Goal: Task Accomplishment & Management: Complete application form

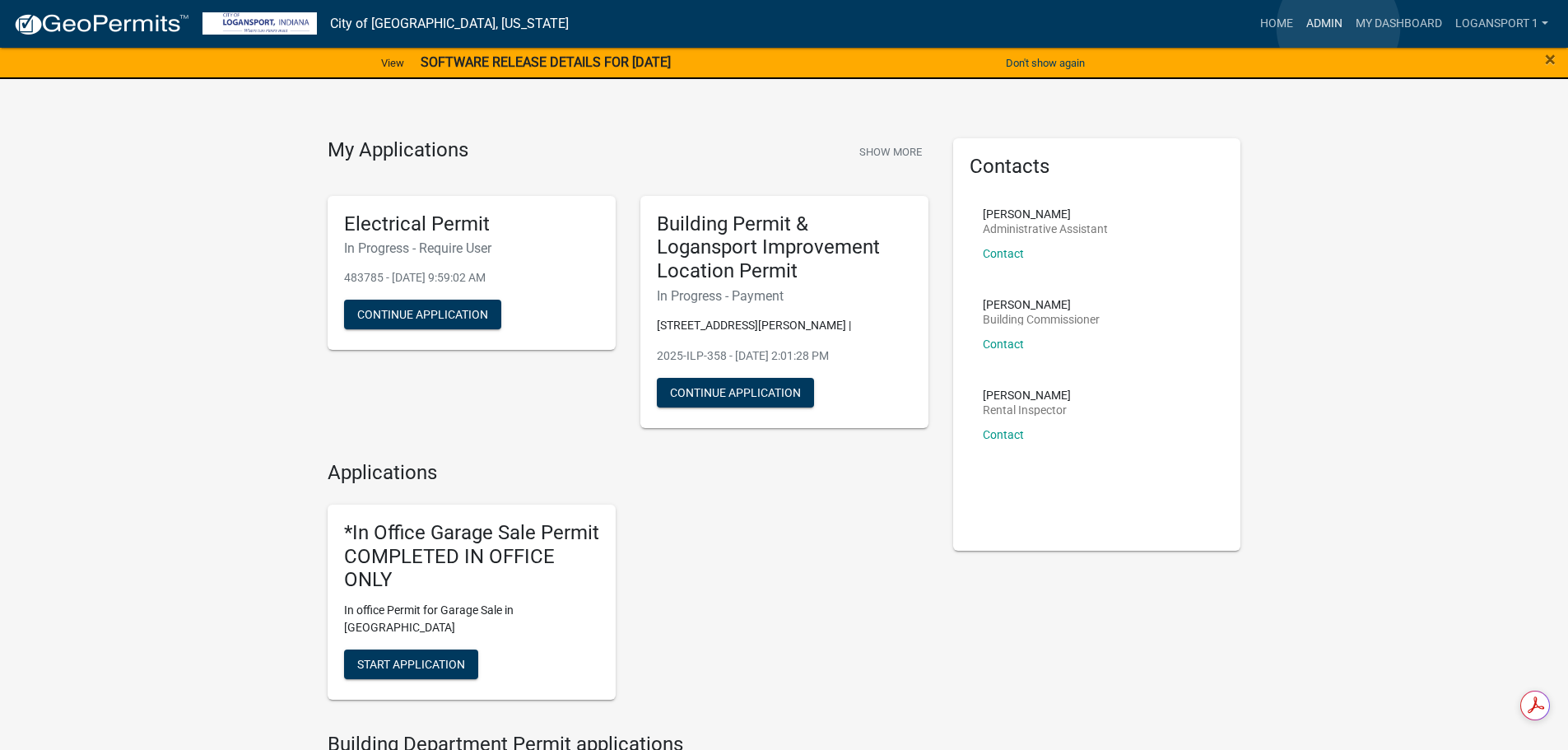
click at [1339, 27] on link "Admin" at bounding box center [1325, 24] width 49 height 31
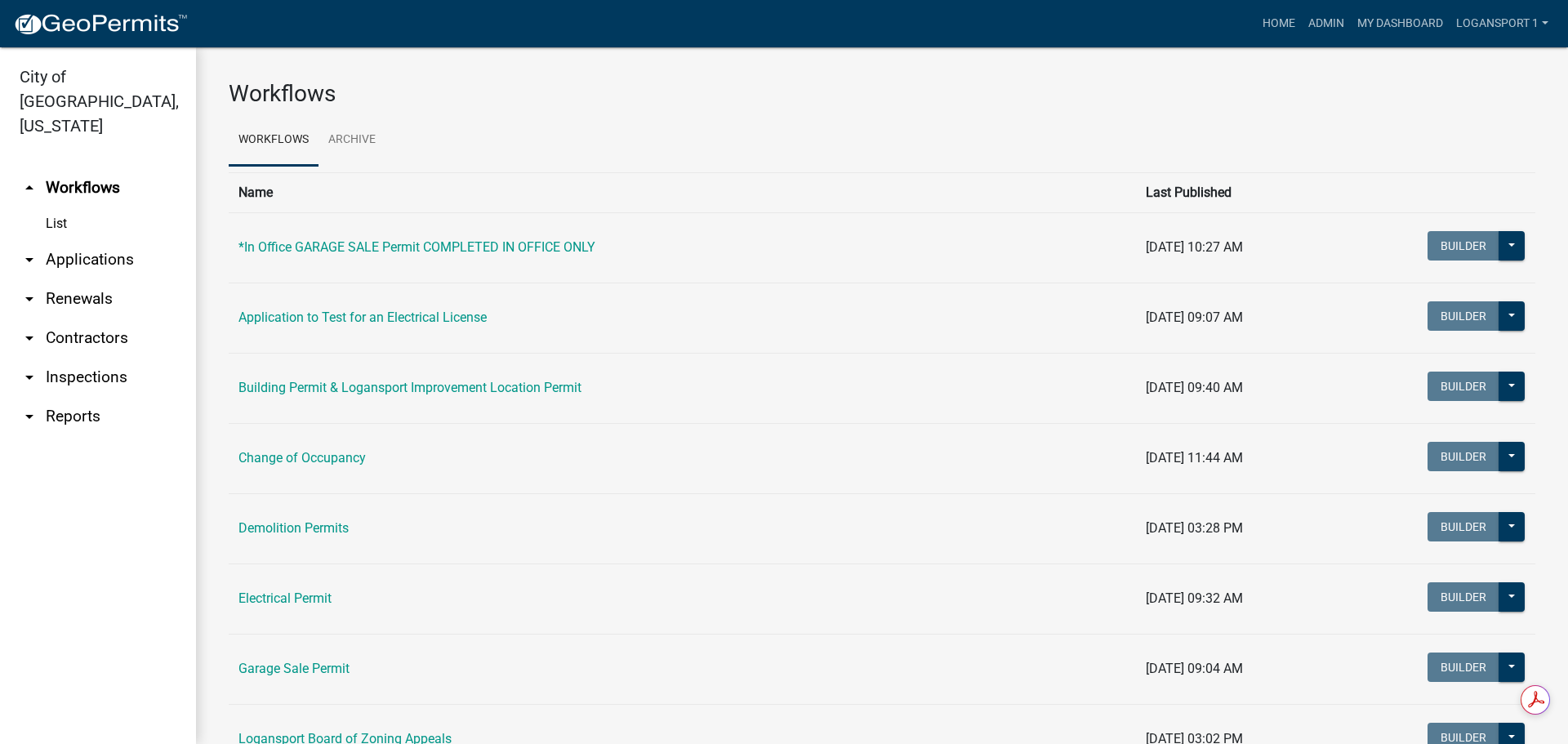
click at [81, 241] on link "arrow_drop_down Applications" at bounding box center [97, 259] width 196 height 39
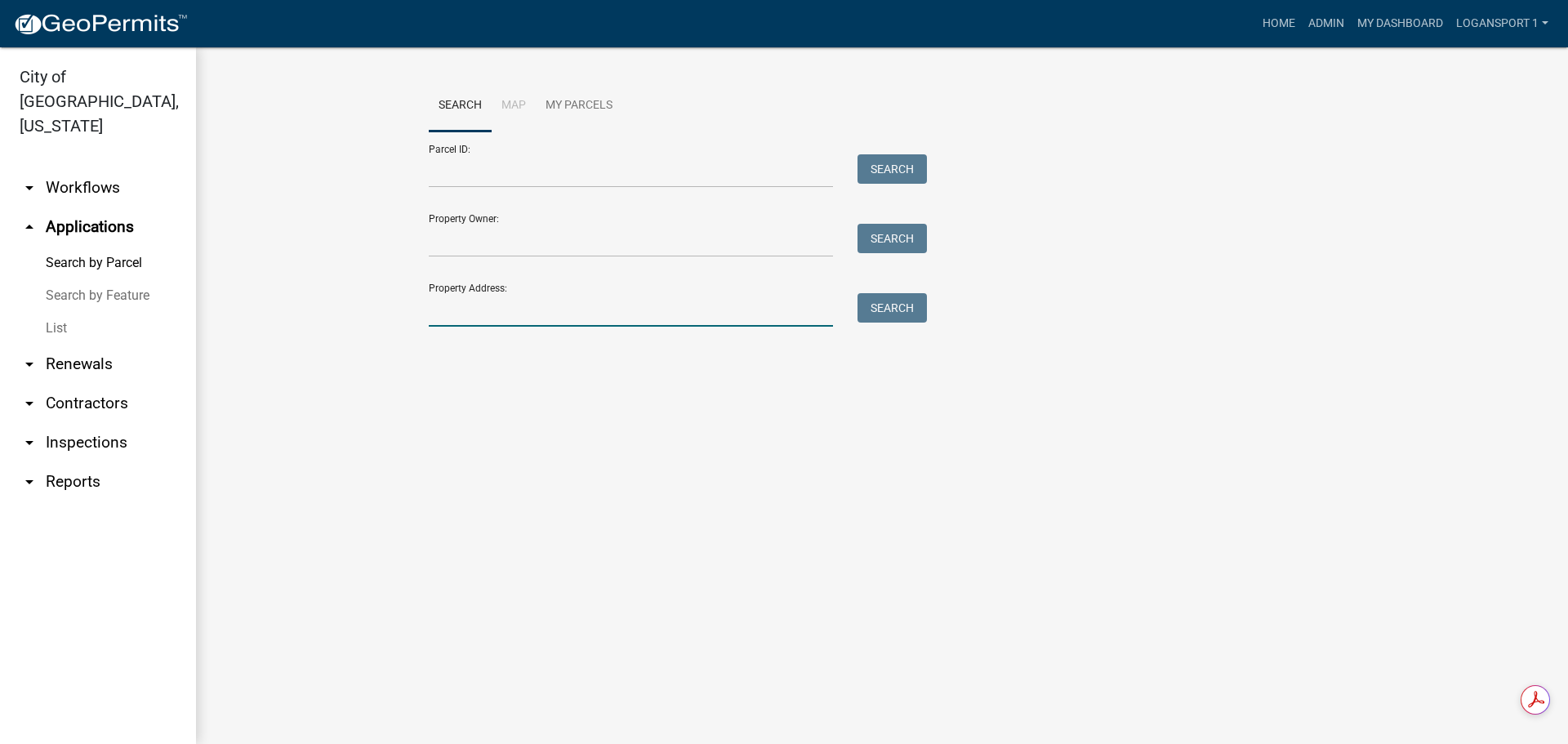
click at [542, 316] on input "Property Address:" at bounding box center [631, 310] width 404 height 34
type input "7"
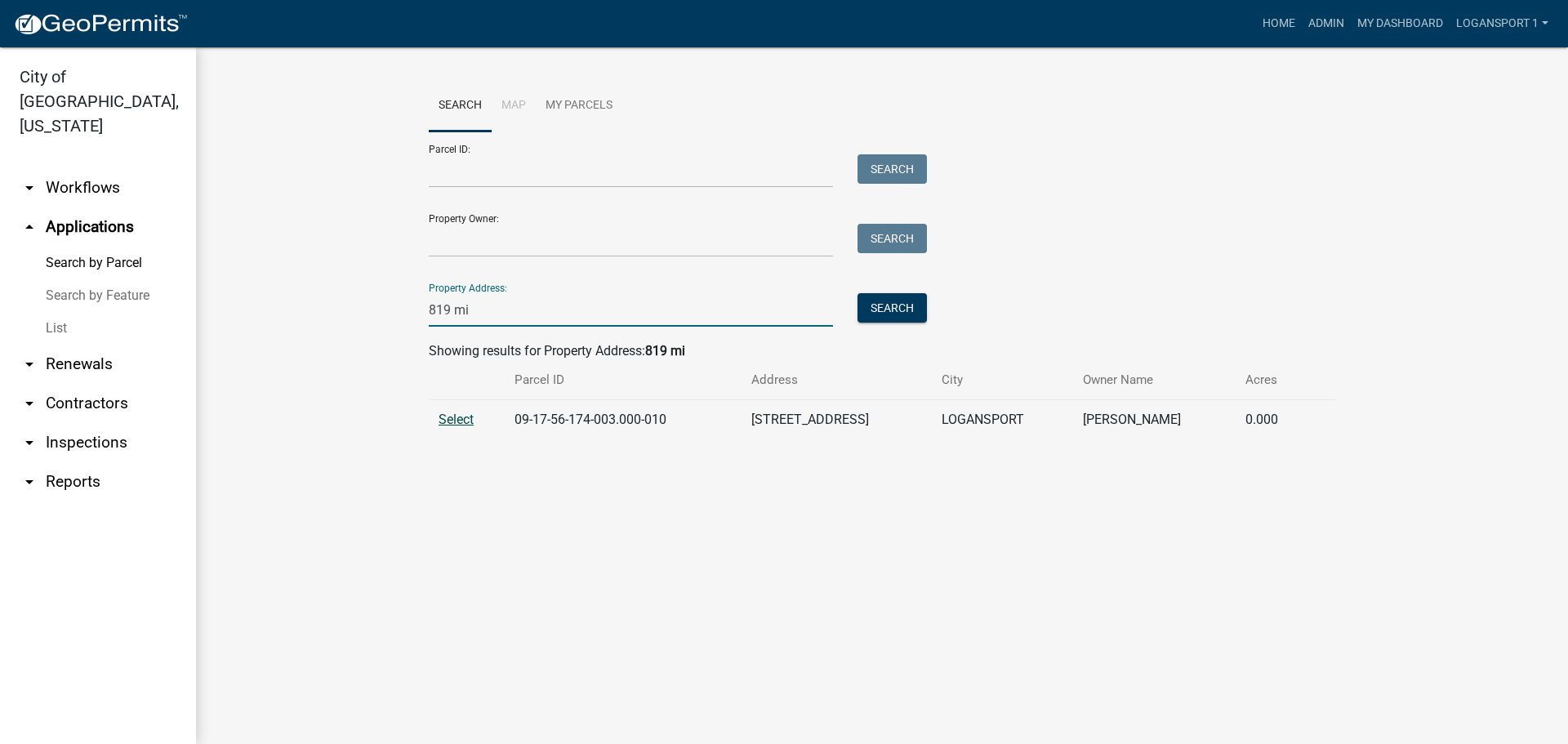
type input "819 mi"
click at [461, 416] on span "Select" at bounding box center [456, 419] width 36 height 16
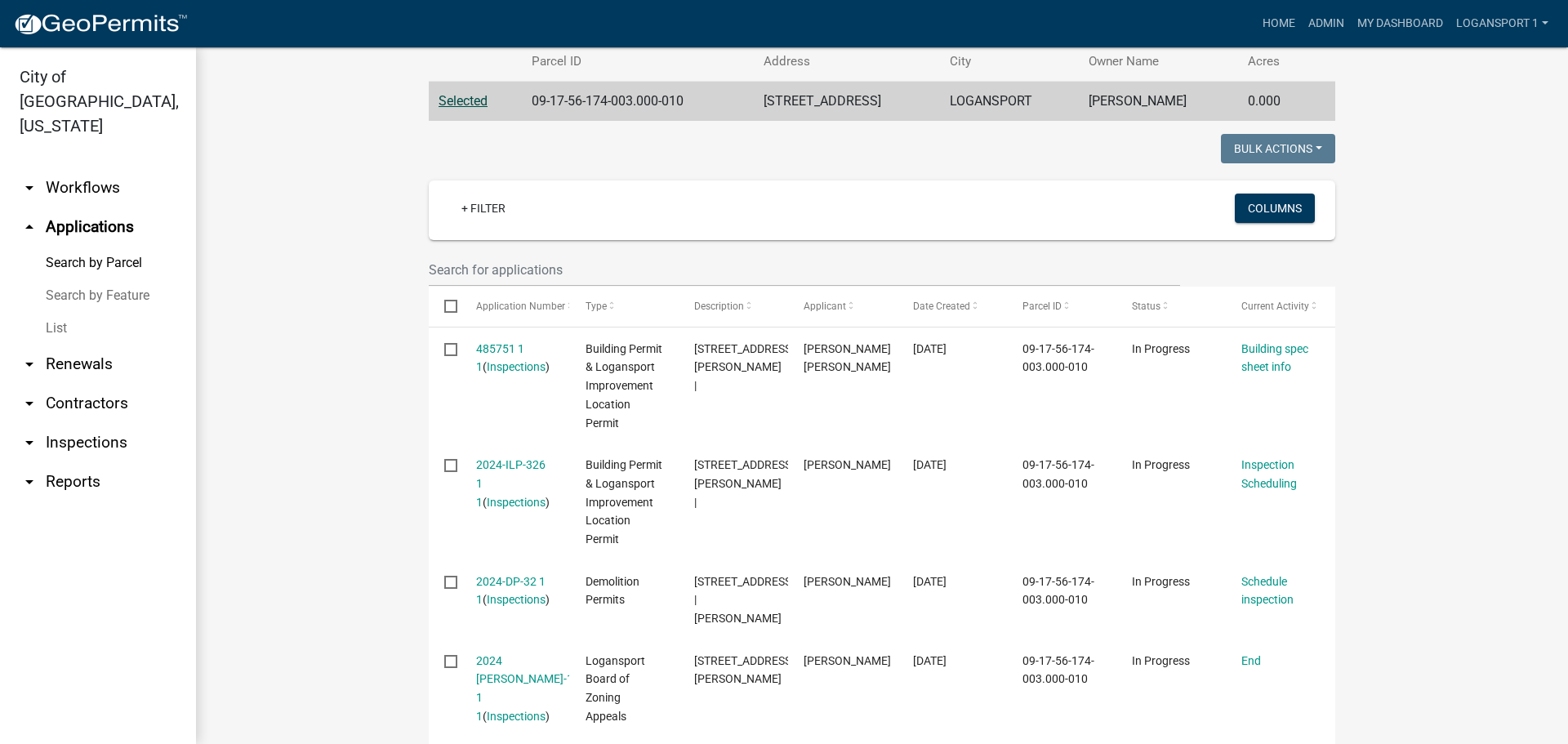
scroll to position [327, 0]
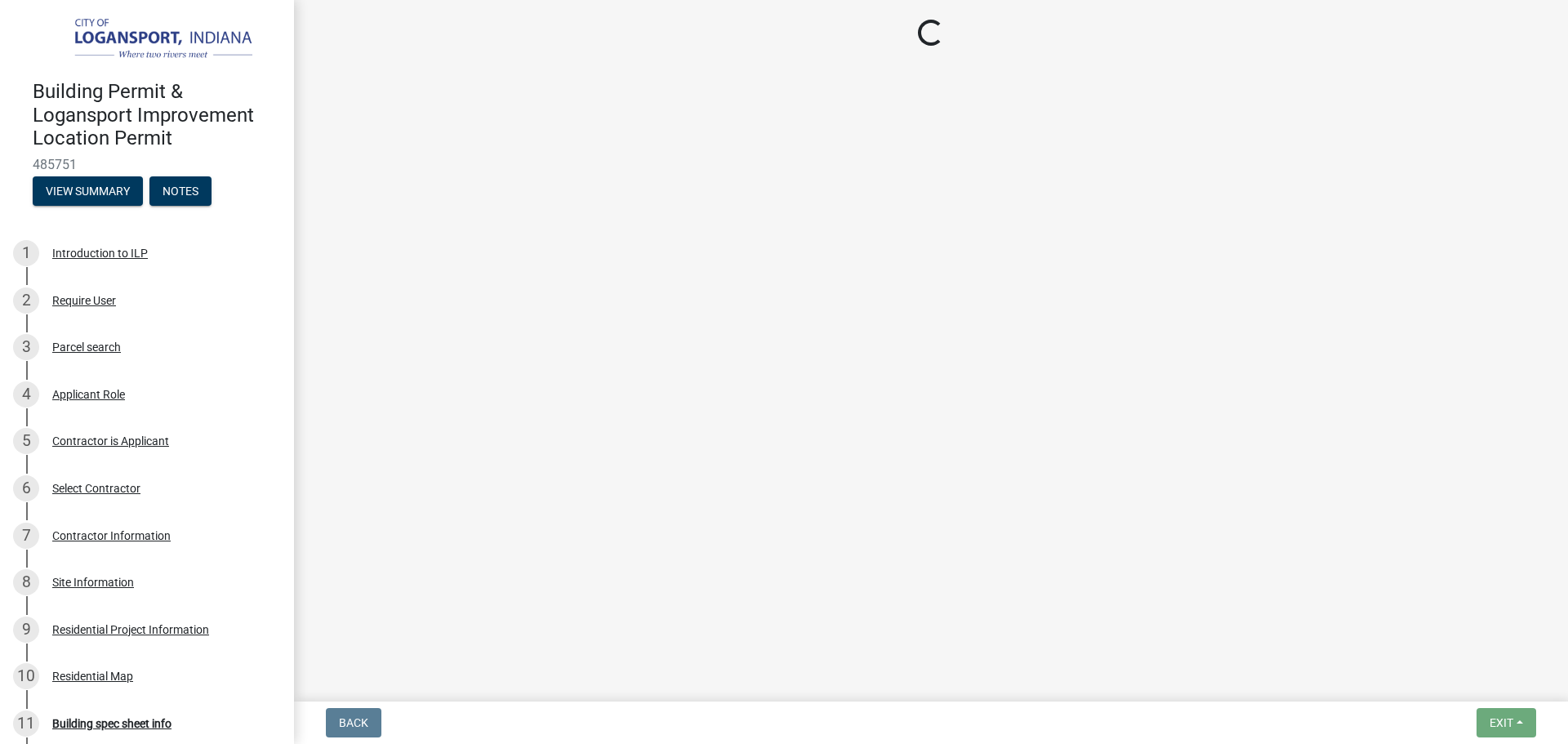
select select "417bb24e-1844-4ca0-8dc2-ce5079639b89"
select select "e97d28e1-61cd-4642-b9d0-25673f5533cd"
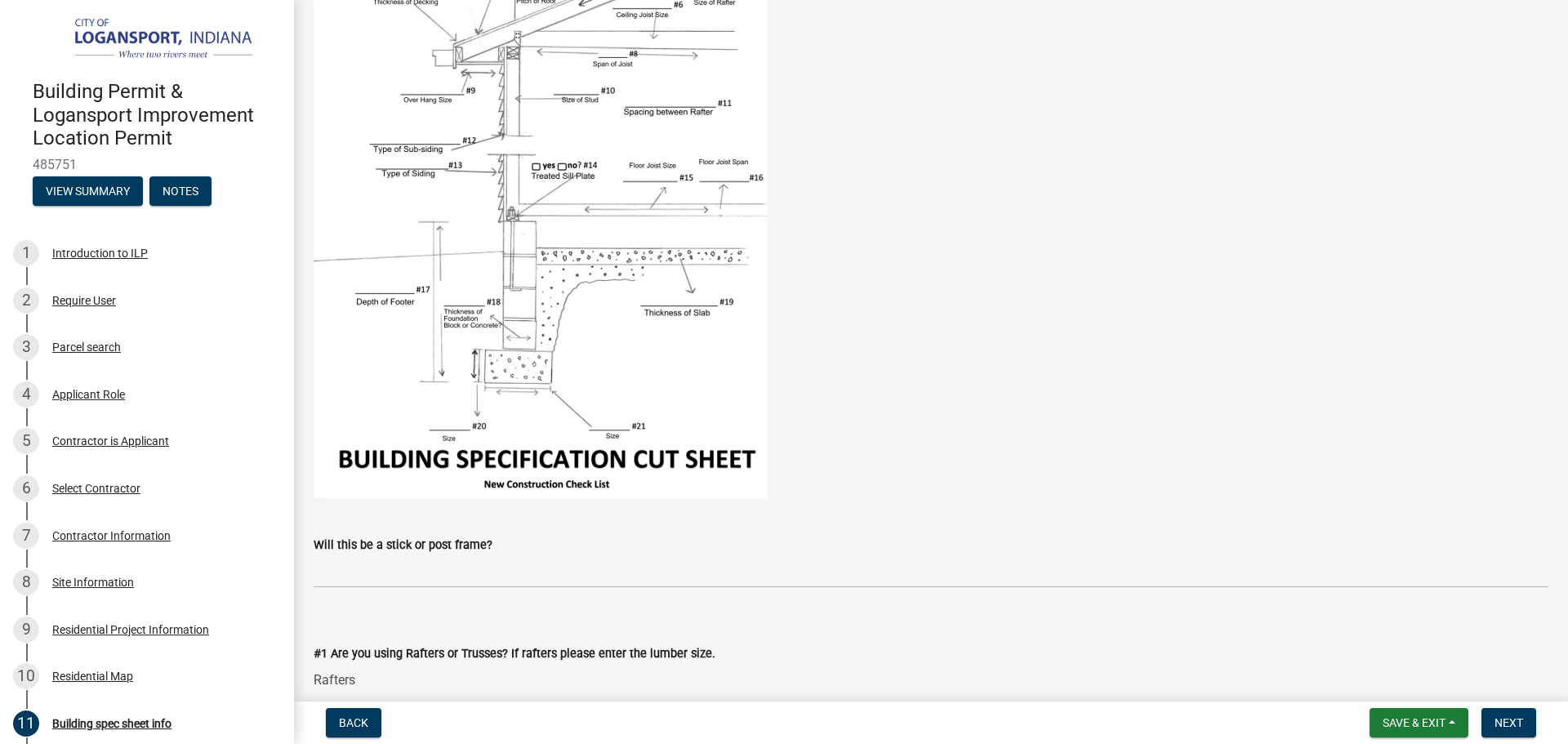
scroll to position [188, 0]
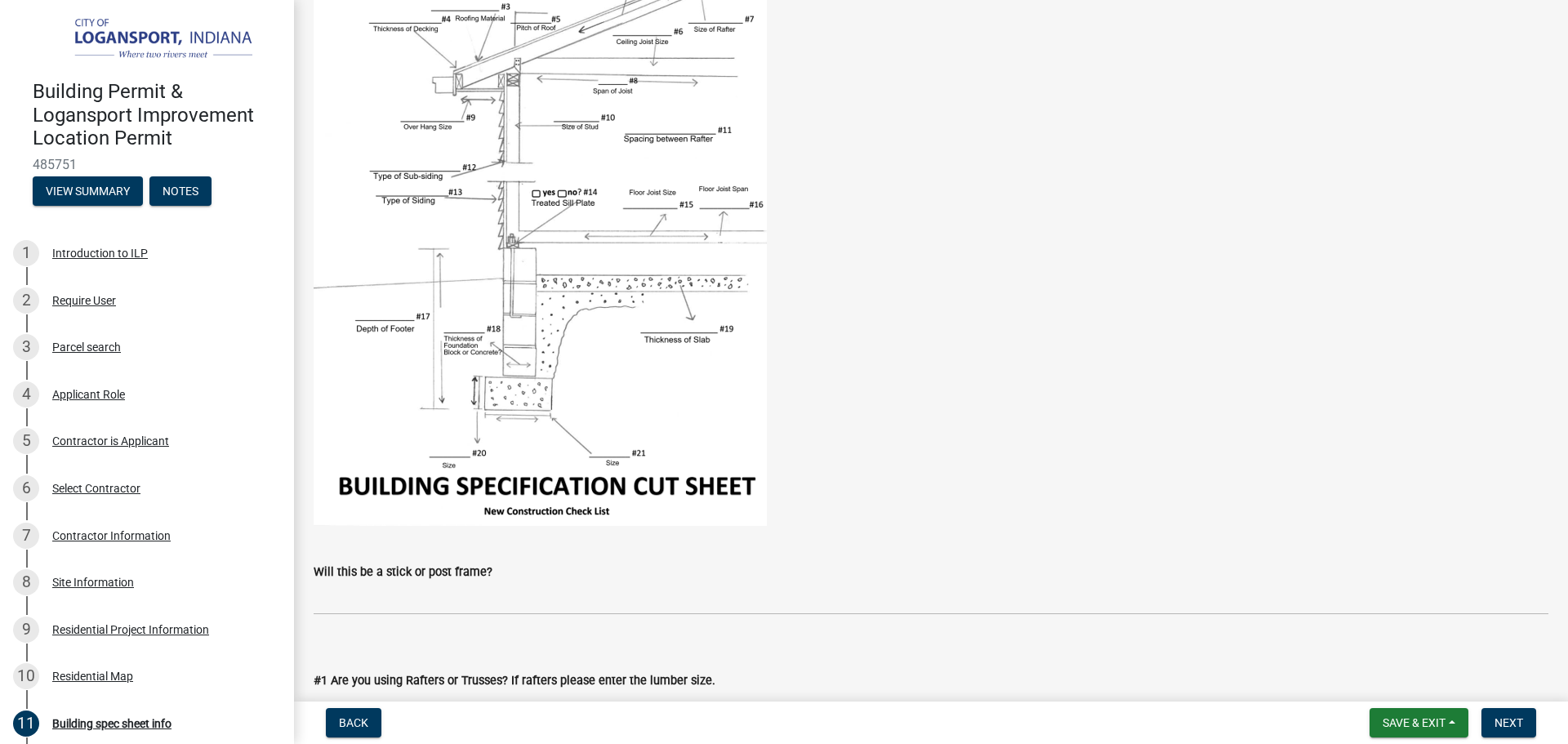
click at [452, 120] on img at bounding box center [540, 227] width 453 height 596
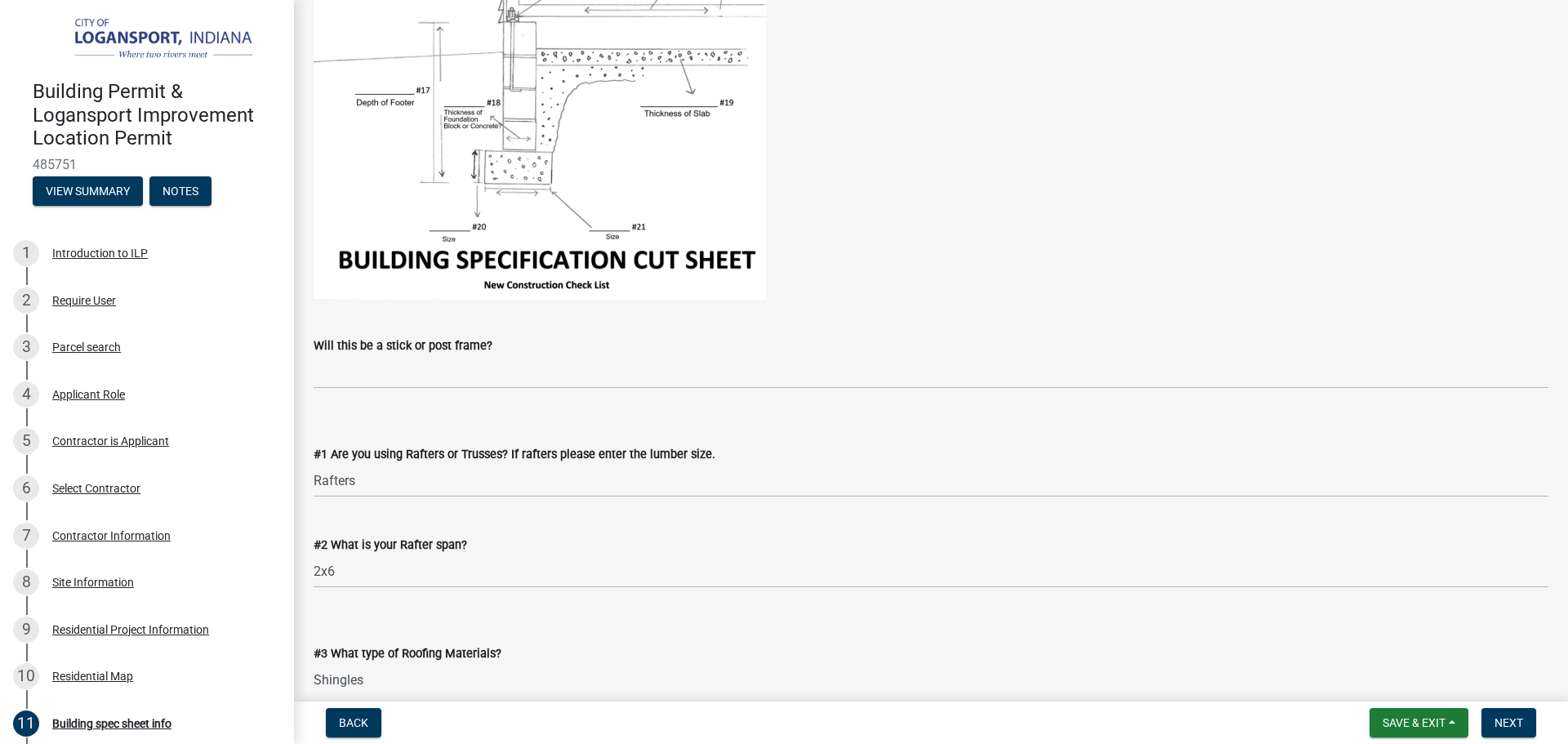
scroll to position [432, 0]
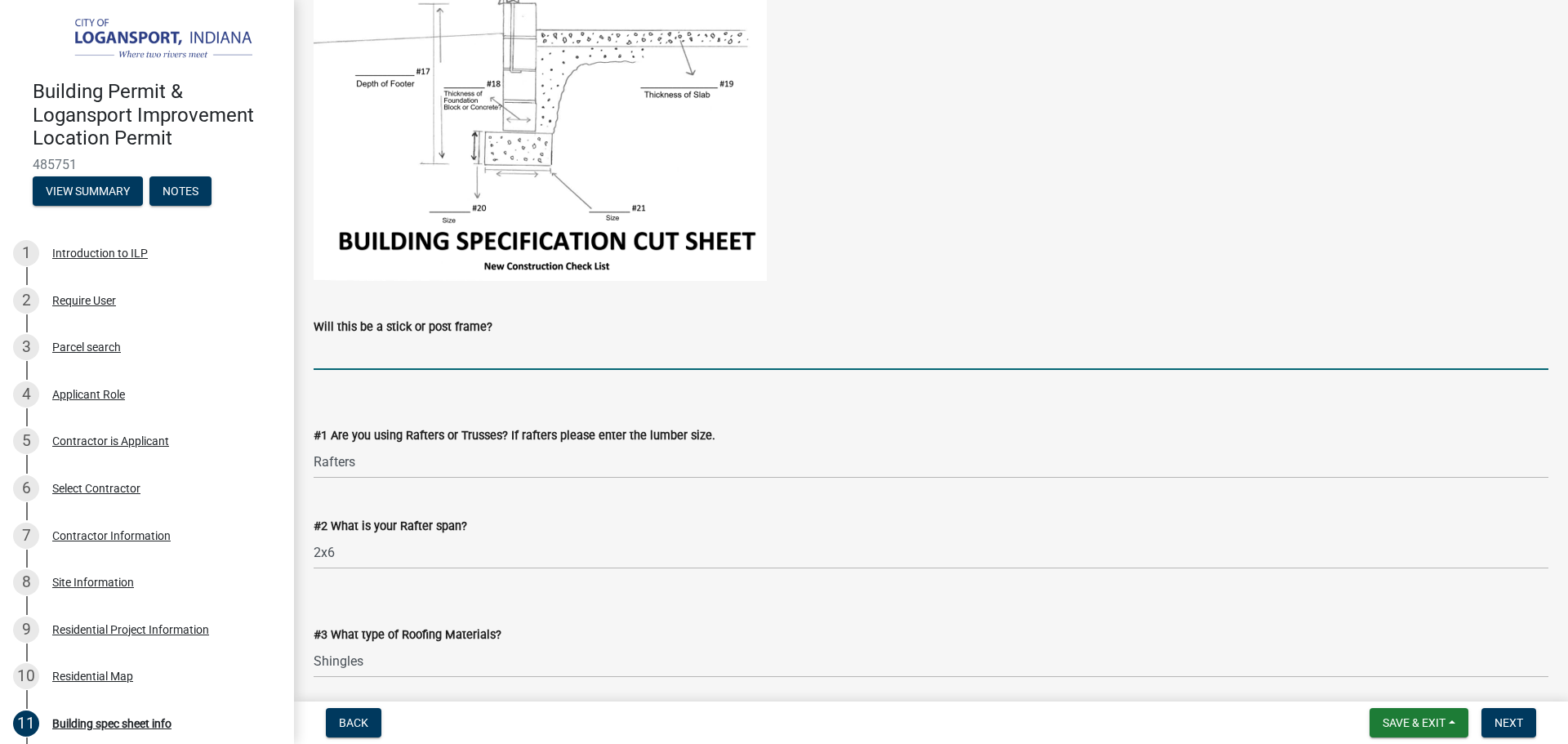
click at [374, 345] on input "Will this be a stick or post frame?" at bounding box center [931, 353] width 1235 height 34
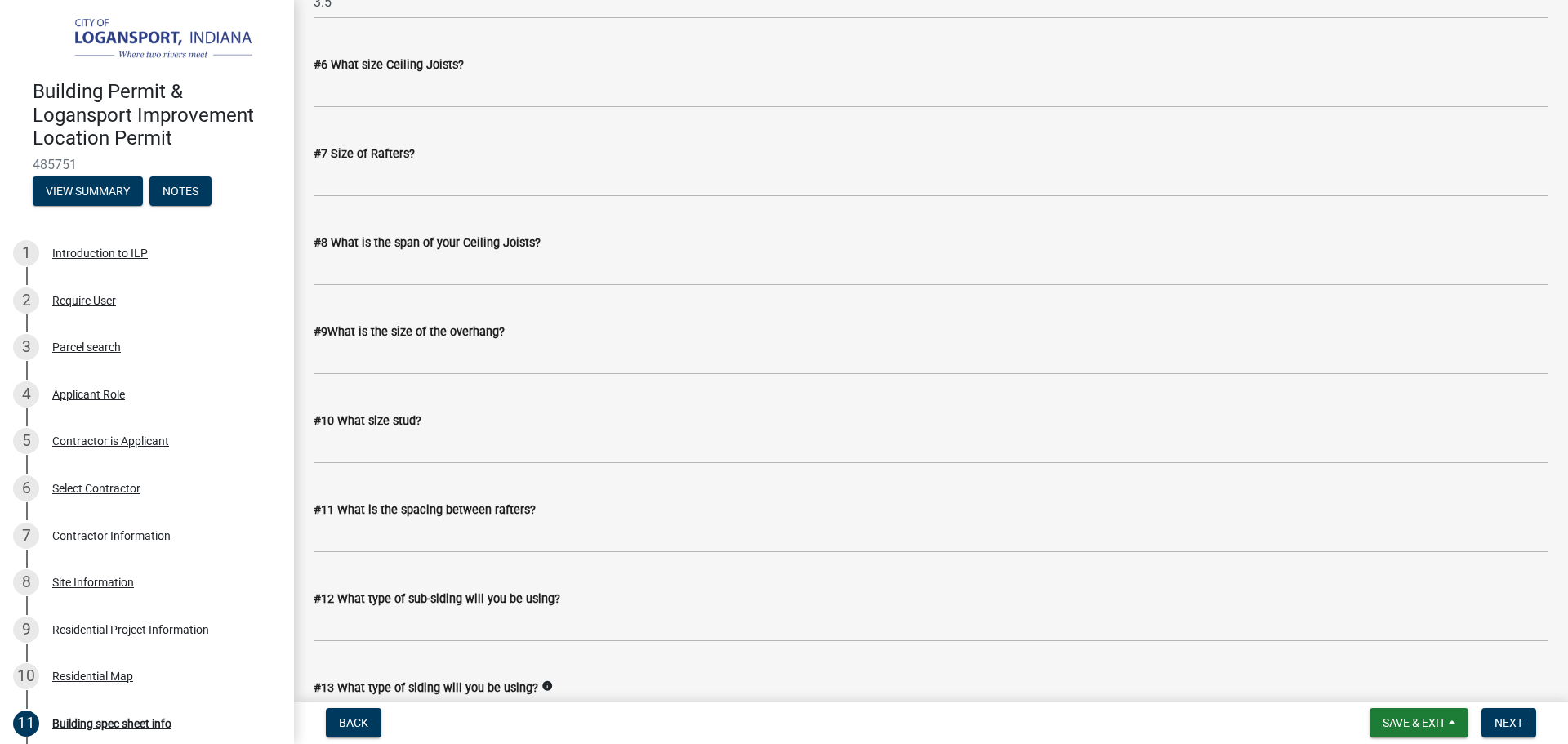
scroll to position [1331, 0]
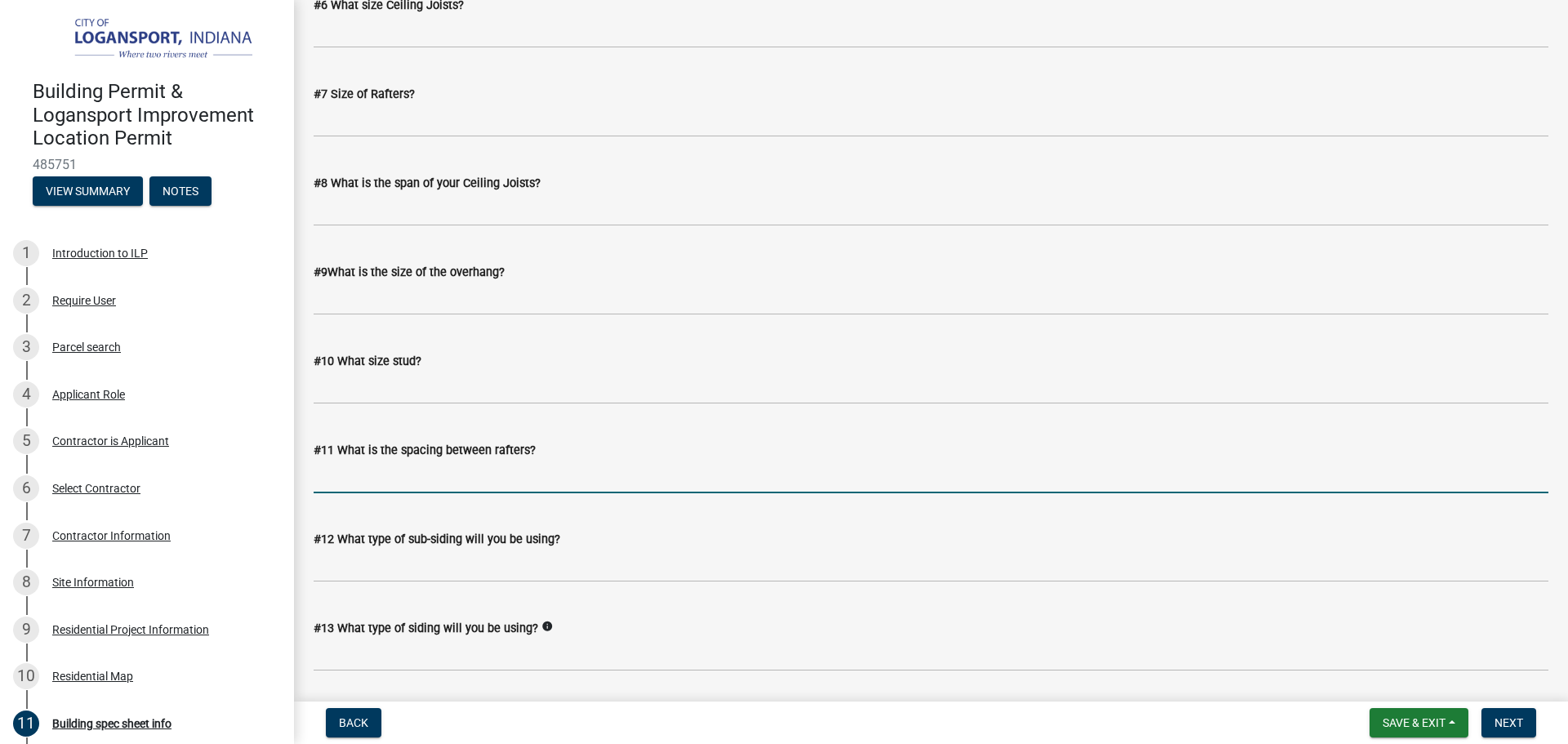
click at [422, 489] on input "#11 What is the spacing between rafters?" at bounding box center [931, 476] width 1235 height 34
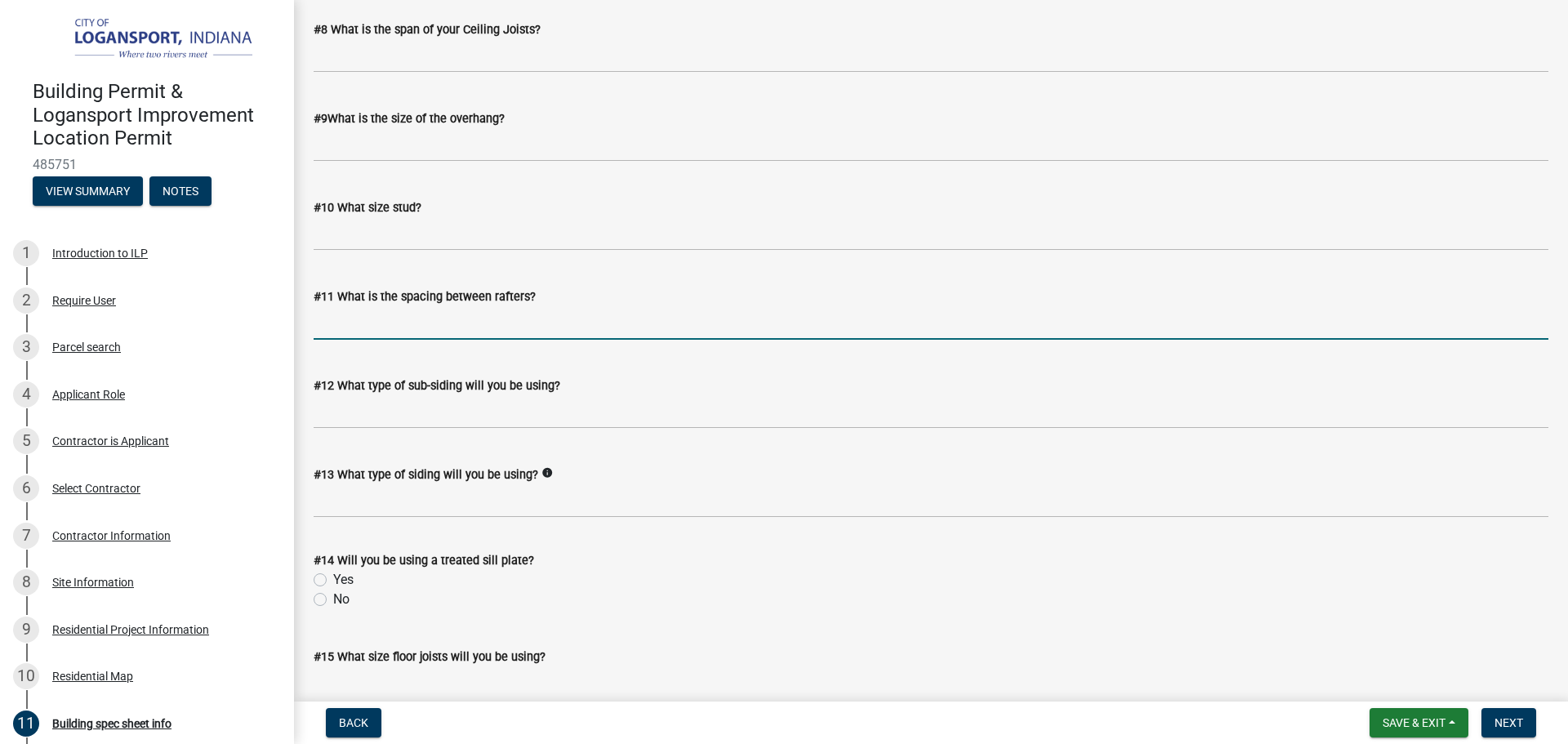
scroll to position [1495, 0]
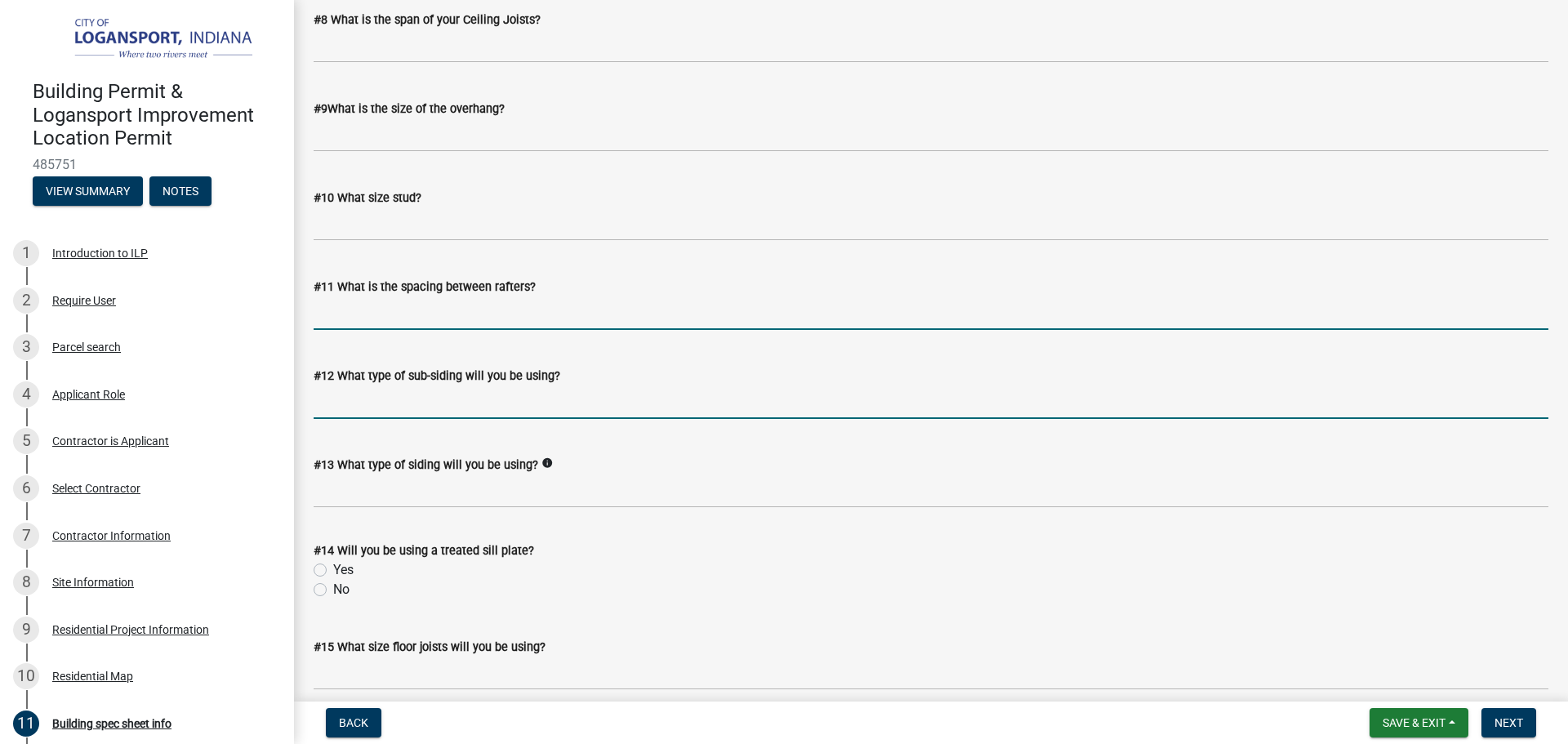
click at [395, 418] on input "#12 What type of sub-siding will you be using?" at bounding box center [931, 402] width 1235 height 34
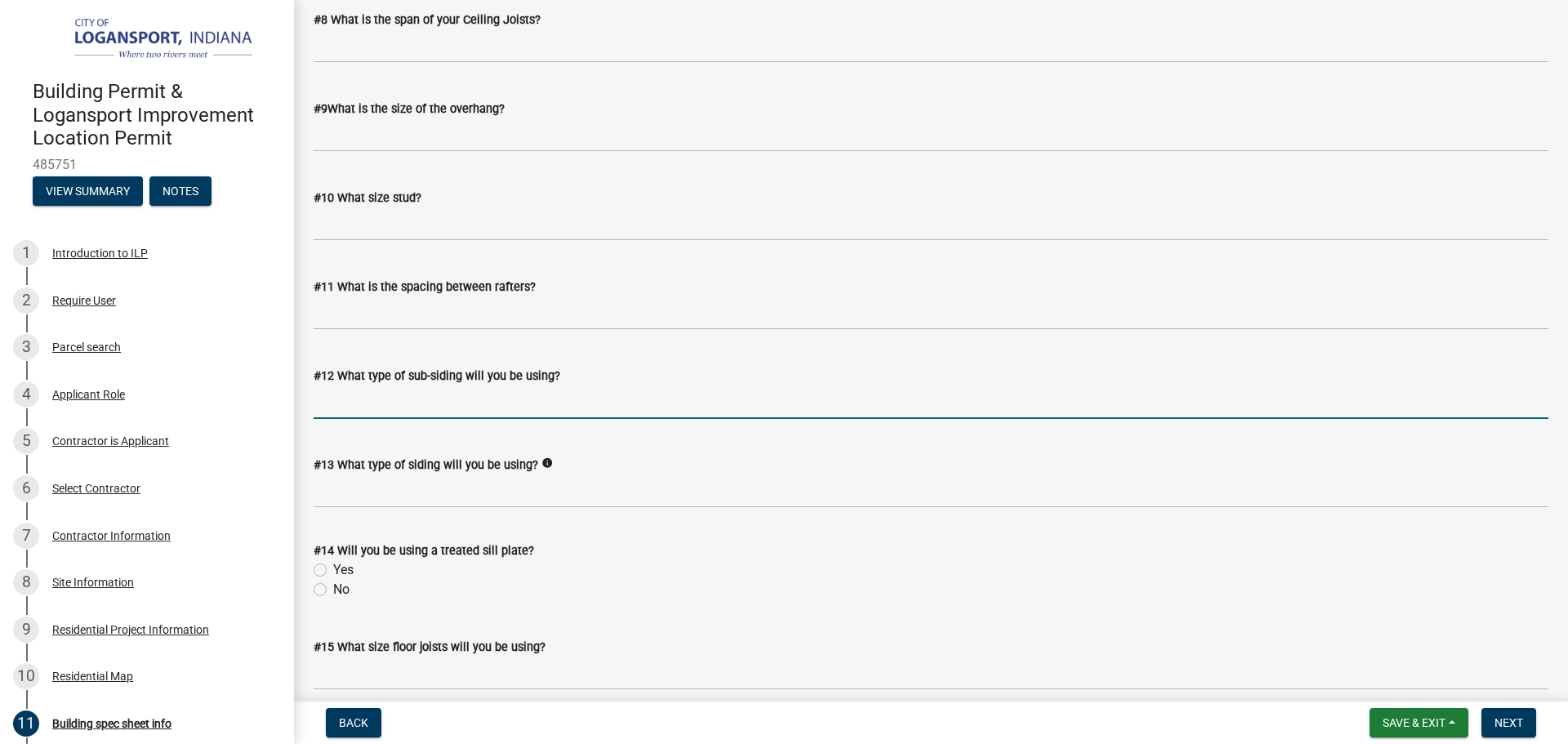
click at [380, 460] on label "#13 What type of siding will you be using?" at bounding box center [426, 465] width 225 height 11
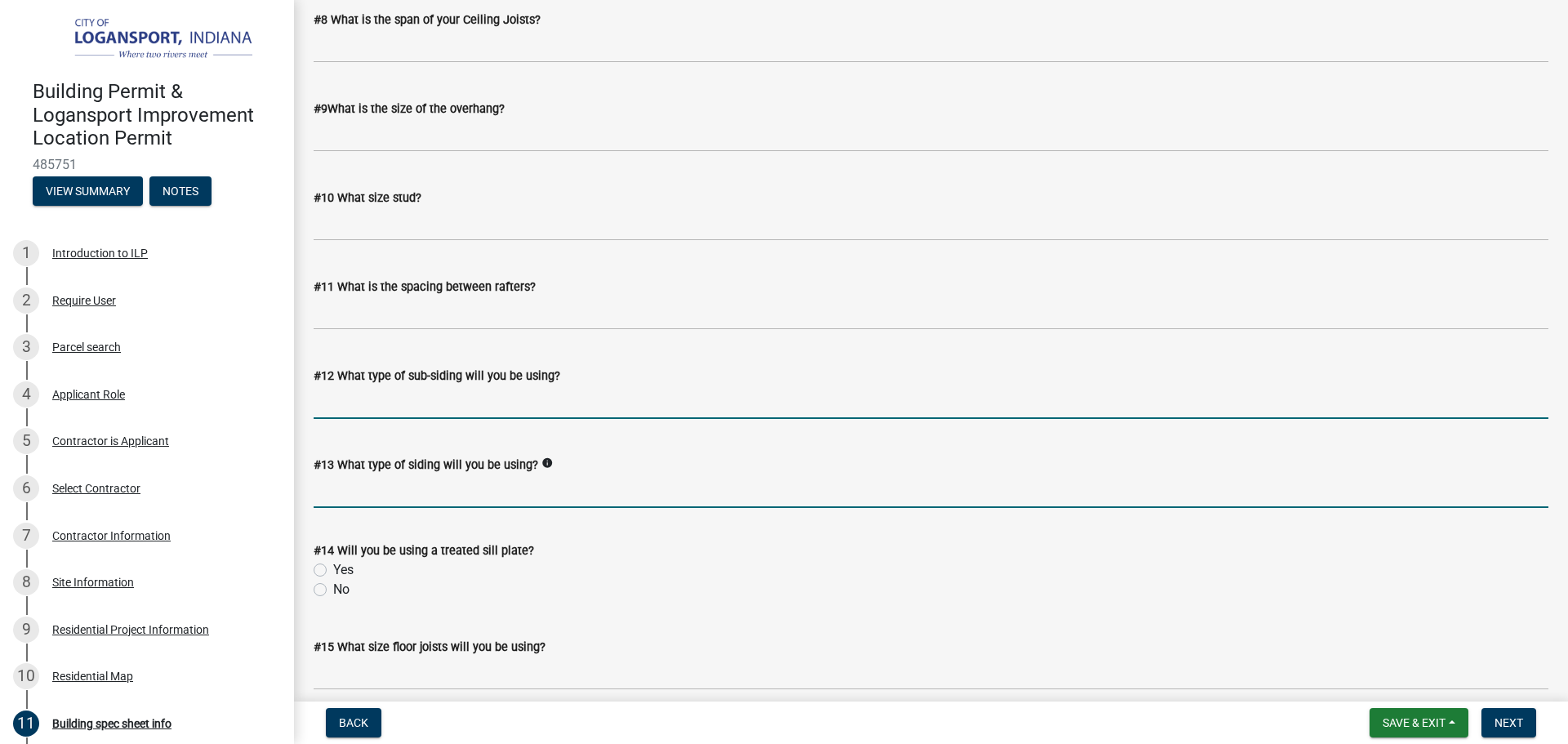
click at [380, 474] on input "#13 What type of siding will you be using?" at bounding box center [931, 491] width 1235 height 34
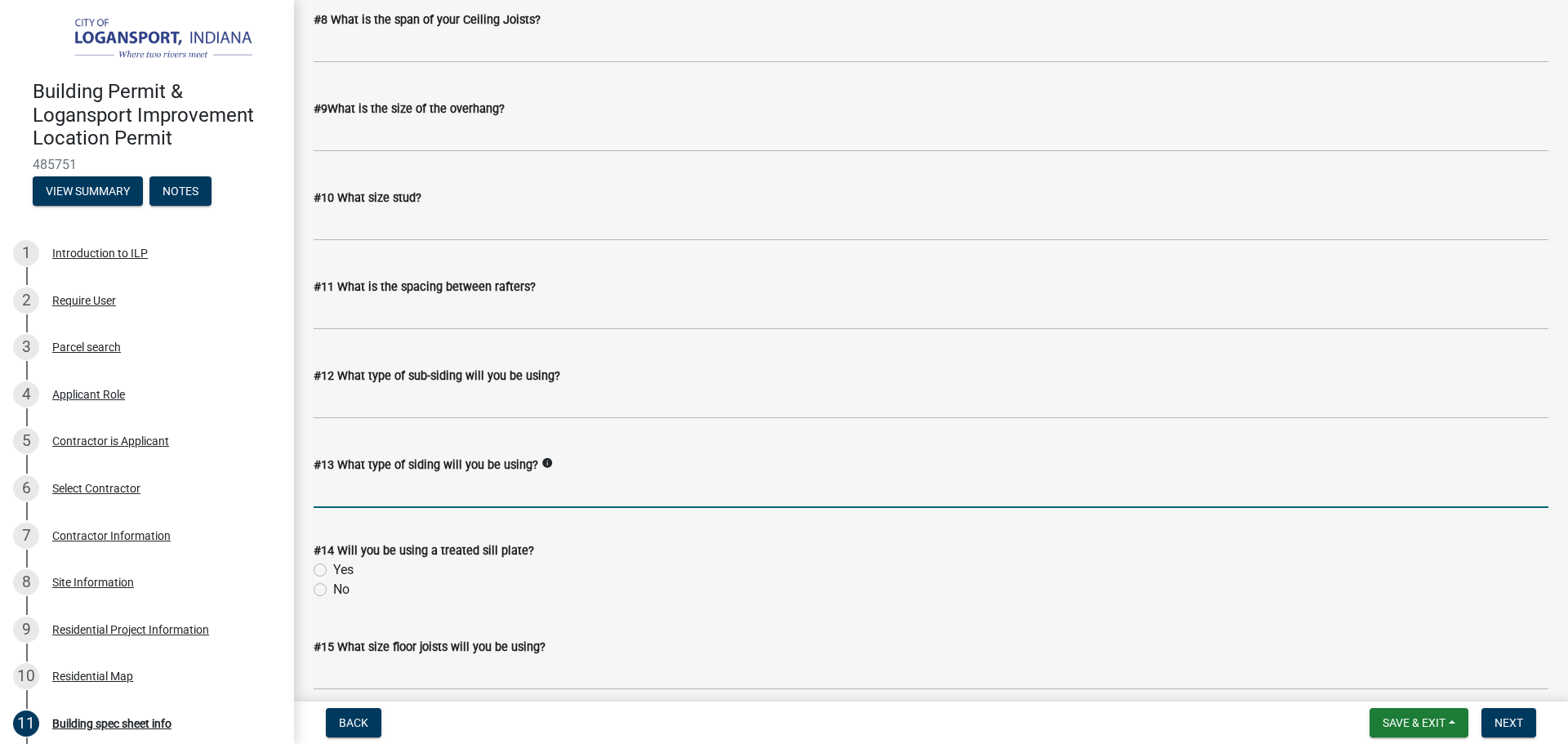
click at [380, 490] on input "#13 What type of siding will you be using?" at bounding box center [931, 491] width 1235 height 34
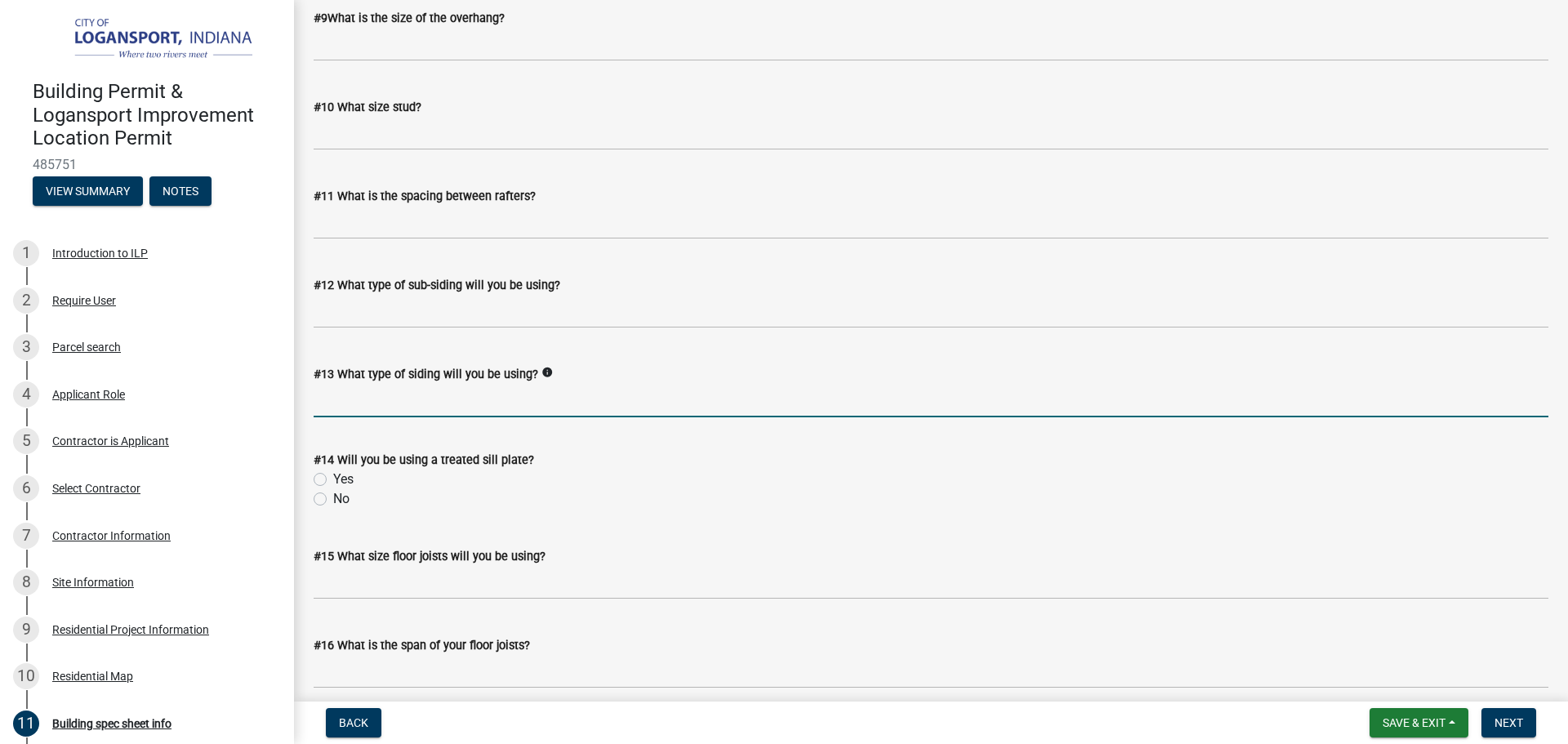
scroll to position [1739, 0]
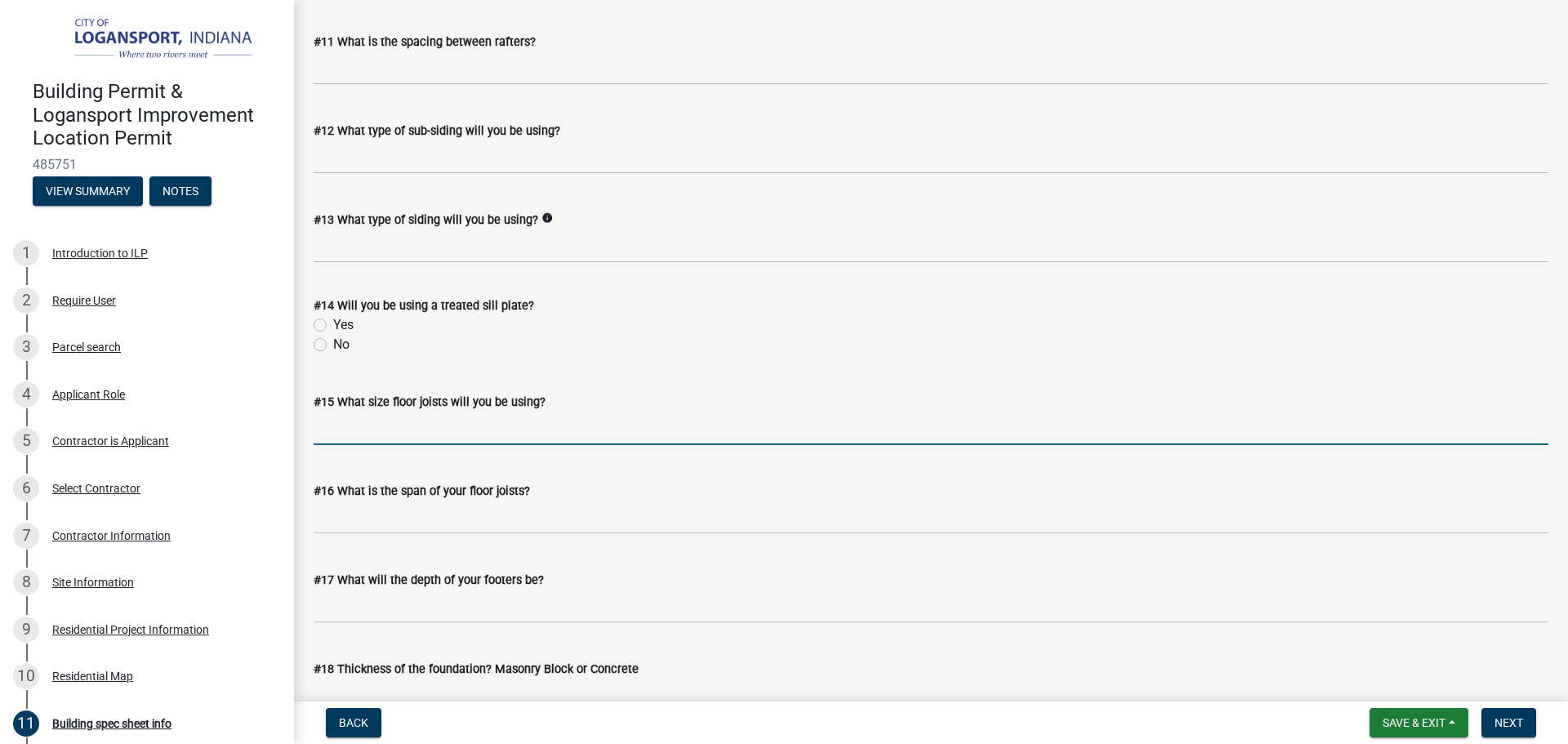
click at [388, 426] on input "#15 What size floor joists will you be using?" at bounding box center [931, 429] width 1235 height 34
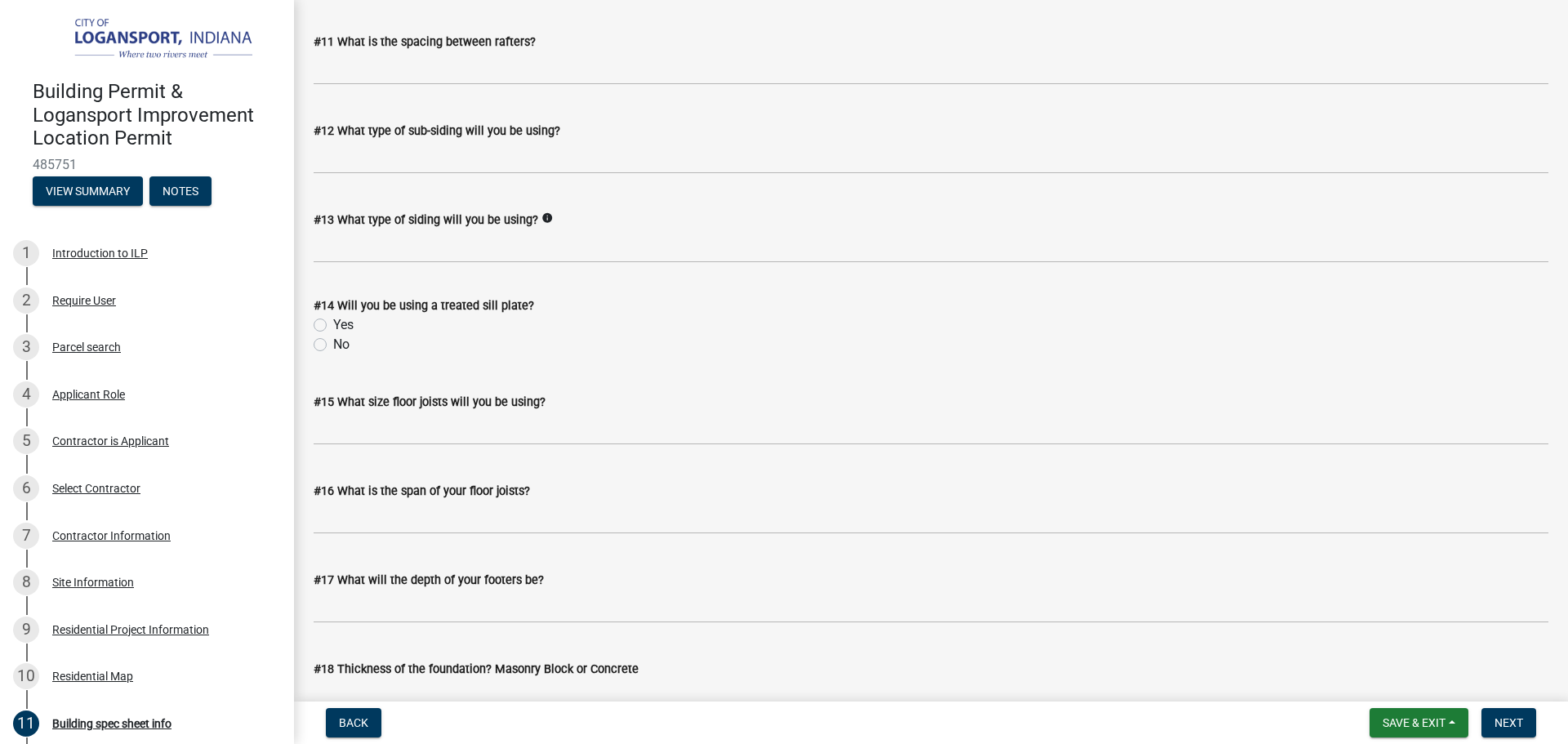
click at [383, 497] on label "#16 What is the span of your floor joists?" at bounding box center [421, 491] width 216 height 11
click at [383, 501] on input "#16 What is the span of your floor joists?" at bounding box center [931, 518] width 1235 height 34
click at [1447, 720] on button "Save & Exit" at bounding box center [1419, 722] width 99 height 29
click at [1411, 679] on button "Save & Exit" at bounding box center [1403, 680] width 131 height 39
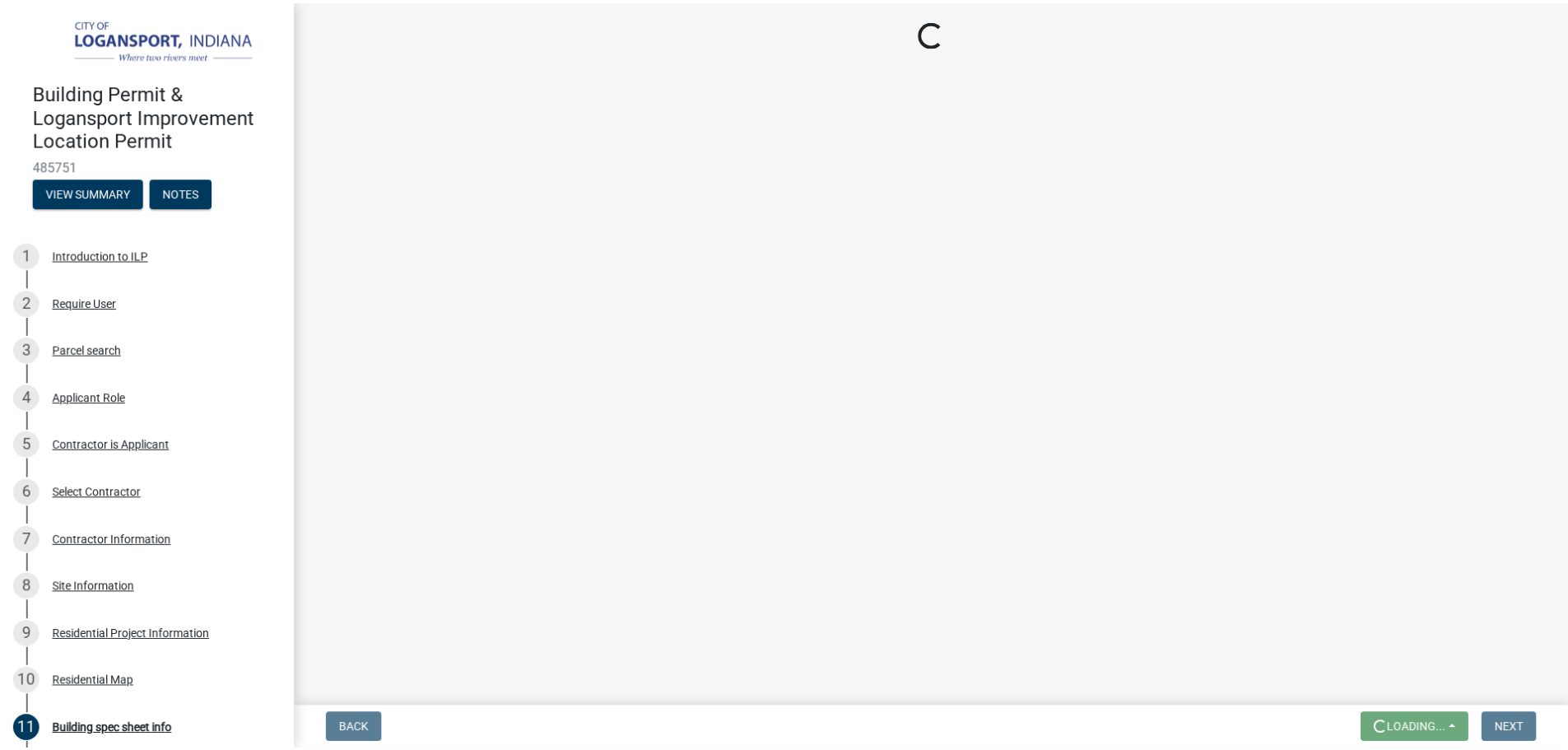
scroll to position [0, 0]
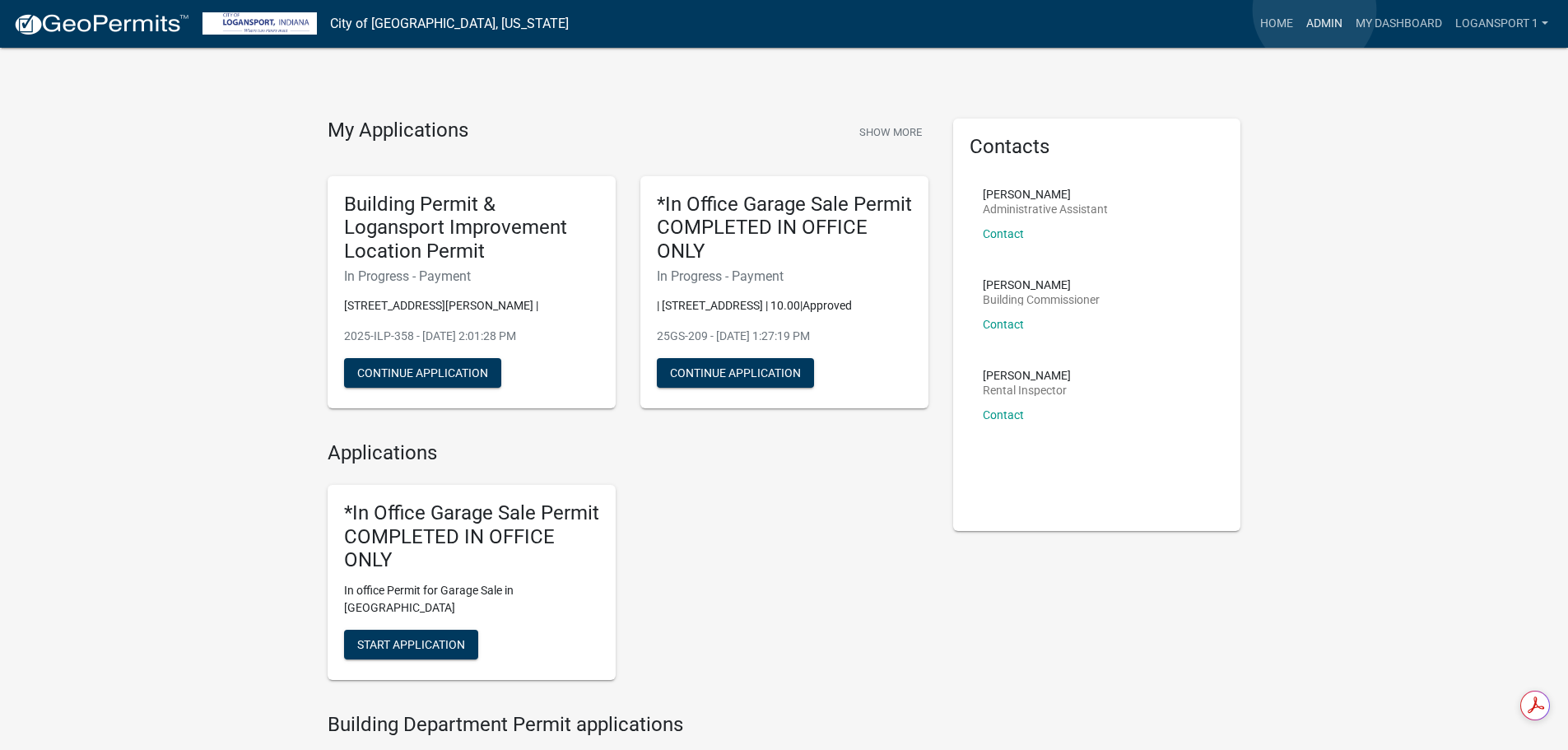
click at [1314, 11] on link "Admin" at bounding box center [1325, 24] width 49 height 31
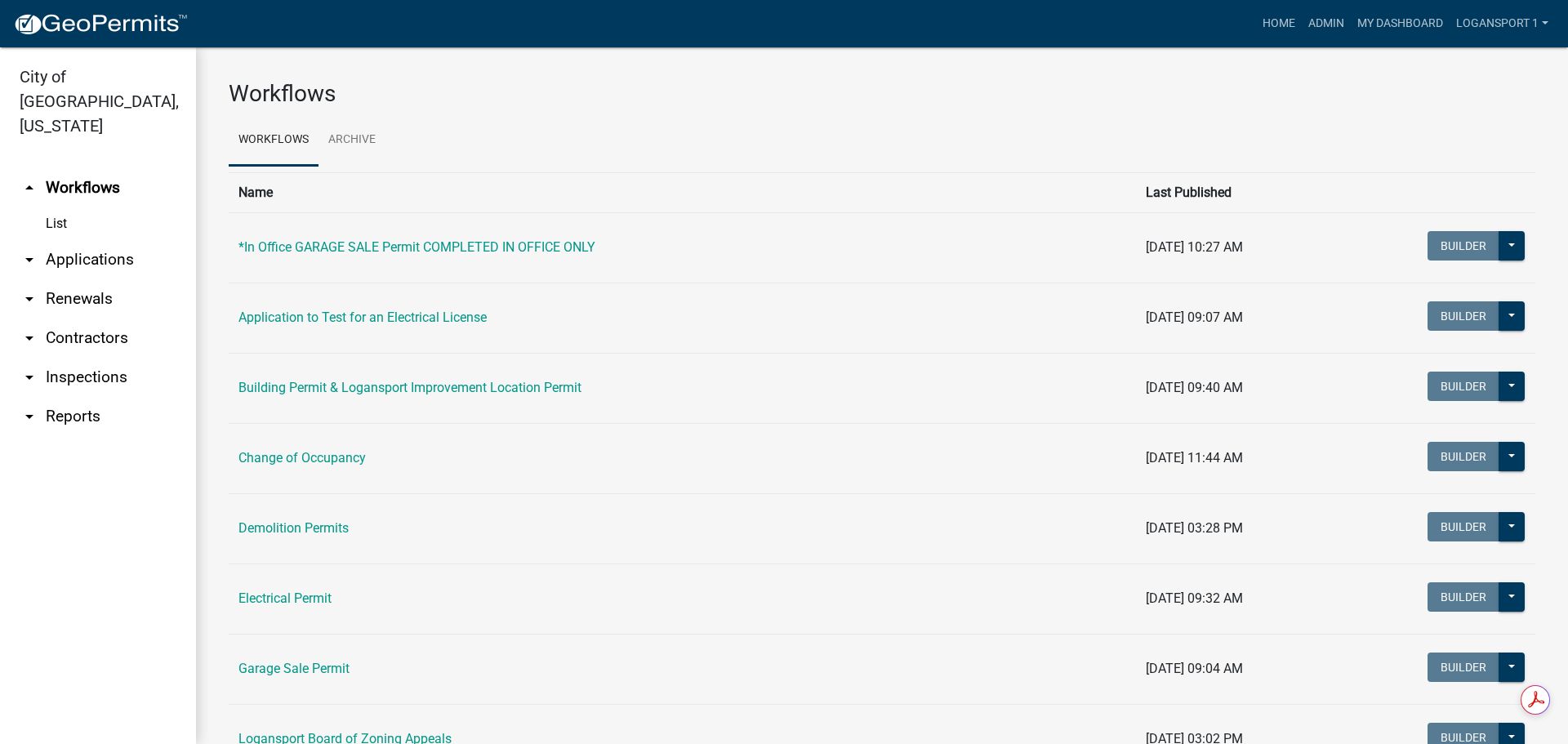
click at [75, 240] on link "arrow_drop_down Applications" at bounding box center [97, 259] width 196 height 39
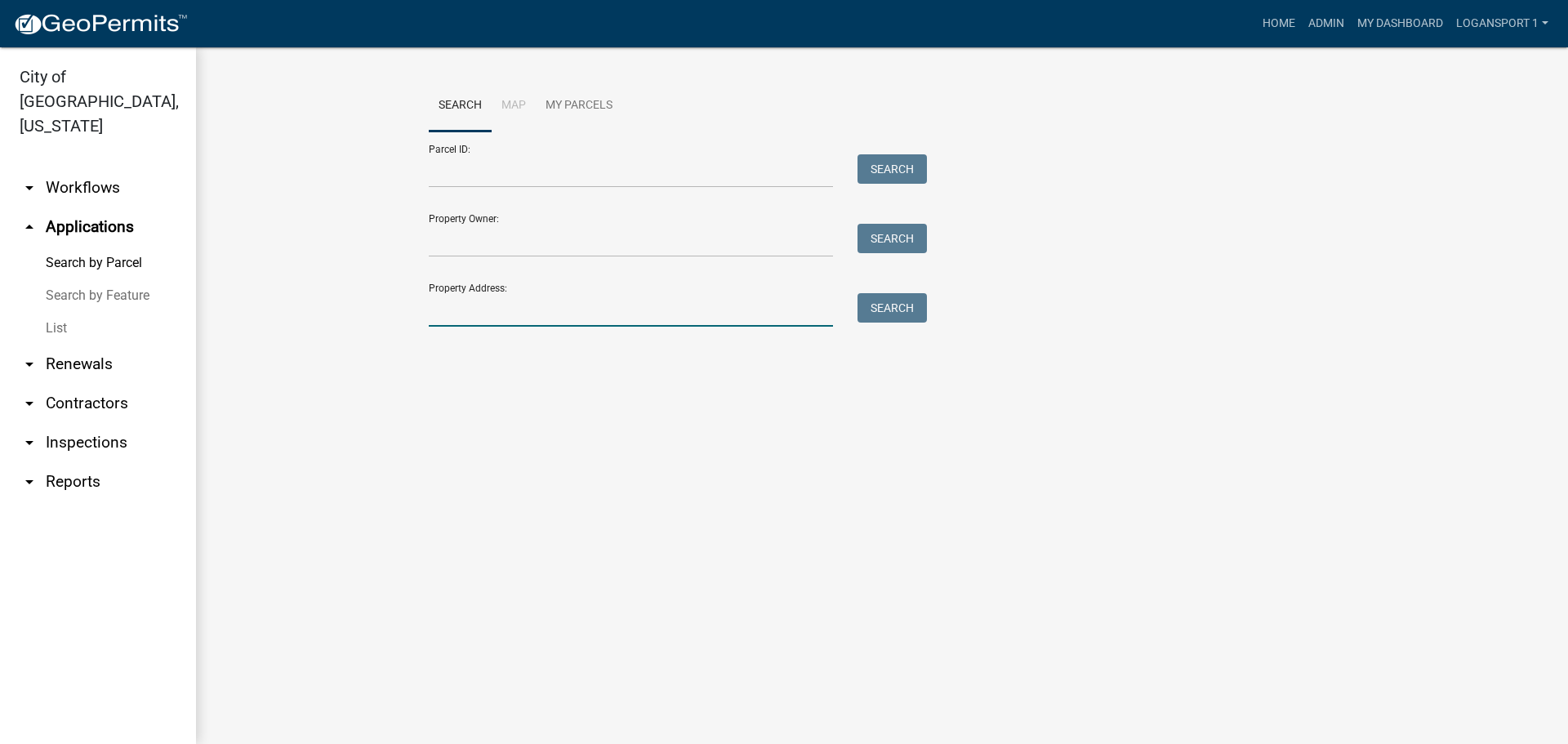
click at [643, 316] on input "Property Address:" at bounding box center [631, 310] width 404 height 34
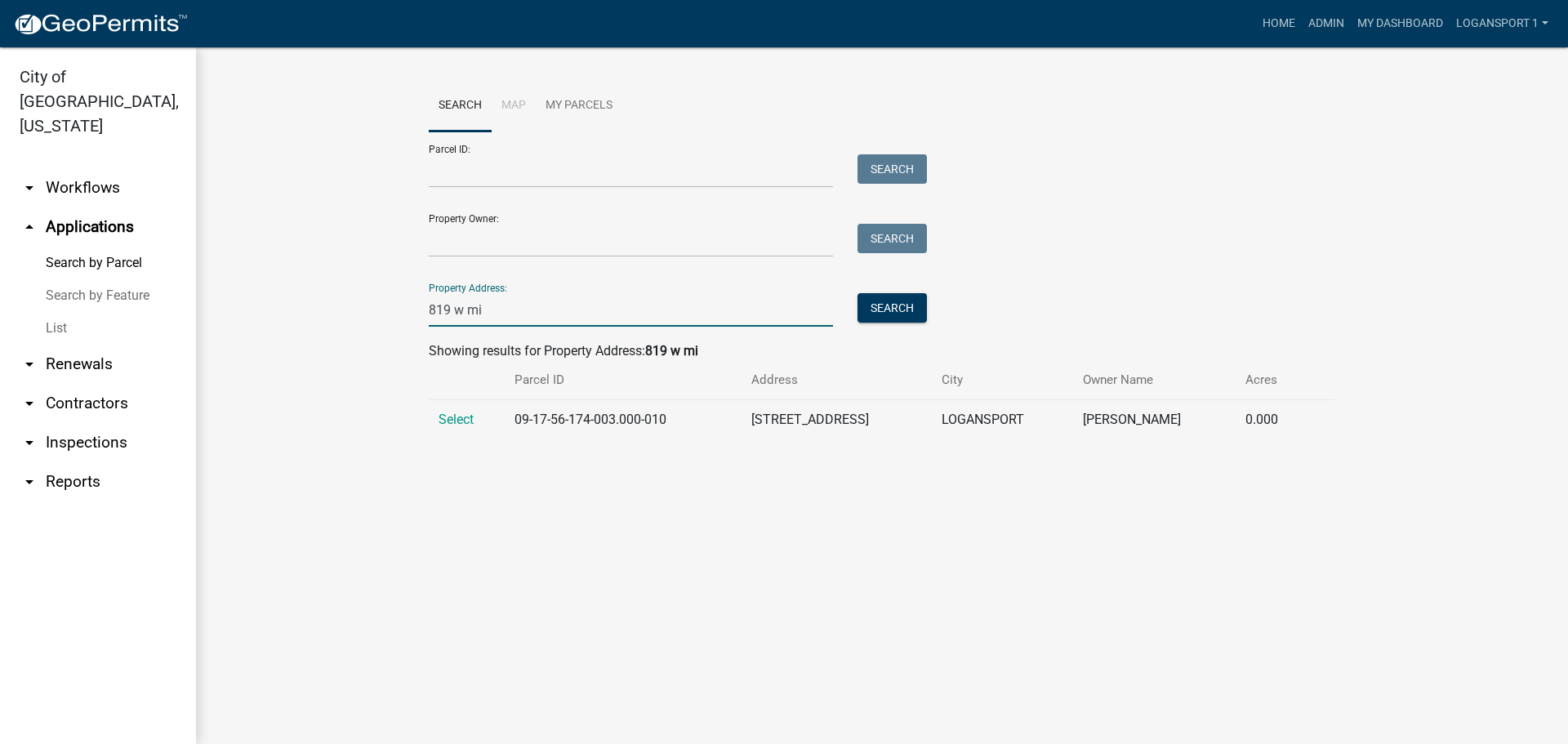
type input "819 w mi"
drag, startPoint x: 442, startPoint y: 407, endPoint x: 447, endPoint y: 419, distance: 13.0
click at [447, 419] on td "Select" at bounding box center [466, 419] width 76 height 40
click at [447, 419] on span "Select" at bounding box center [456, 419] width 36 height 16
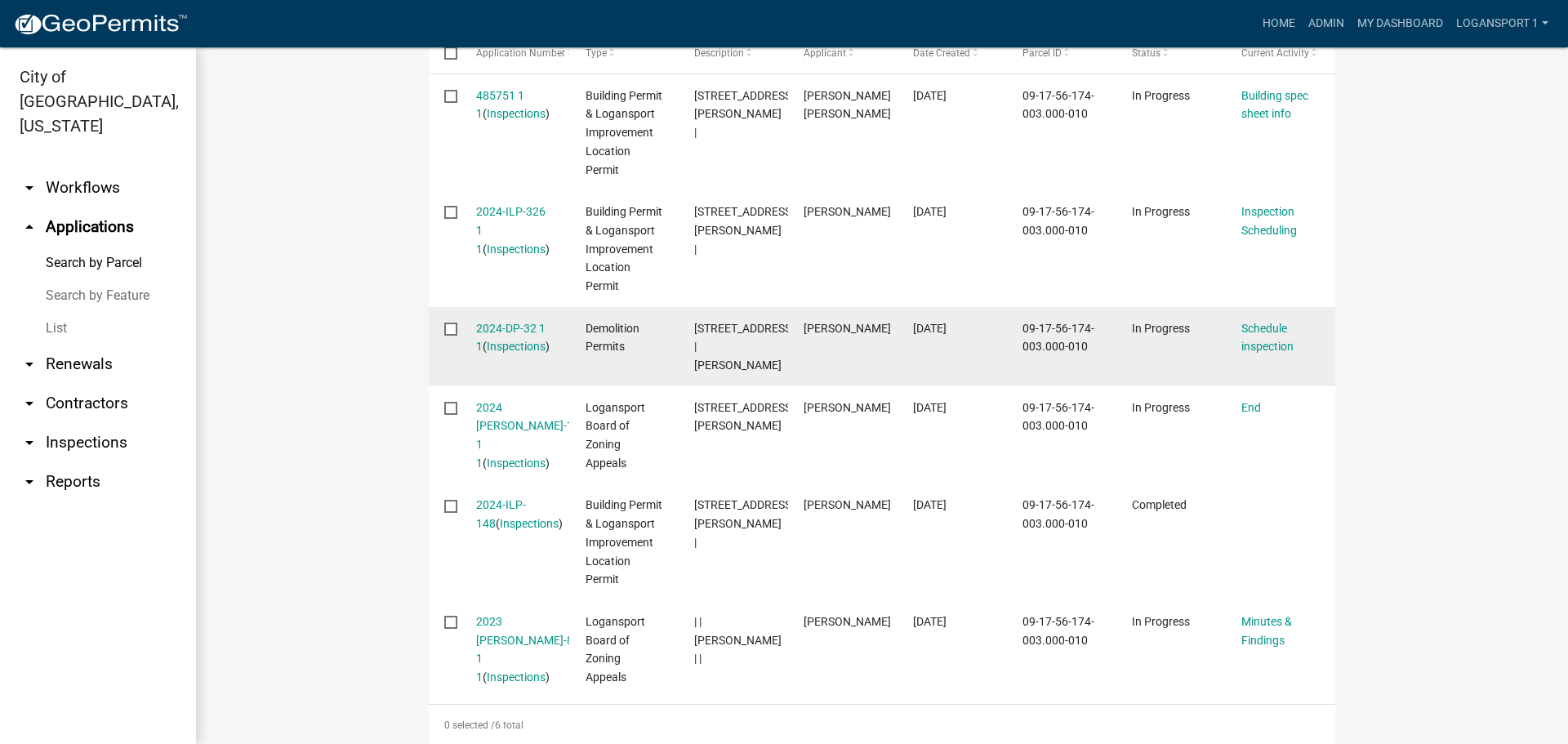
scroll to position [489, 0]
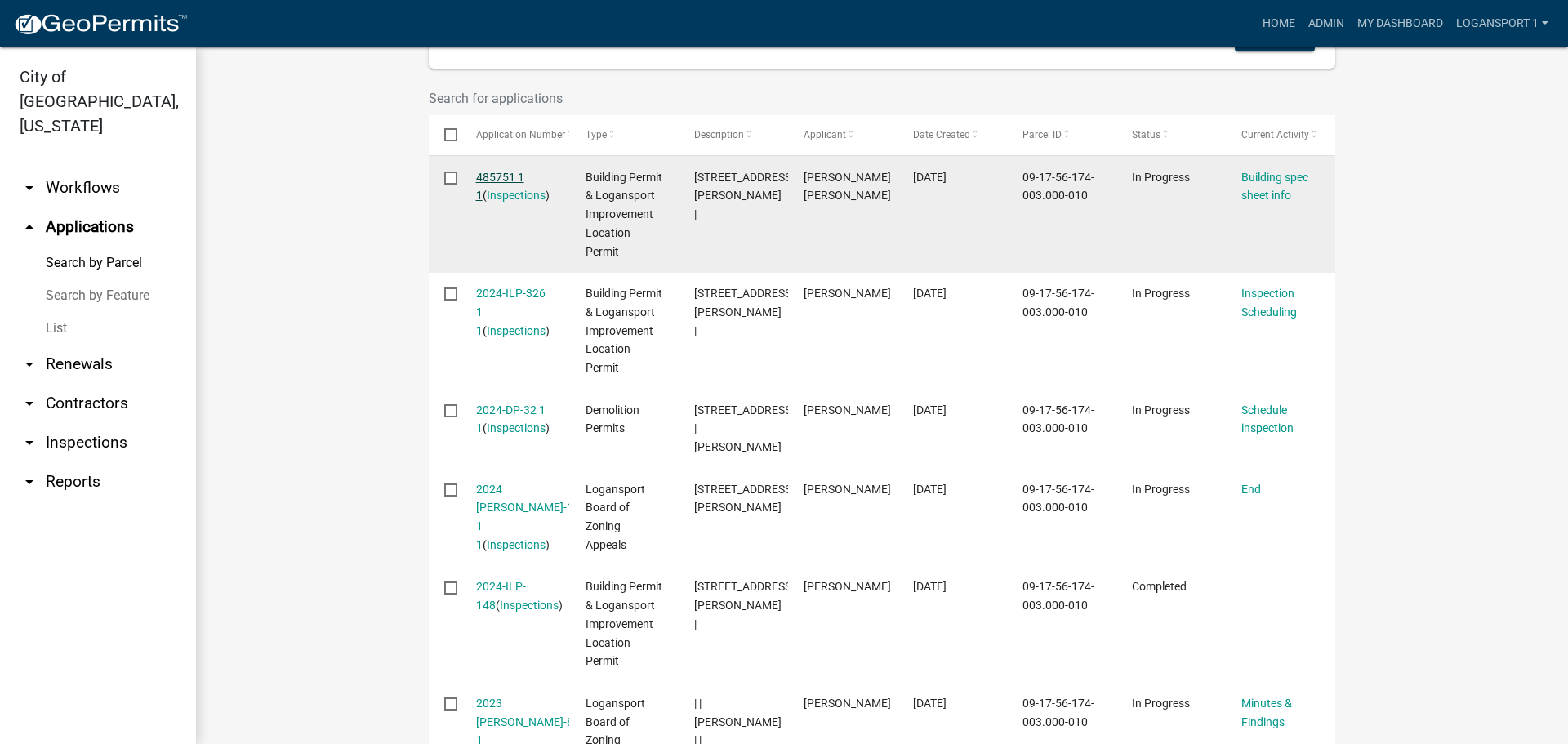
click at [495, 173] on link "485751 1 1" at bounding box center [500, 186] width 48 height 32
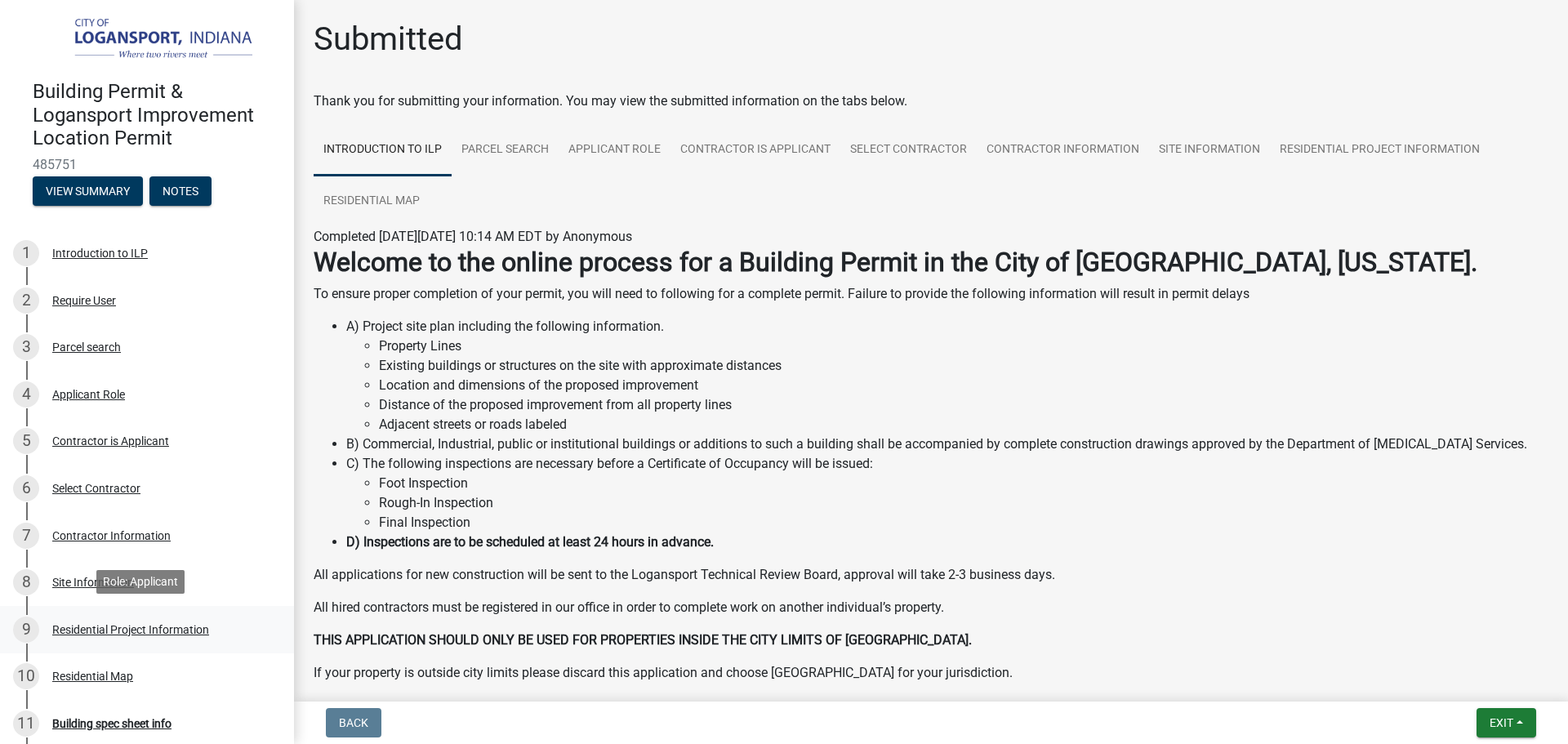
click at [124, 624] on div "Residential Project Information" at bounding box center [131, 630] width 157 height 11
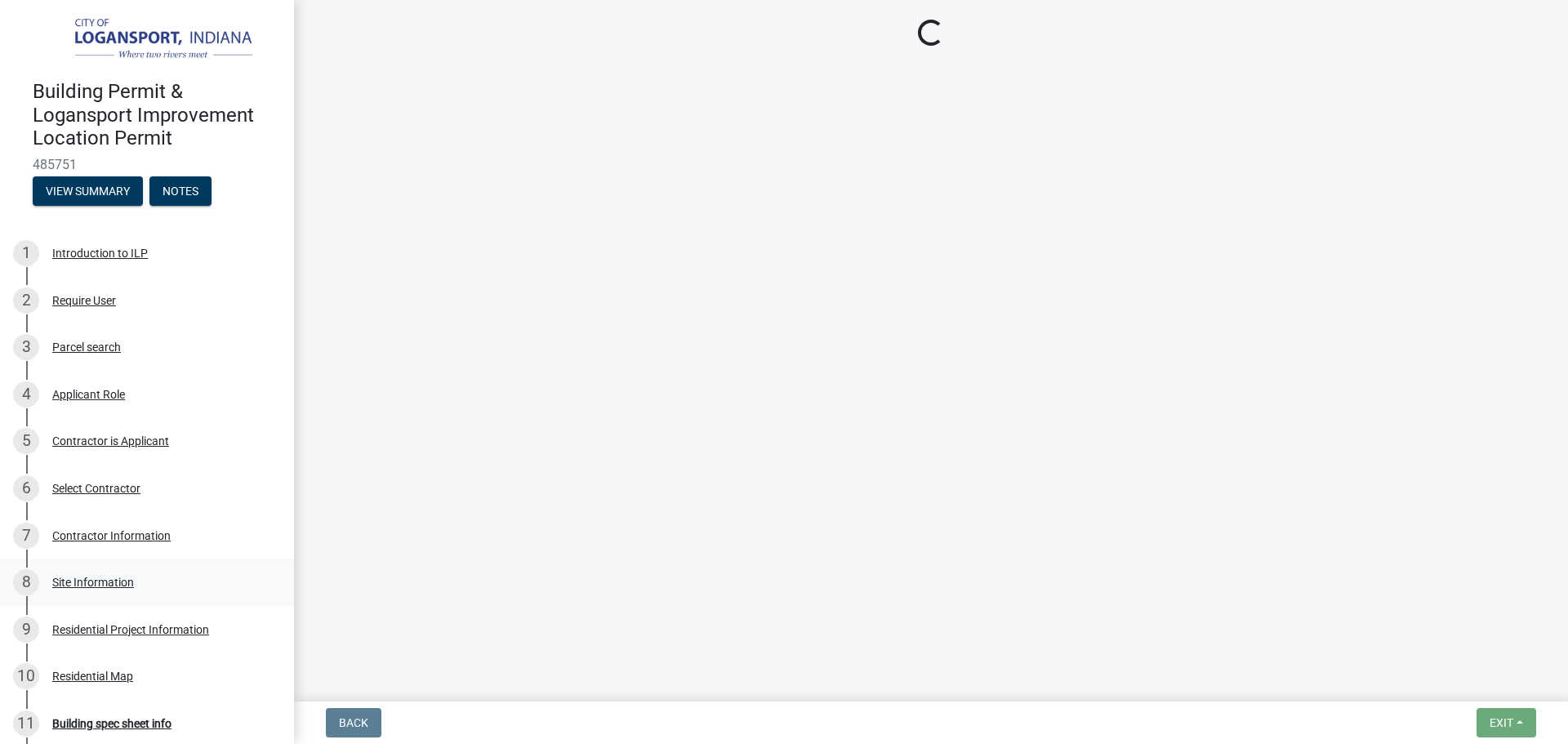
click at [102, 582] on div "Site Information" at bounding box center [93, 582] width 81 height 11
select select "59abff2c-ba26-45a8-b0a1-b870ff6f39ec"
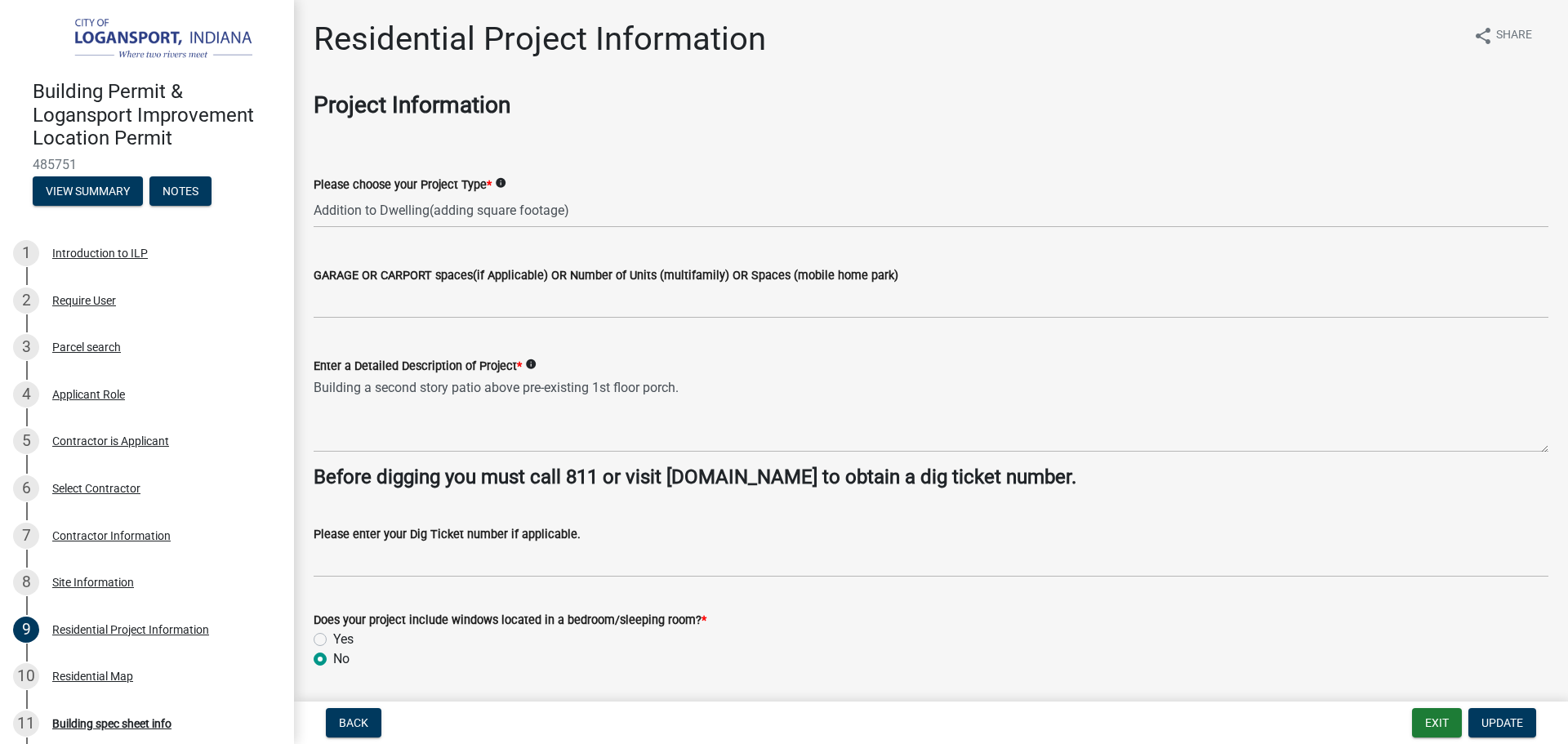
select select "62802869-e470-474a-8a4c-8dbe1ccdd5ac"
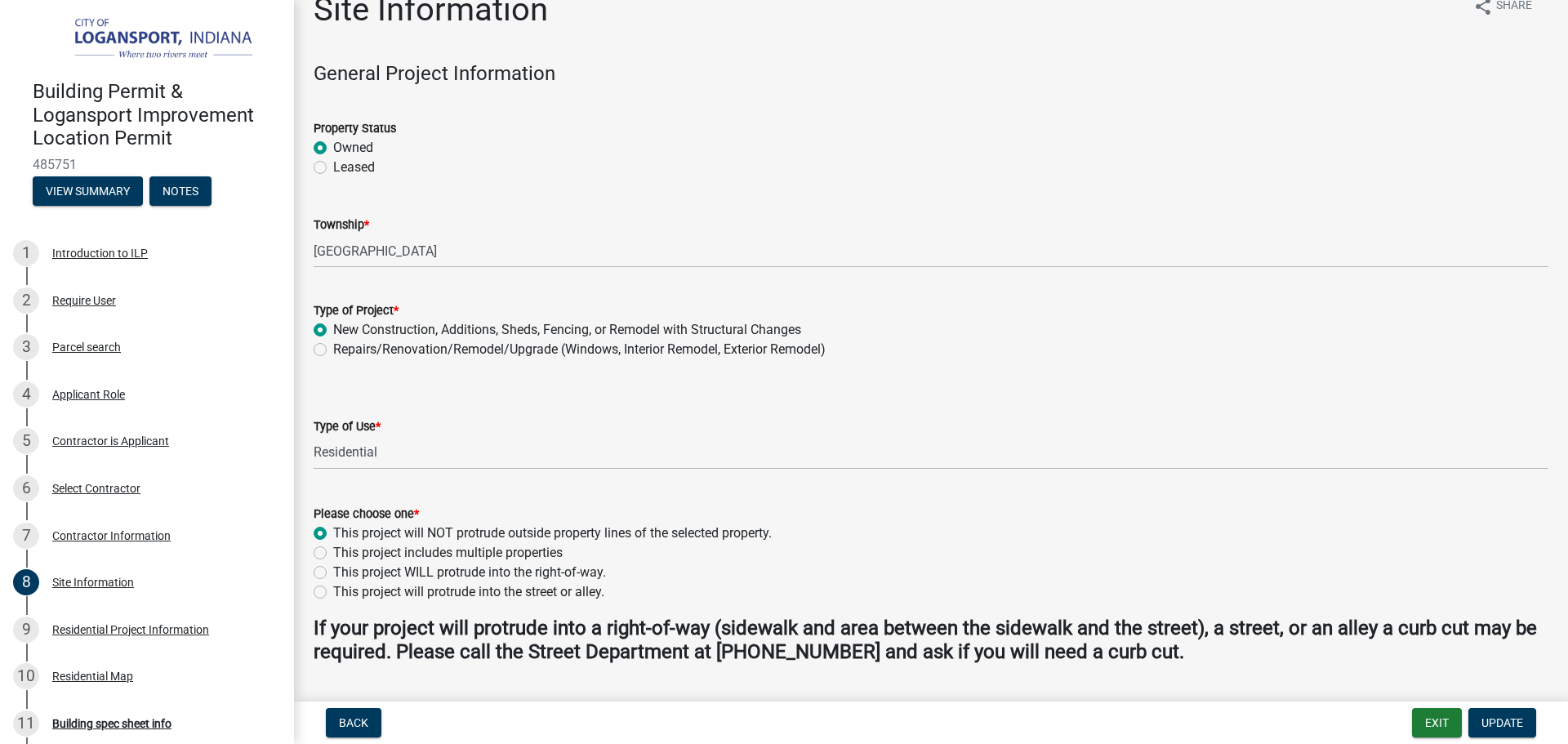
scroll to position [81, 0]
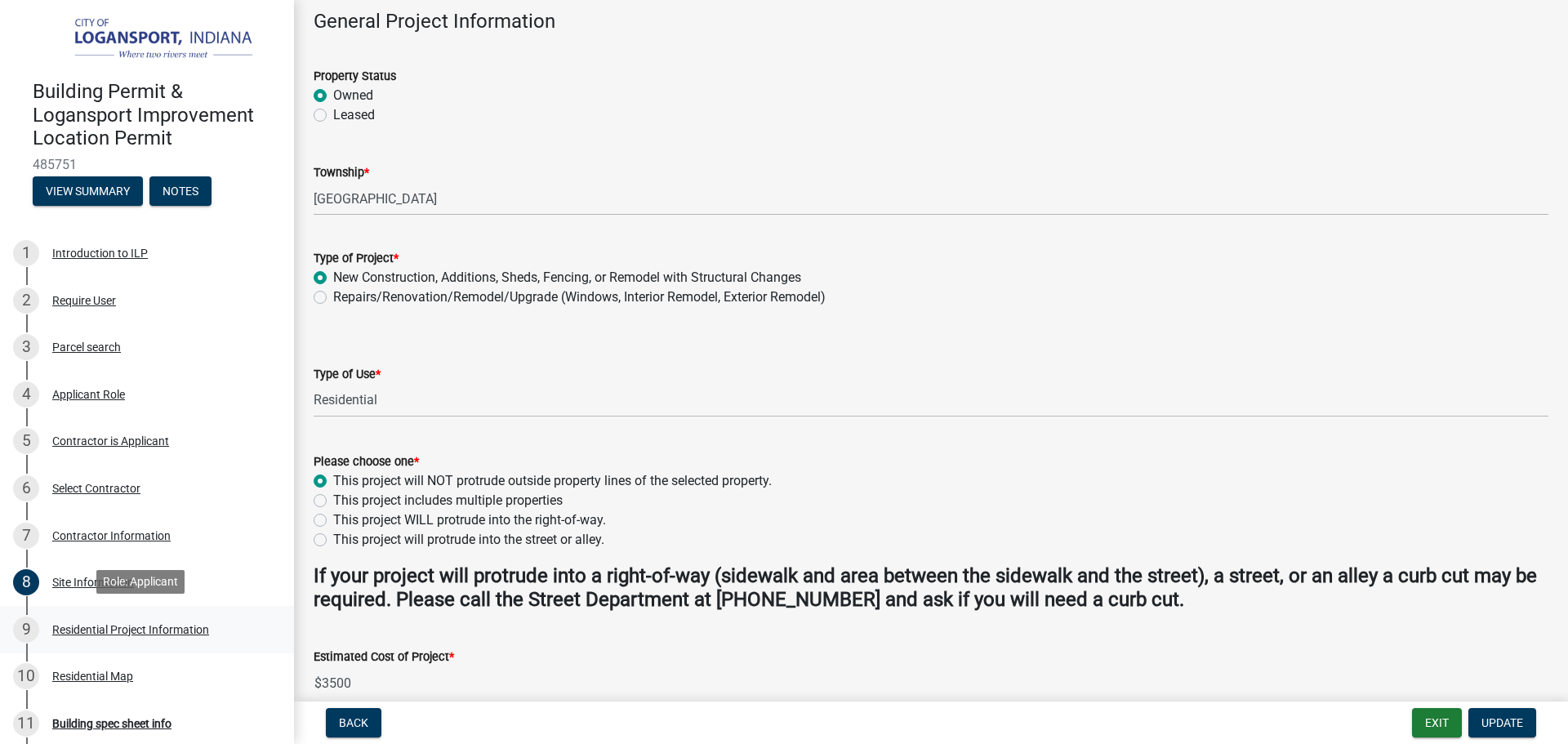
click at [133, 624] on div "Residential Project Information" at bounding box center [131, 630] width 157 height 11
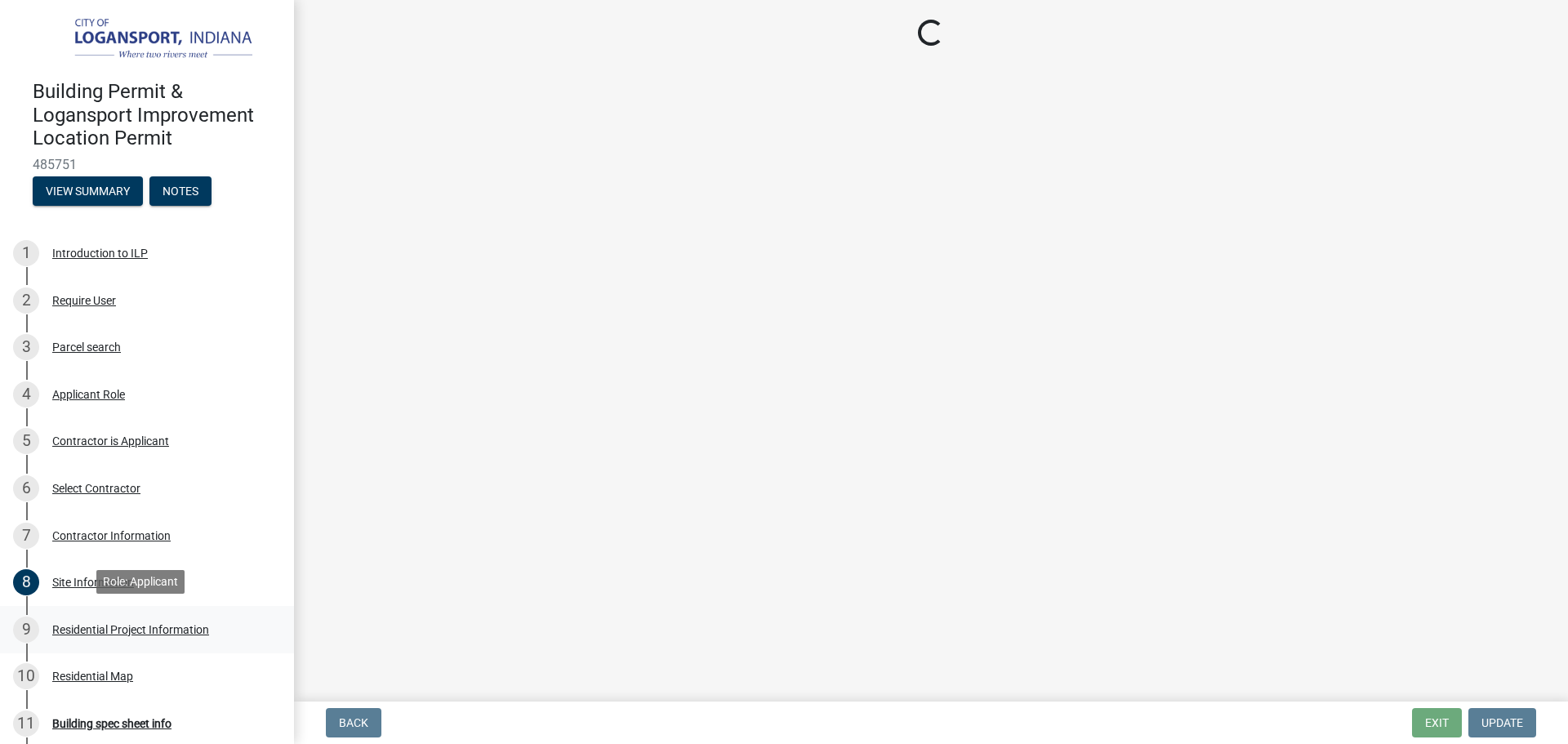
scroll to position [0, 0]
select select "59abff2c-ba26-45a8-b0a1-b870ff6f39ec"
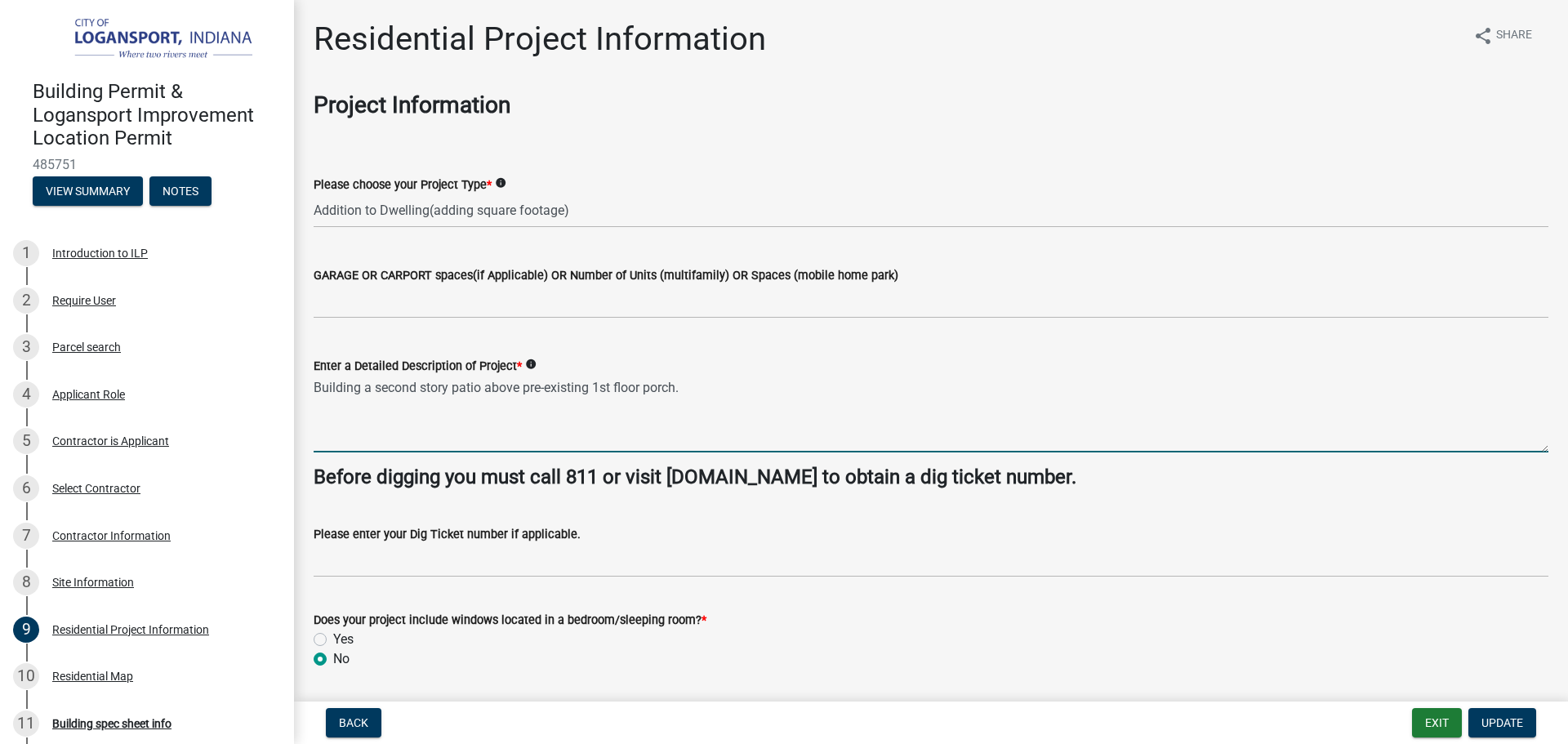
click at [706, 399] on textarea "Building a second story patio above pre-existing 1st floor porch." at bounding box center [931, 414] width 1235 height 77
click at [975, 389] on textarea "Building a second story patio above pre-existing 1st floor porch. 1st floor por…" at bounding box center [931, 414] width 1235 height 77
type textarea "Building a second story patio above pre-existing 1st floor porch. 1st floor por…"
click at [1499, 712] on button "Update" at bounding box center [1502, 722] width 67 height 29
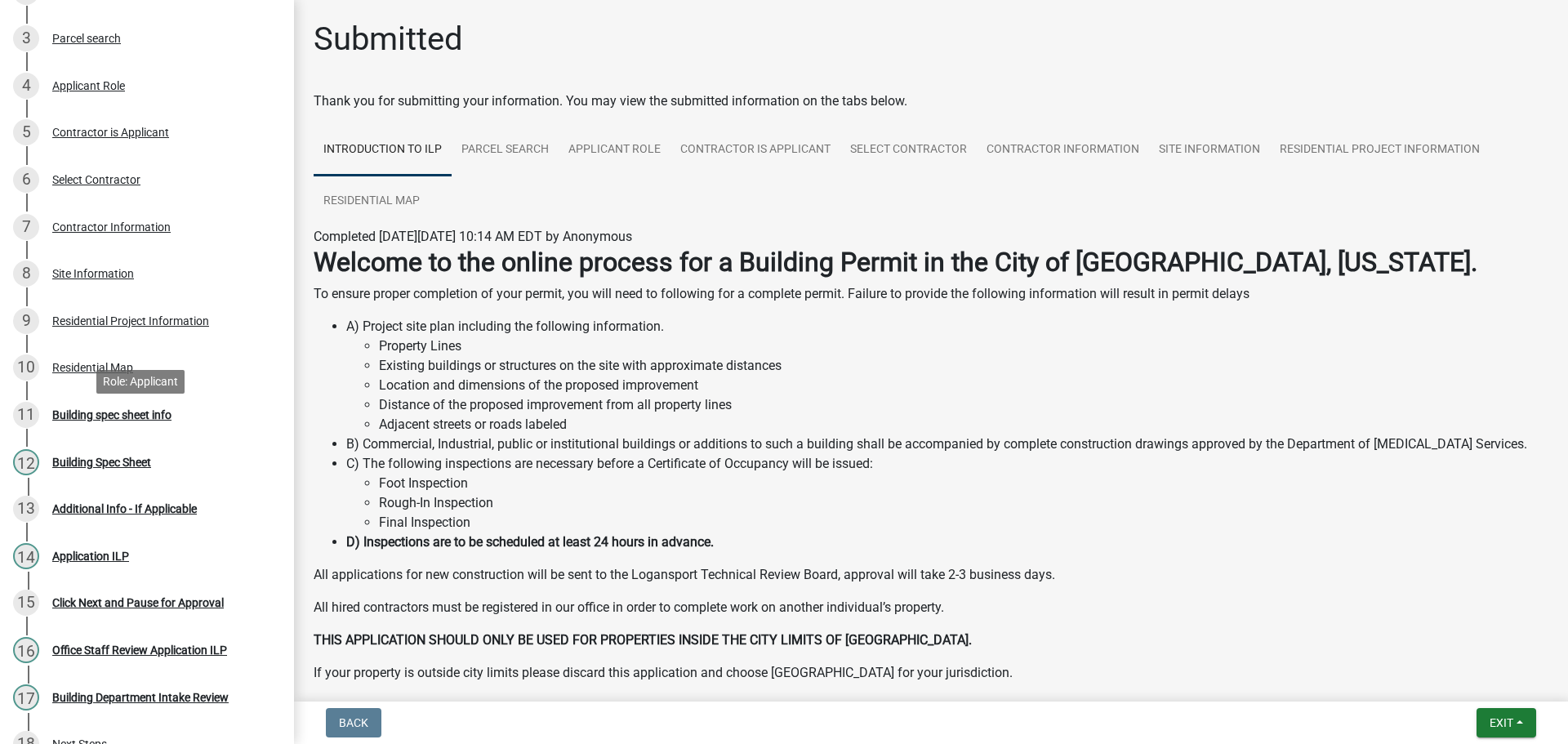
scroll to position [445, 0]
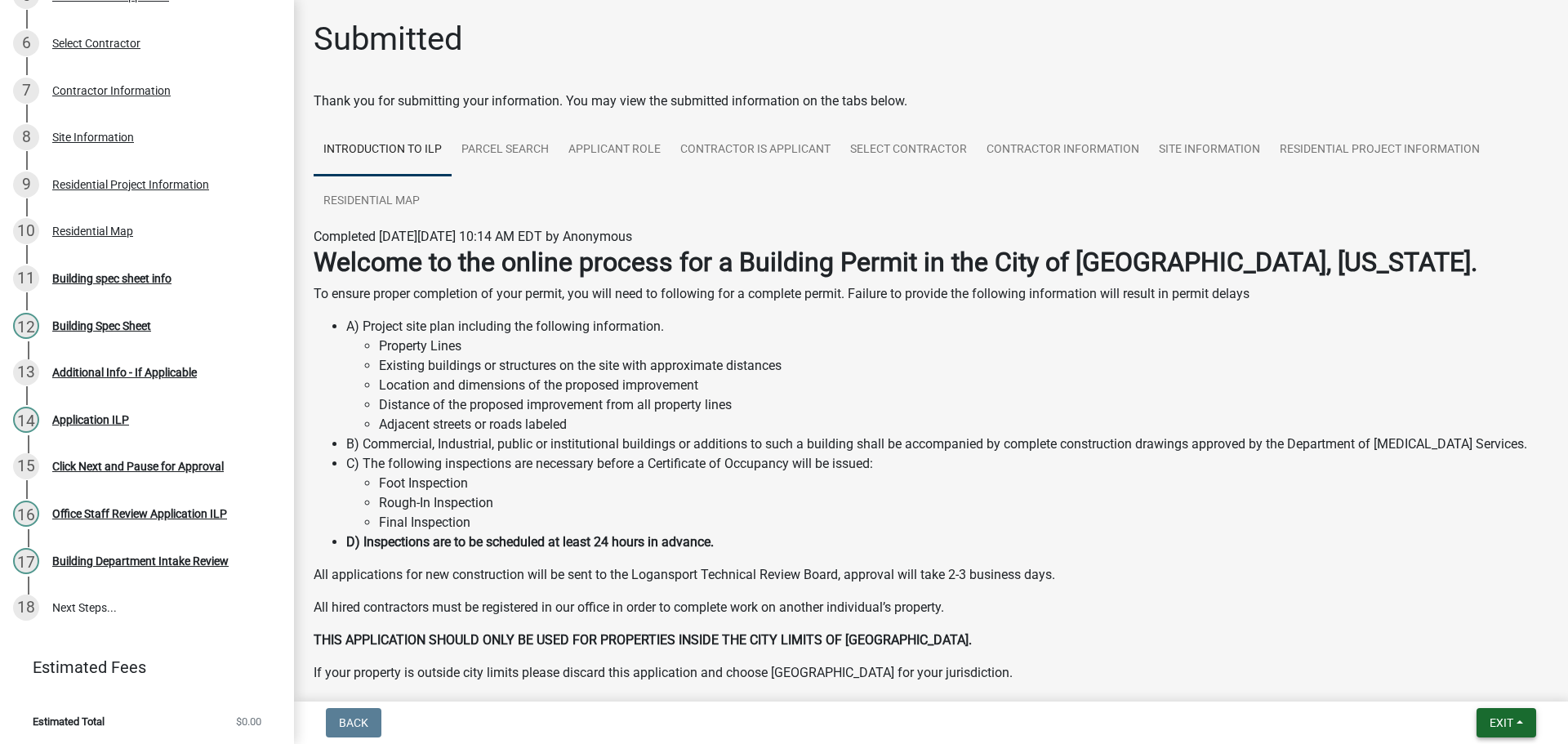
click at [1519, 722] on button "Exit" at bounding box center [1506, 722] width 60 height 29
click at [1469, 688] on button "Save & Exit" at bounding box center [1471, 680] width 131 height 39
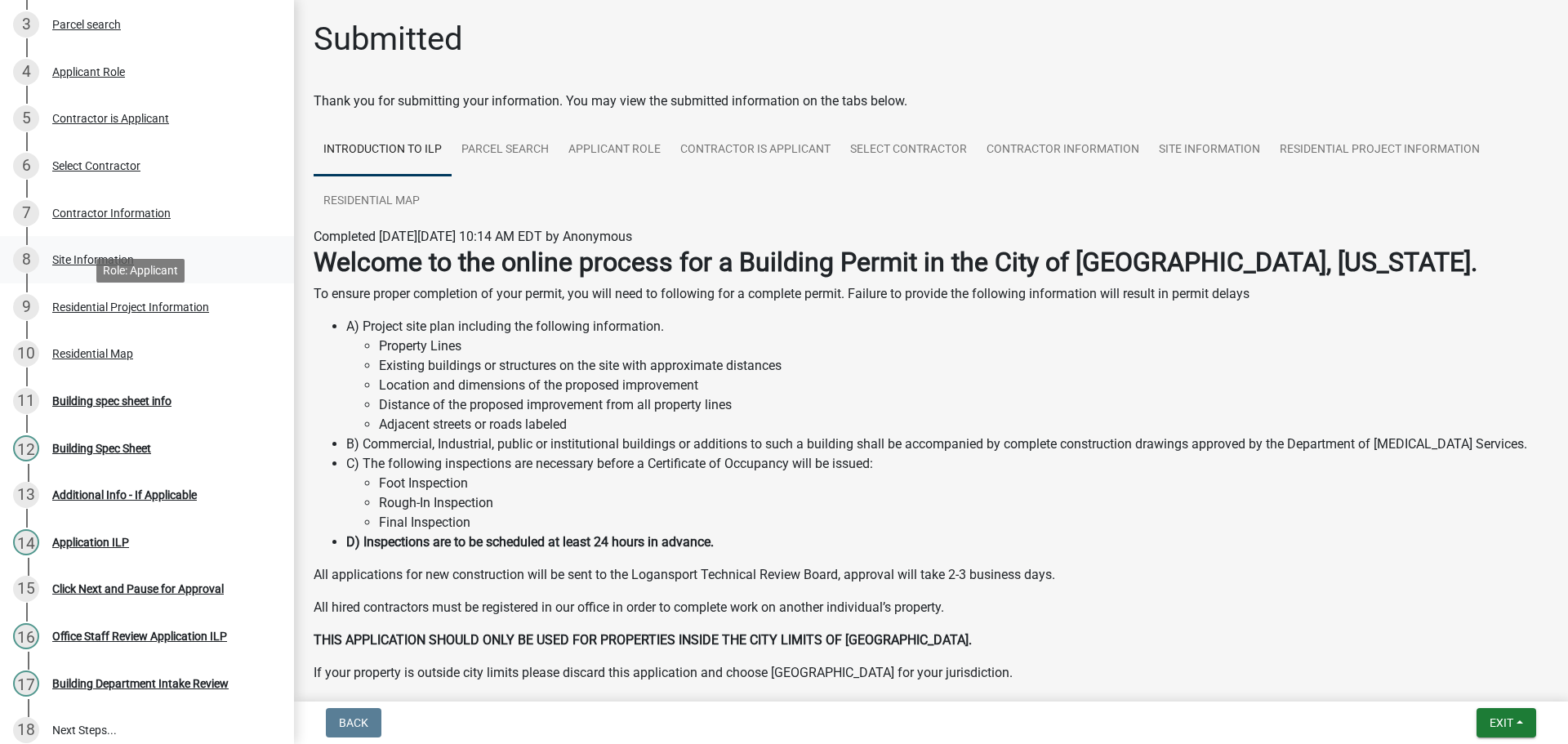
scroll to position [408, 0]
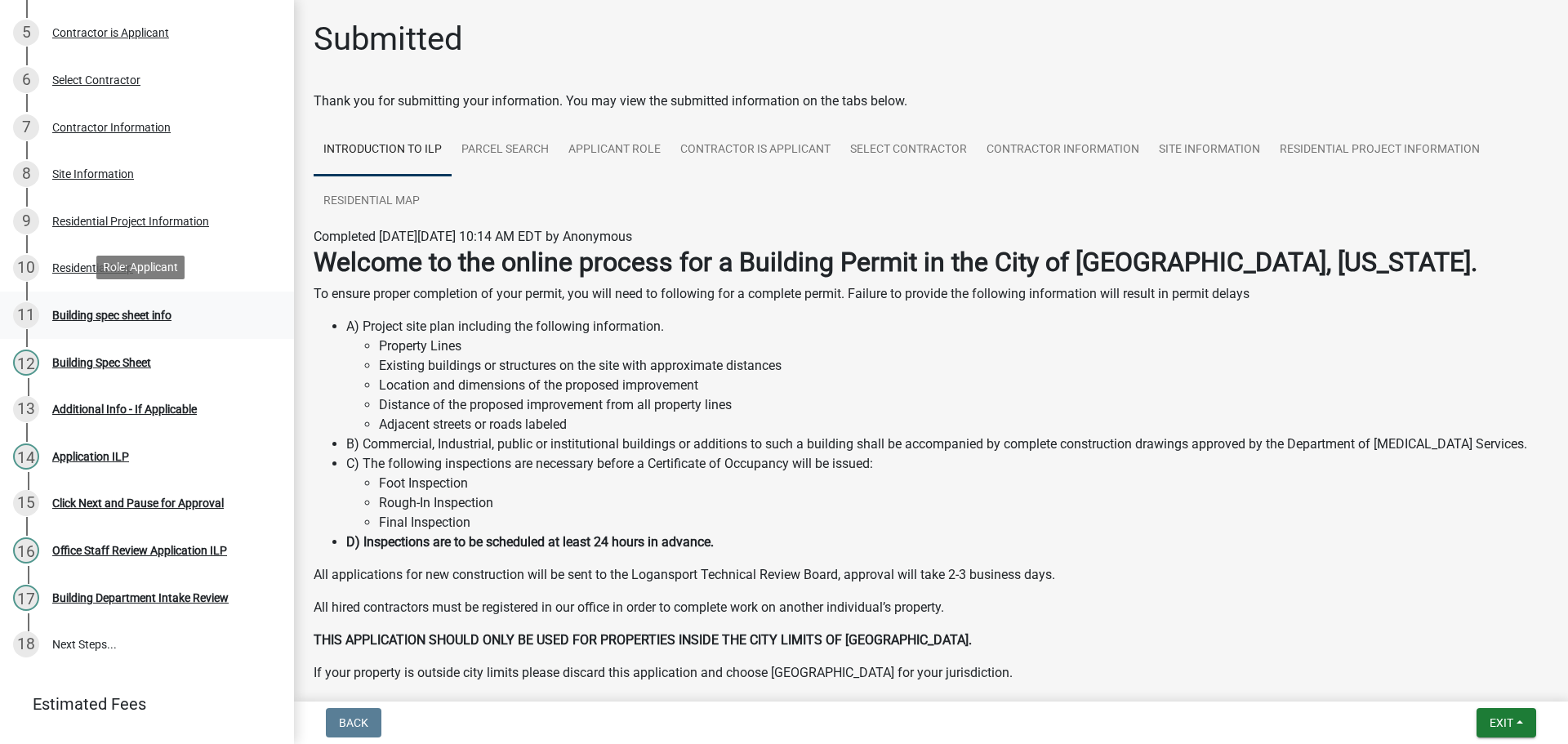
click at [147, 302] on div "11 Building spec sheet info" at bounding box center [140, 315] width 255 height 26
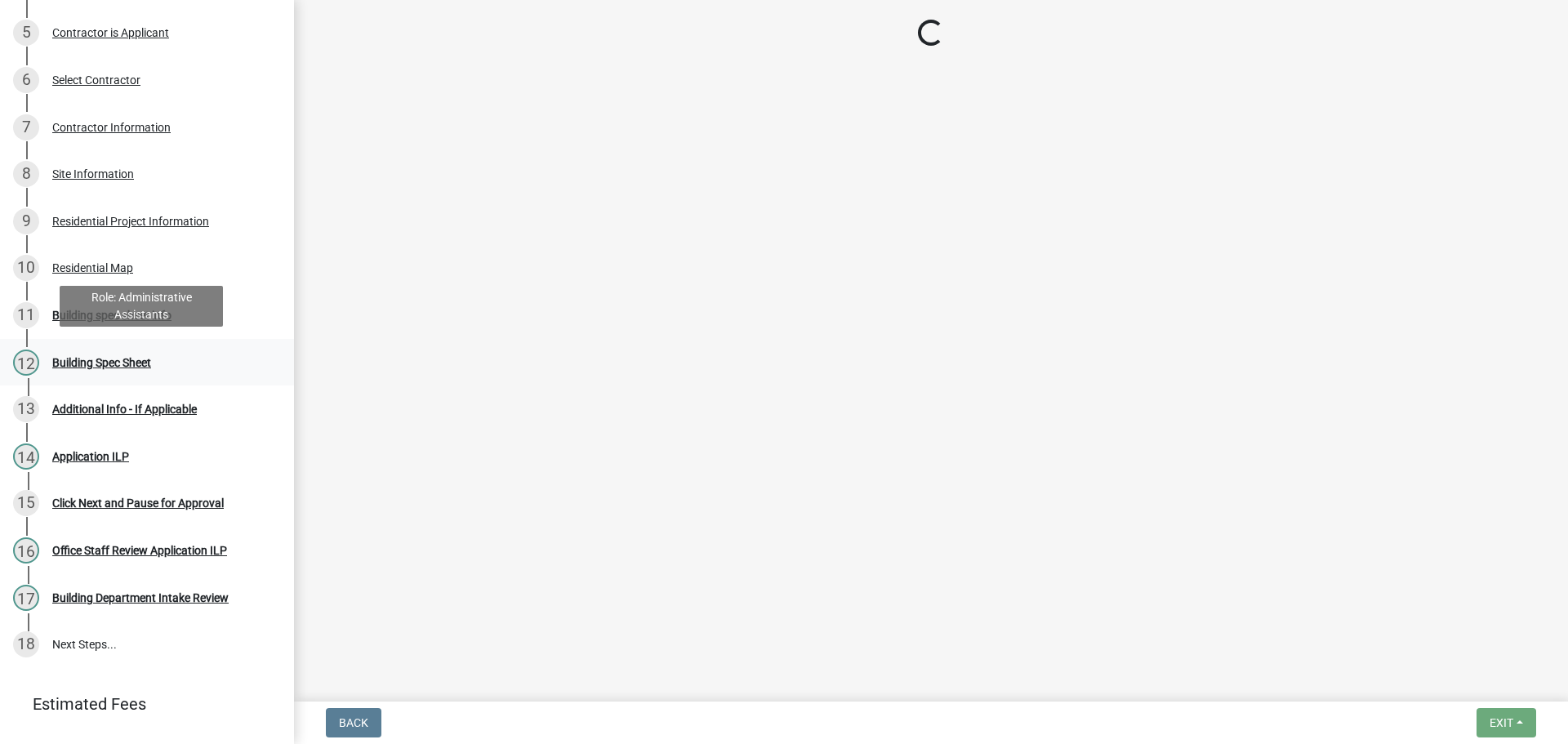
select select "417bb24e-1844-4ca0-8dc2-ce5079639b89"
select select "e97d28e1-61cd-4642-b9d0-25673f5533cd"
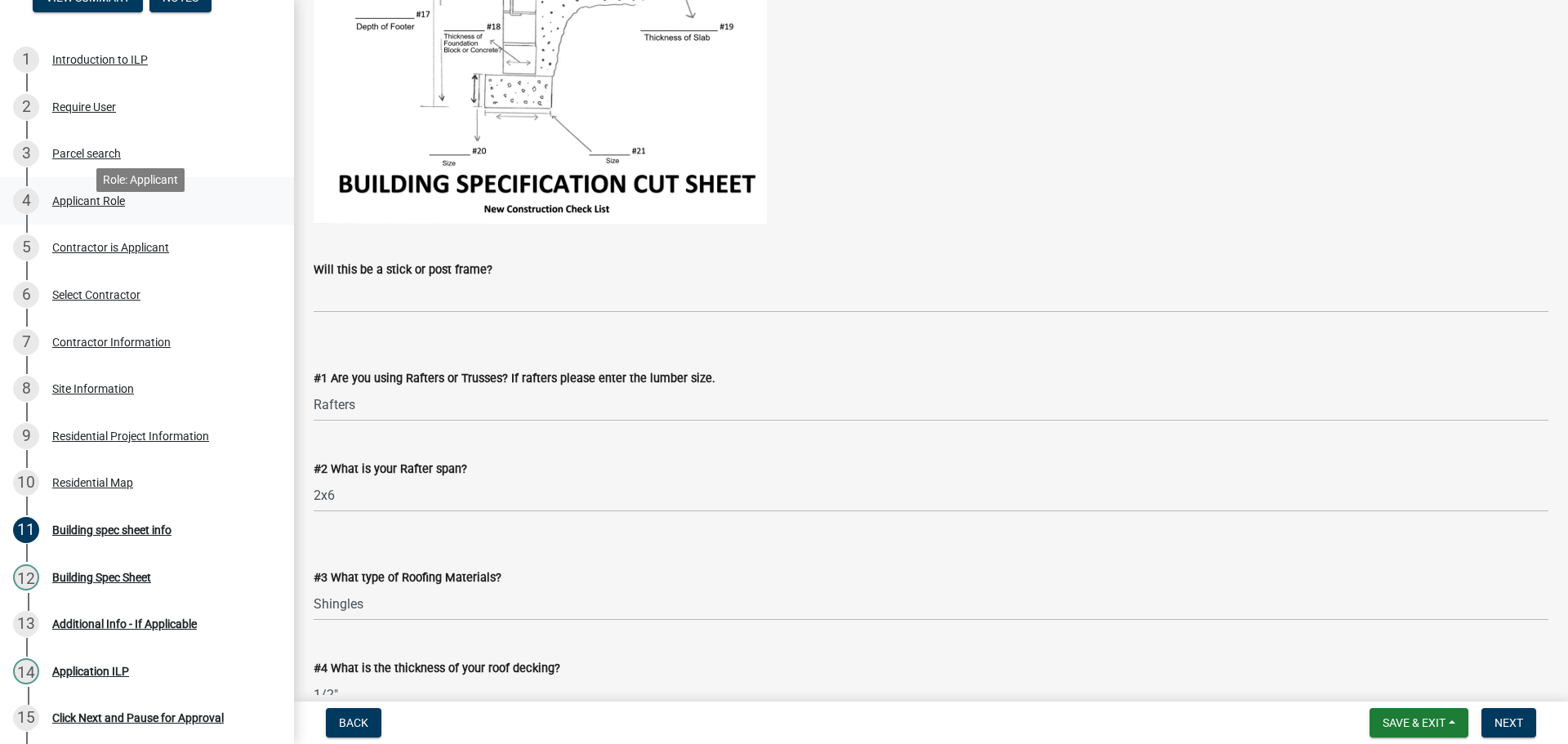
scroll to position [163, 0]
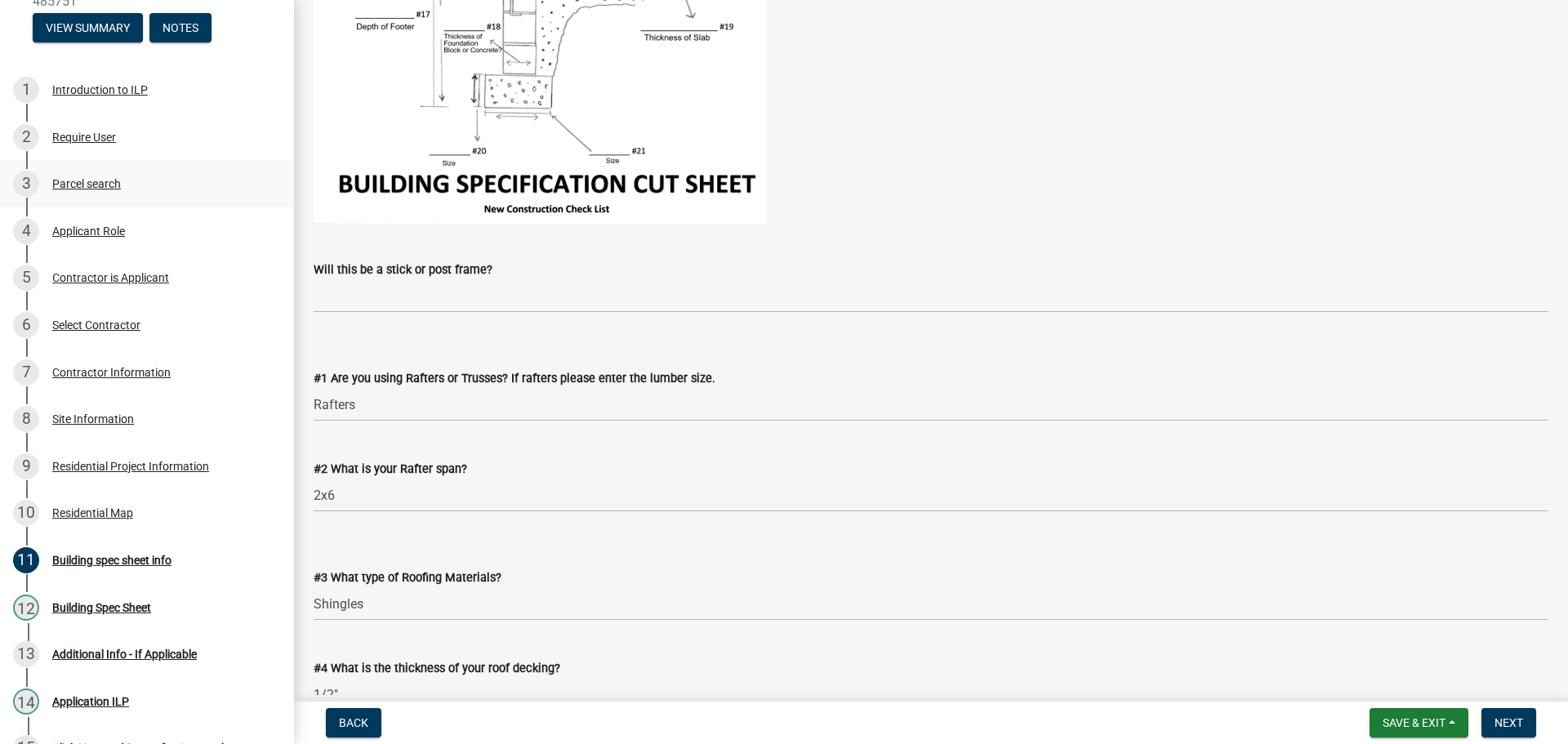
click at [109, 178] on div "Parcel search" at bounding box center [86, 183] width 68 height 11
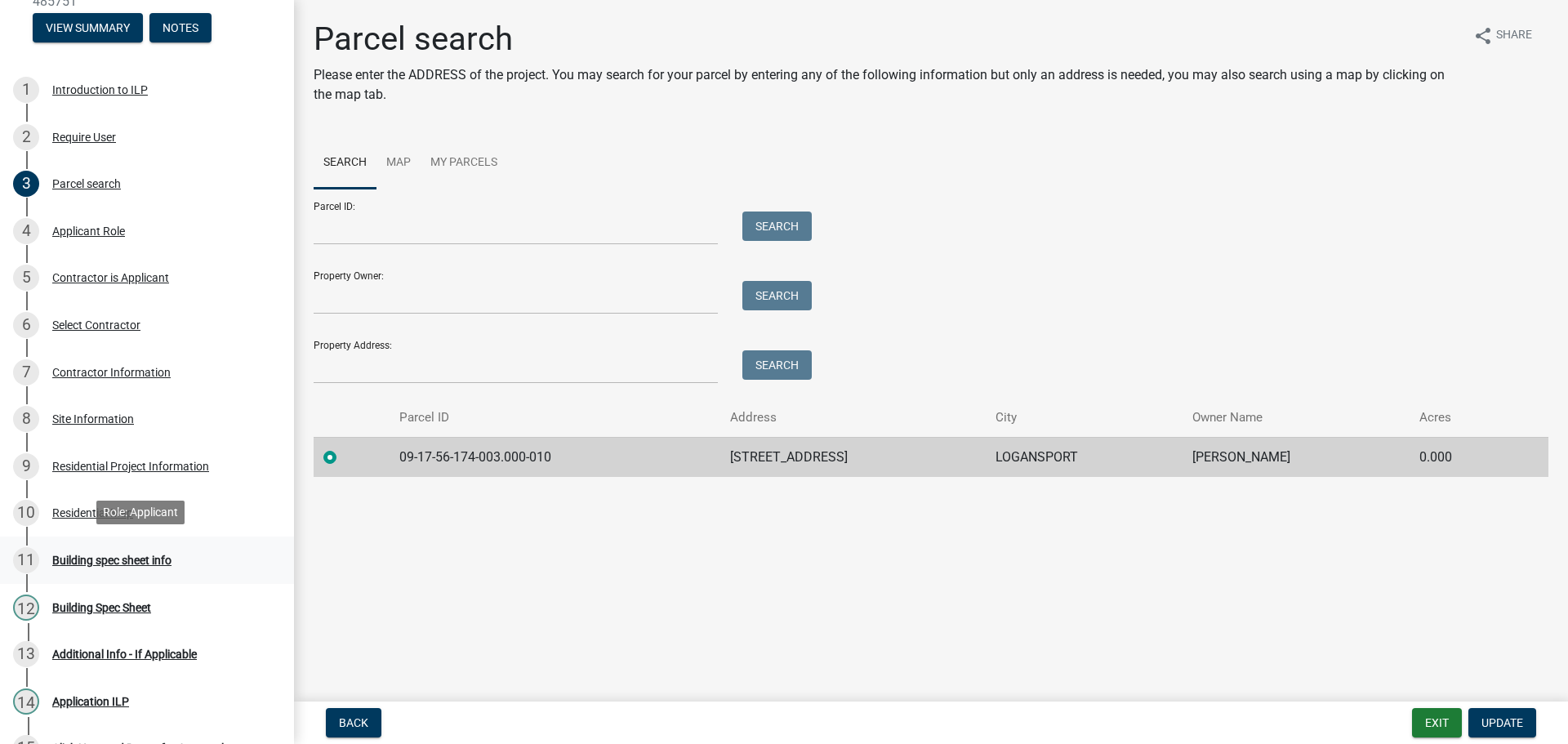
click at [140, 554] on div "Building spec sheet info" at bounding box center [111, 560] width 119 height 11
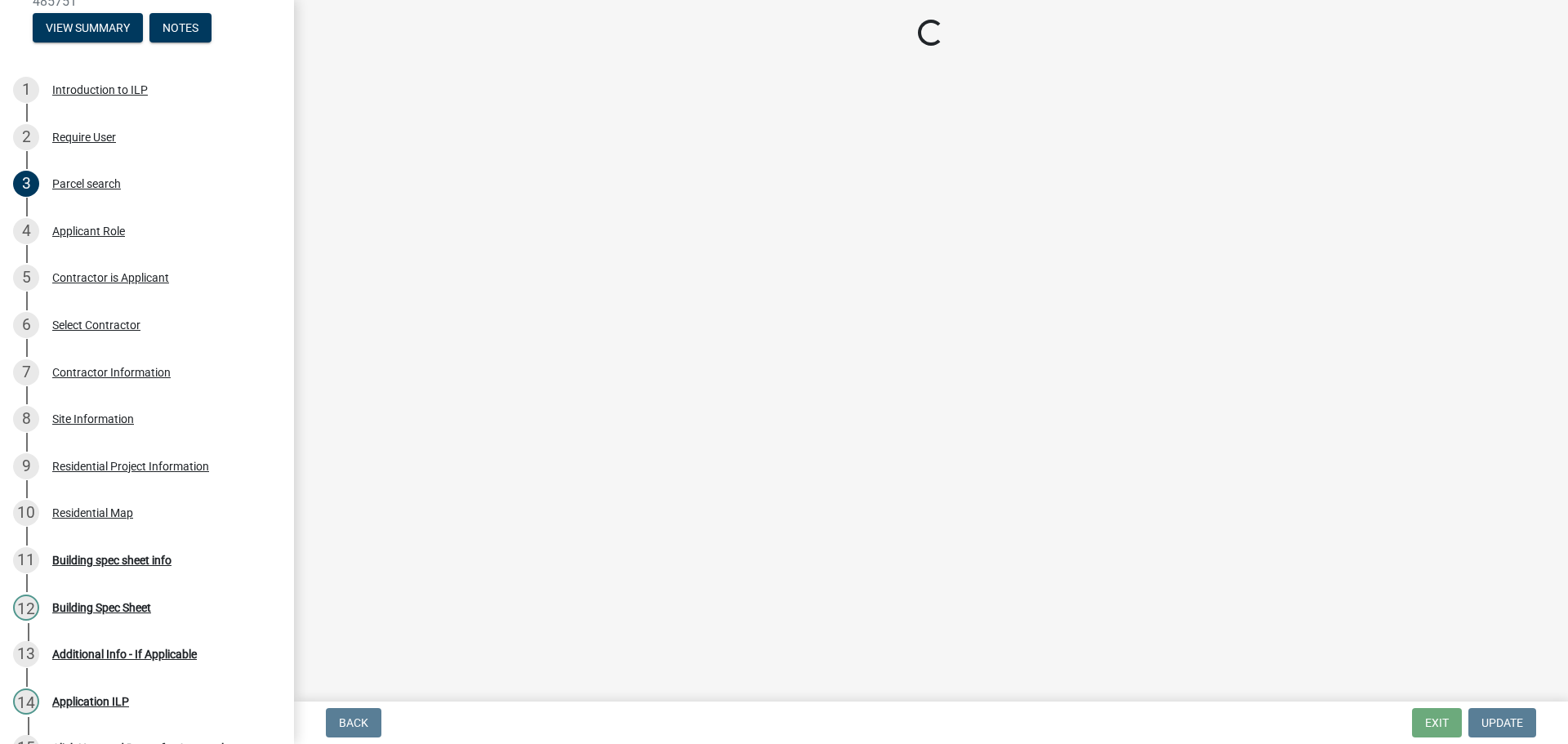
select select "417bb24e-1844-4ca0-8dc2-ce5079639b89"
select select "e97d28e1-61cd-4642-b9d0-25673f5533cd"
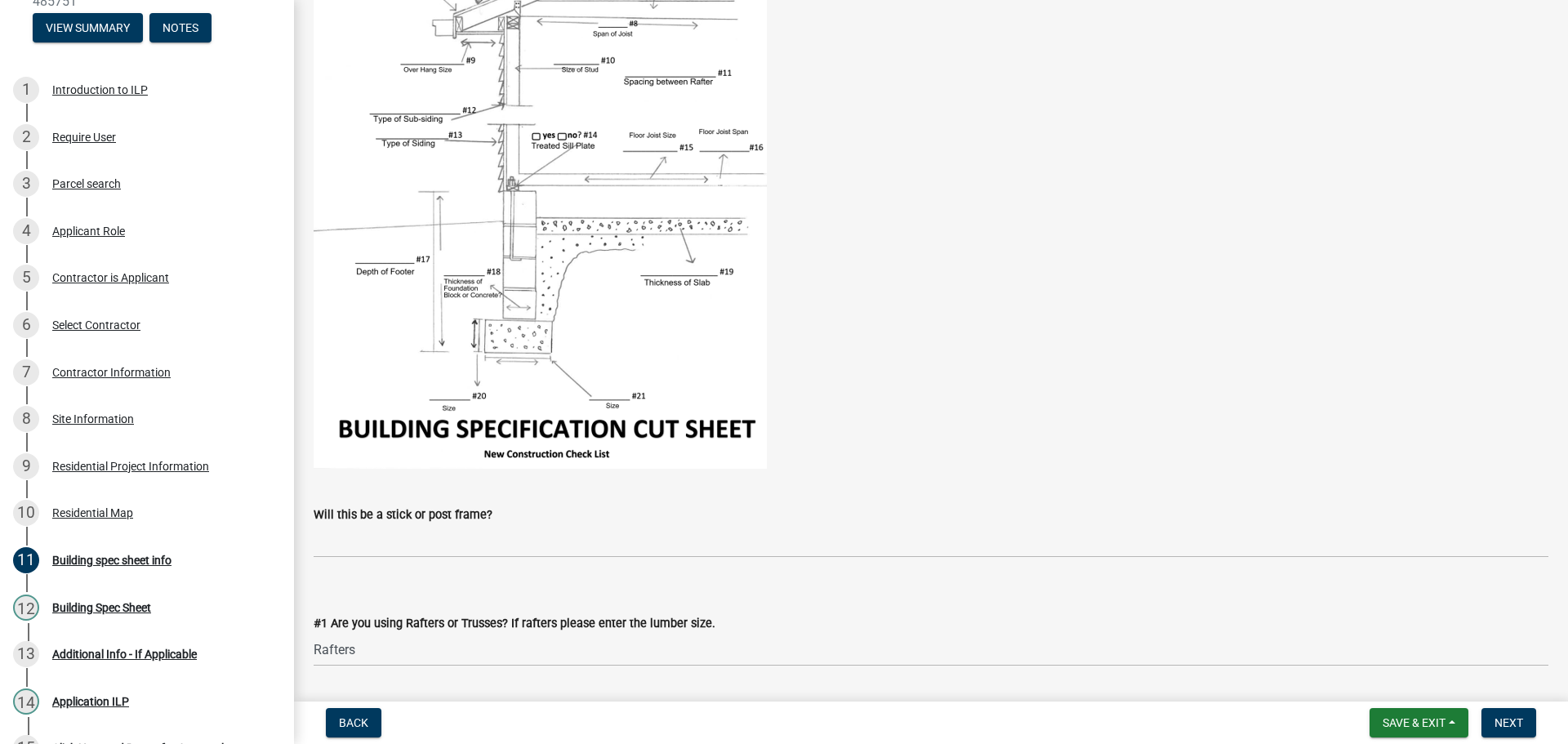
scroll to position [327, 0]
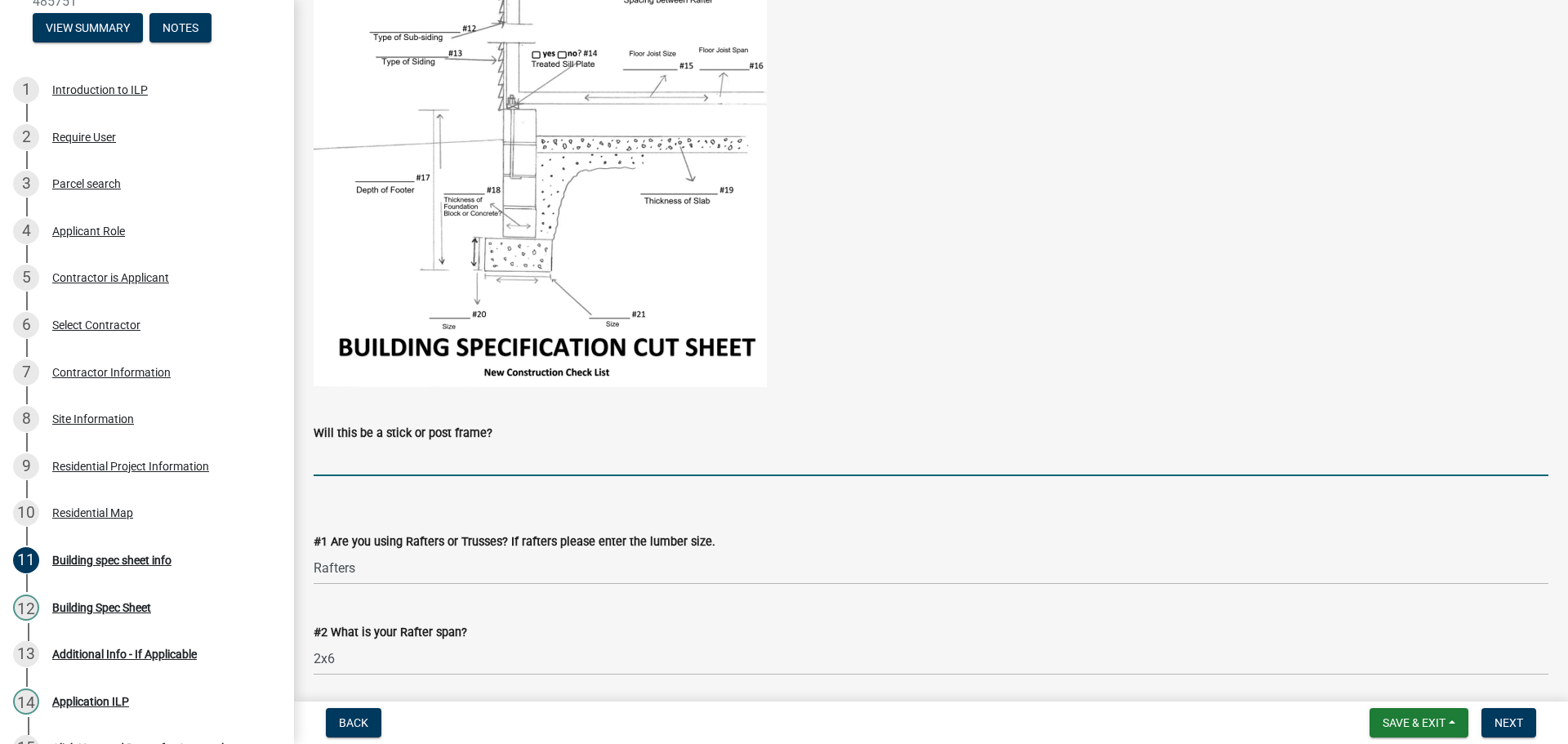
click at [423, 445] on input "Will this be a stick or post frame?" at bounding box center [931, 460] width 1235 height 34
type input "Post"
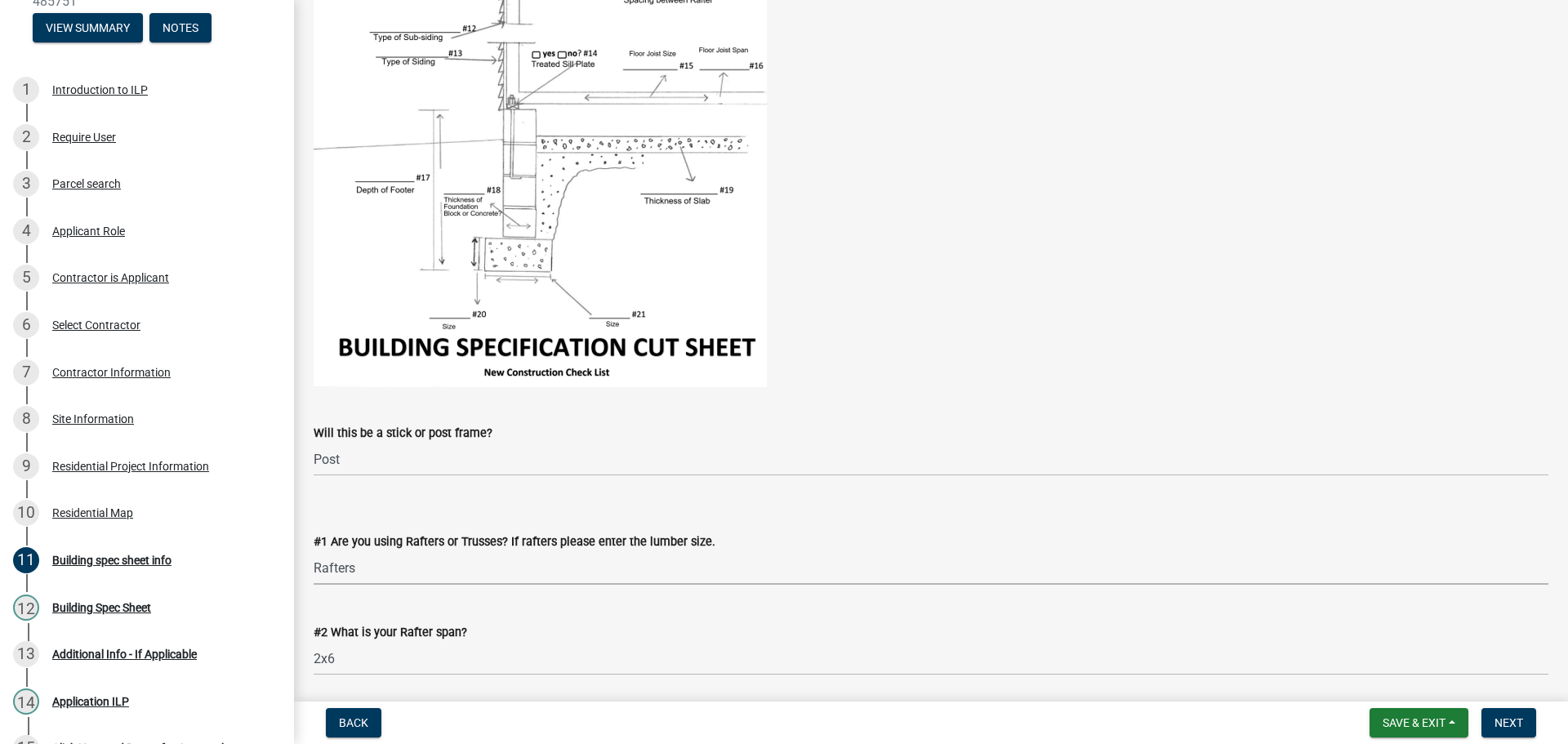
click at [400, 560] on select "Select Item... Rafters Trusses" at bounding box center [931, 568] width 1235 height 34
click at [445, 551] on select "Select Item... Rafters Trusses" at bounding box center [931, 568] width 1235 height 34
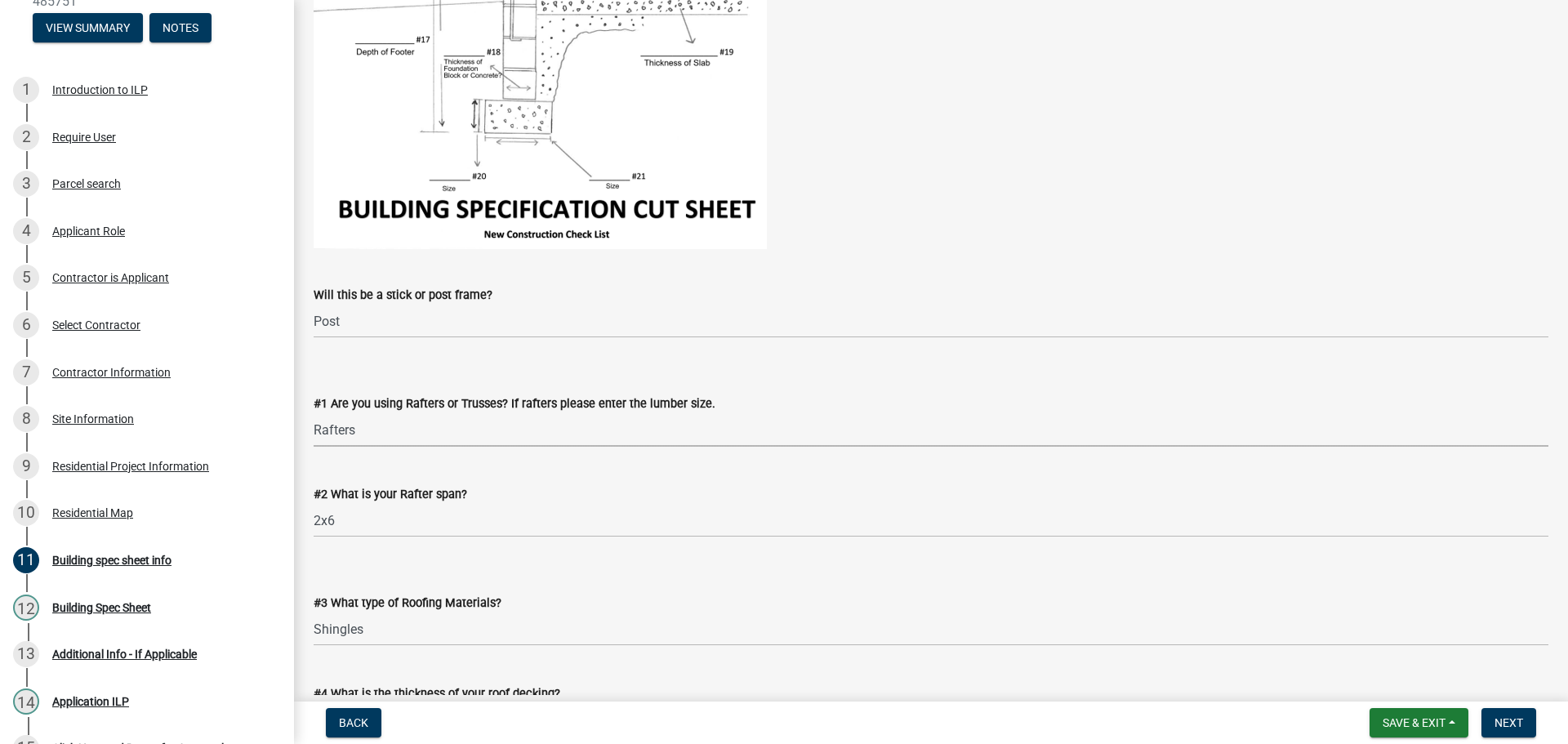
scroll to position [489, 0]
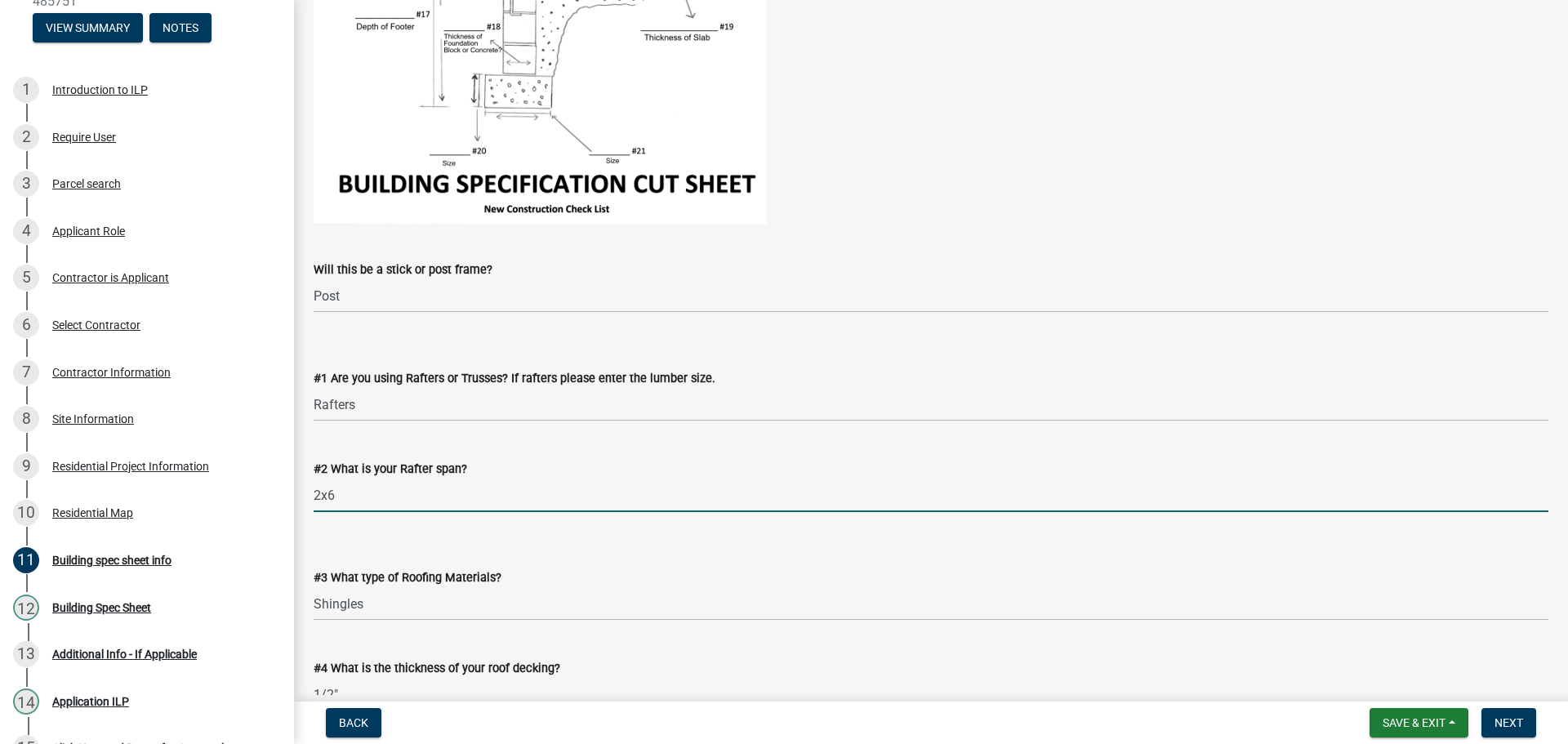
click at [377, 498] on input "2x6" at bounding box center [931, 495] width 1235 height 34
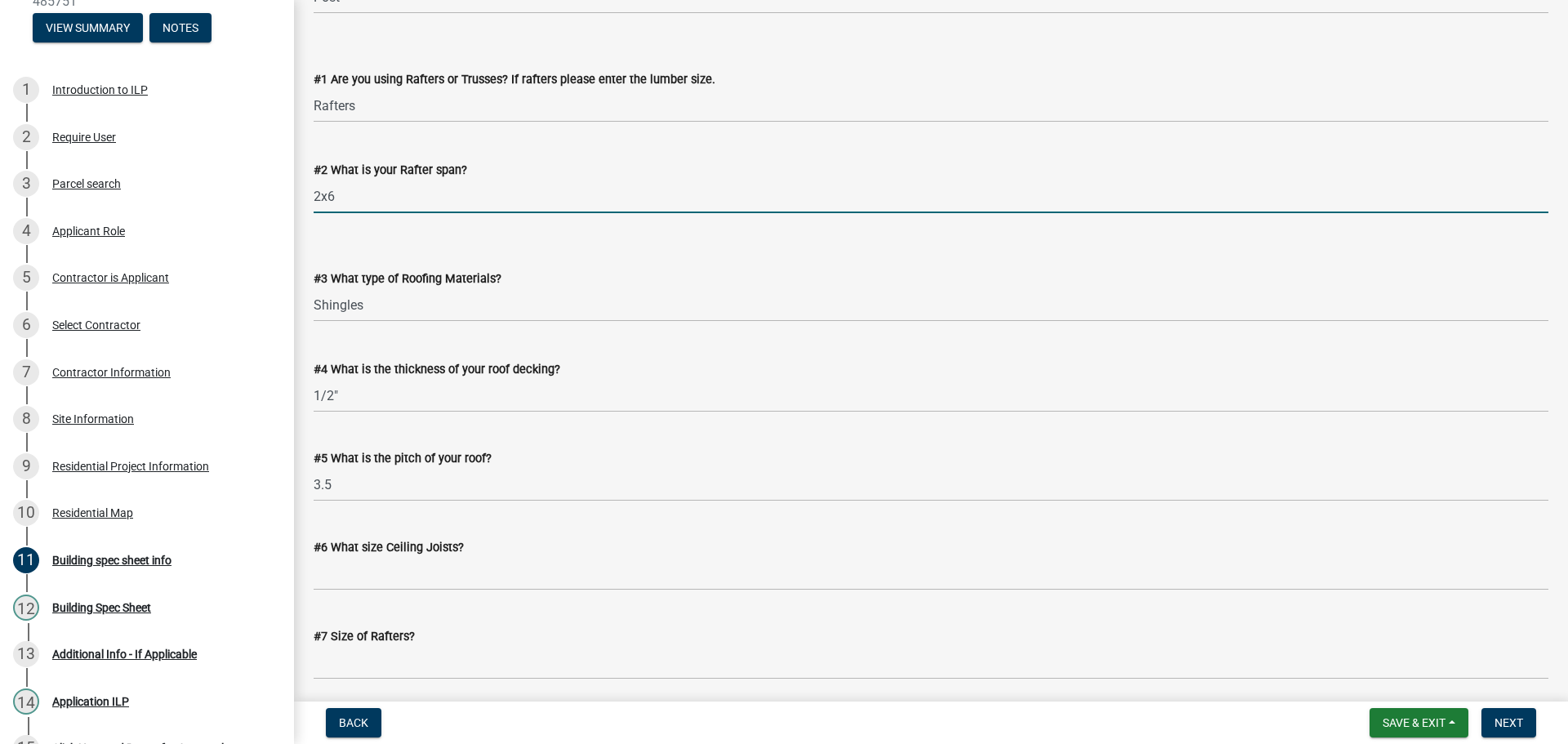
scroll to position [816, 0]
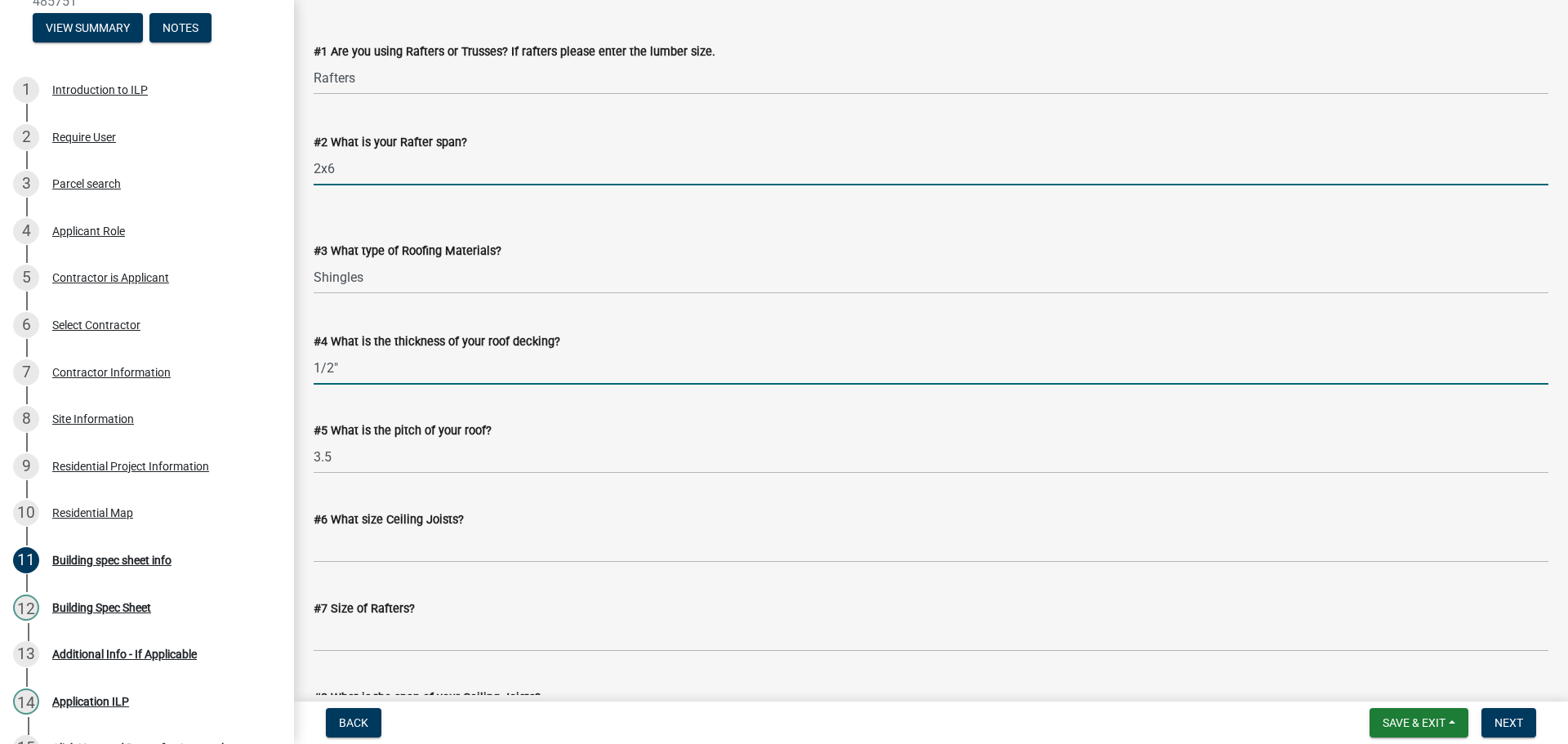
click at [426, 374] on input "1/2"" at bounding box center [931, 368] width 1235 height 34
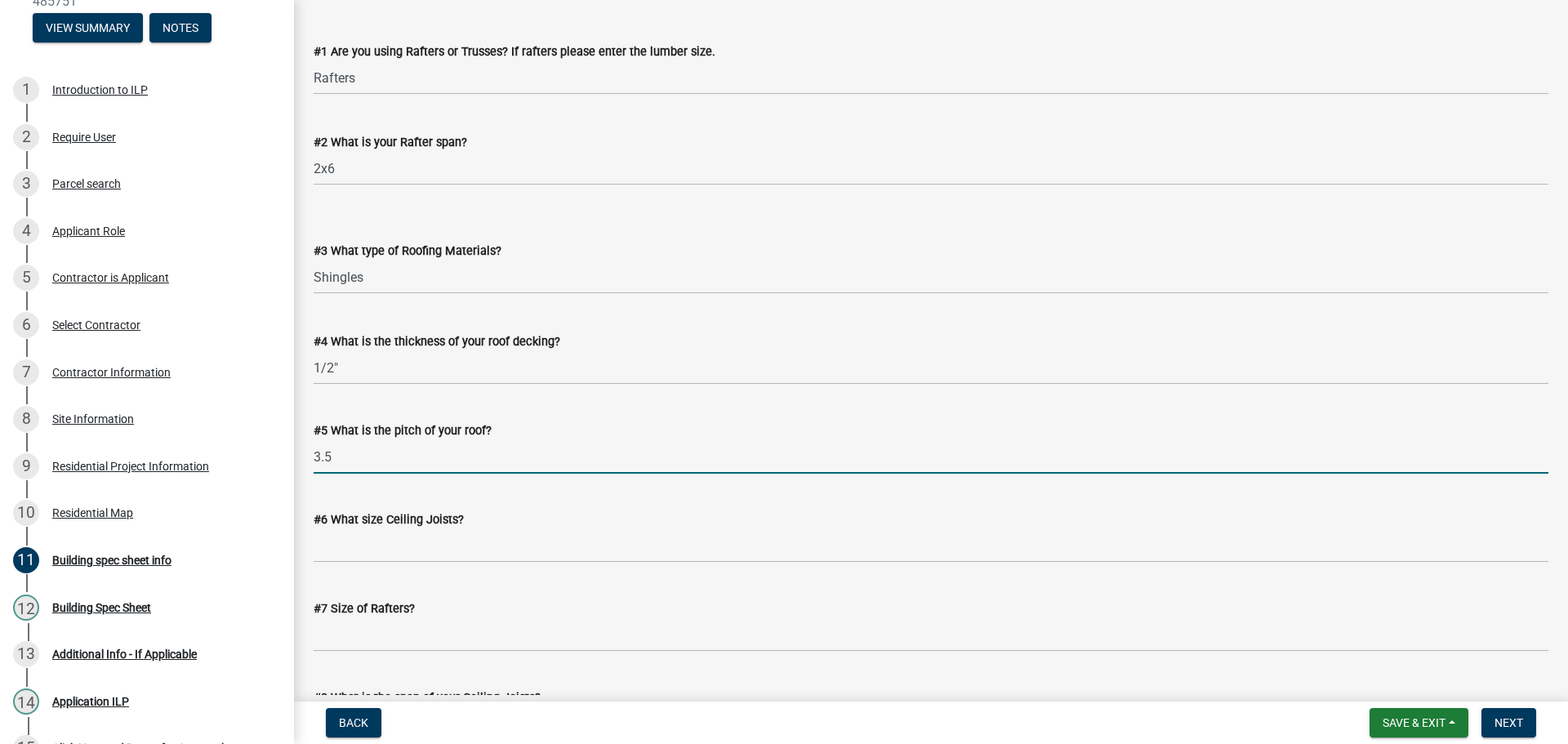
click at [407, 451] on input "3.5" at bounding box center [931, 457] width 1235 height 34
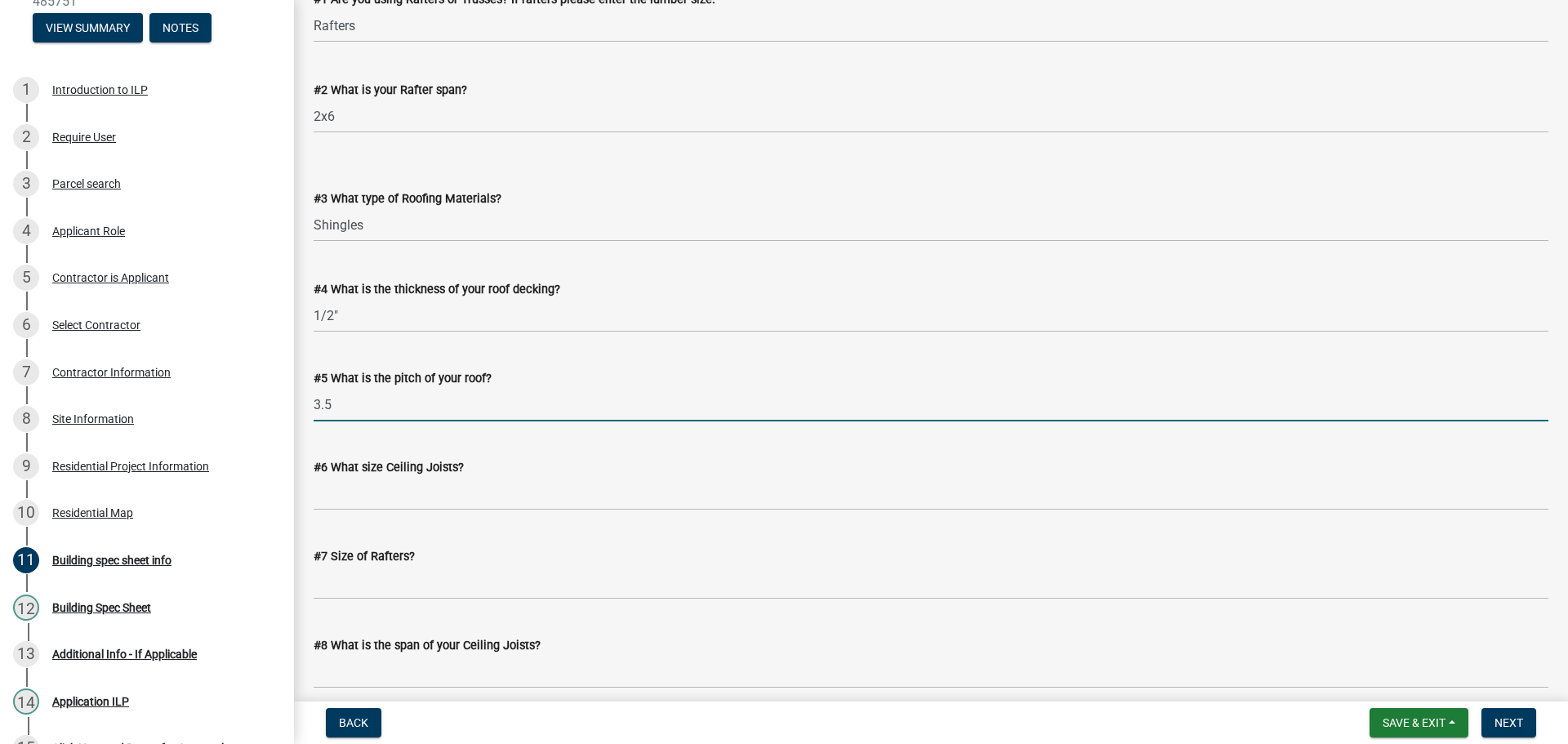
scroll to position [898, 0]
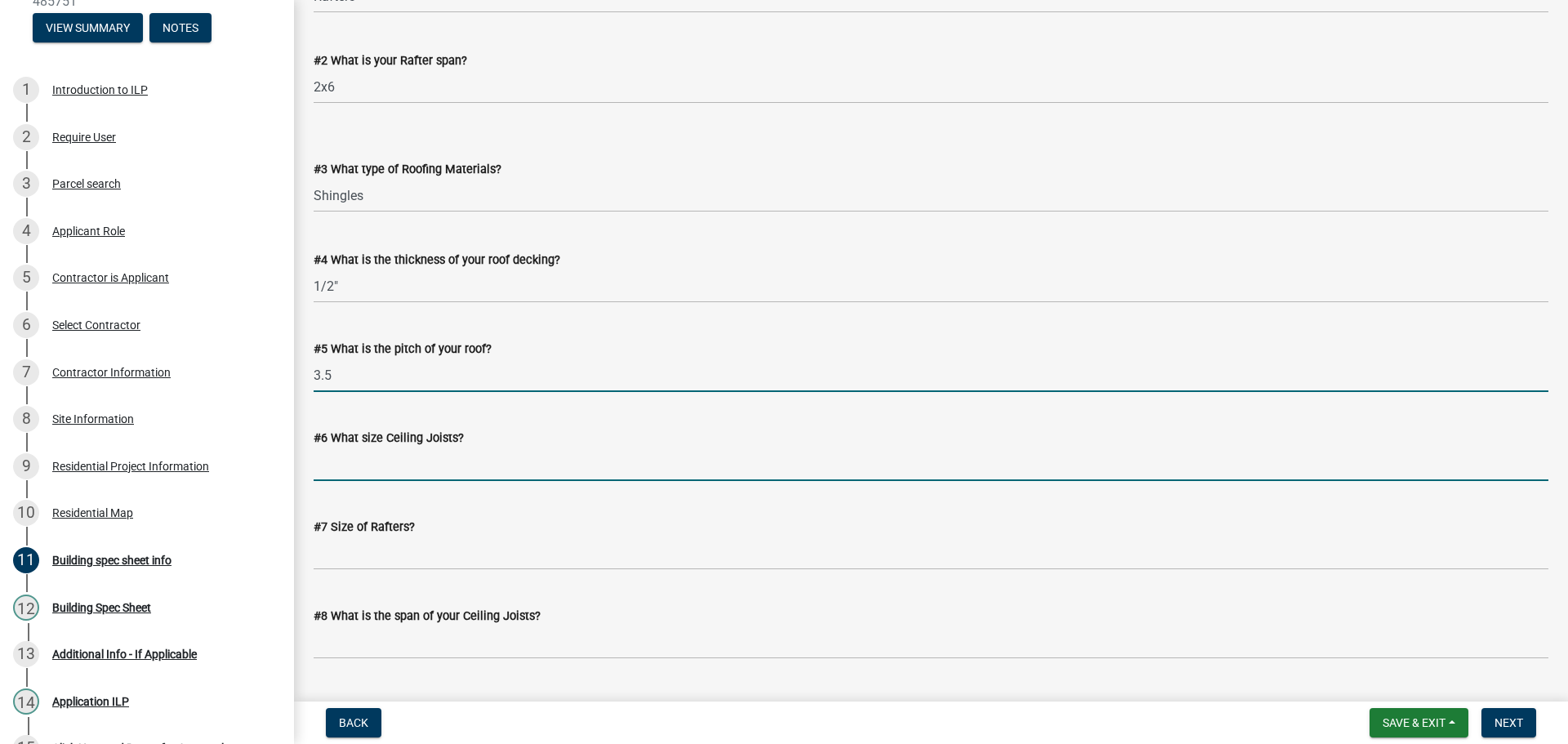
click at [435, 471] on input "#6 What size Ceiling Joists?" at bounding box center [931, 464] width 1235 height 34
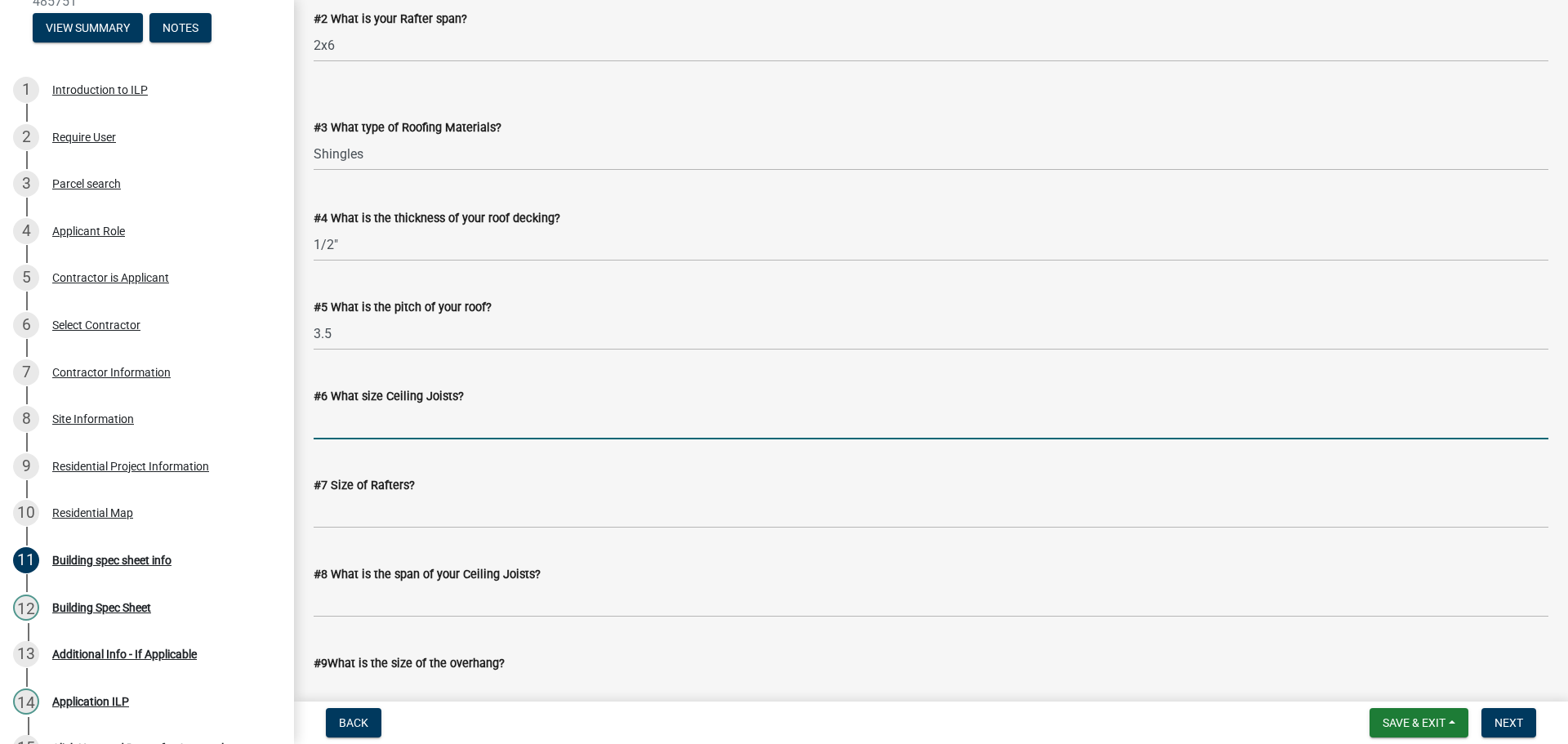
scroll to position [980, 0]
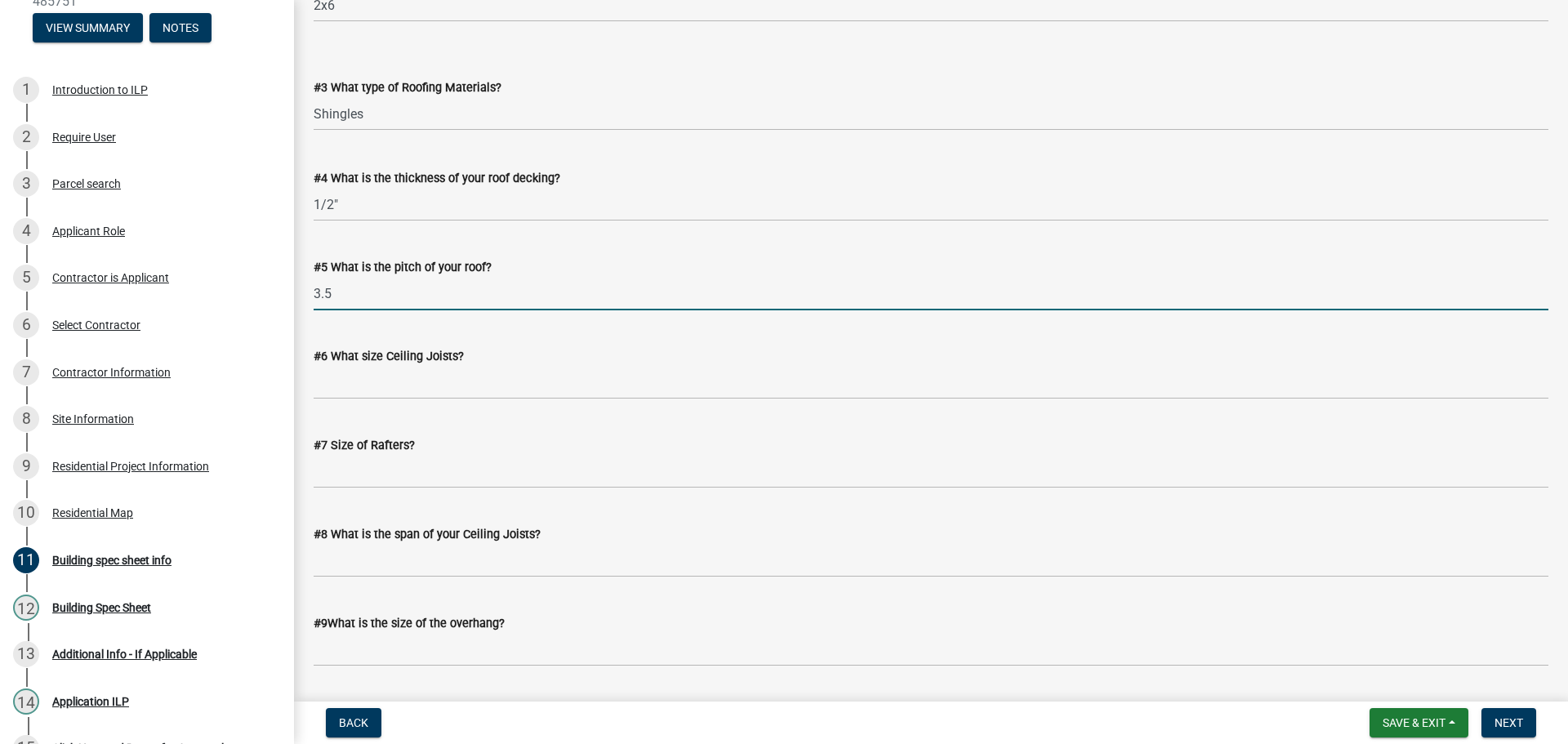
click at [330, 297] on input "3.5" at bounding box center [931, 294] width 1235 height 34
type input "3/12"
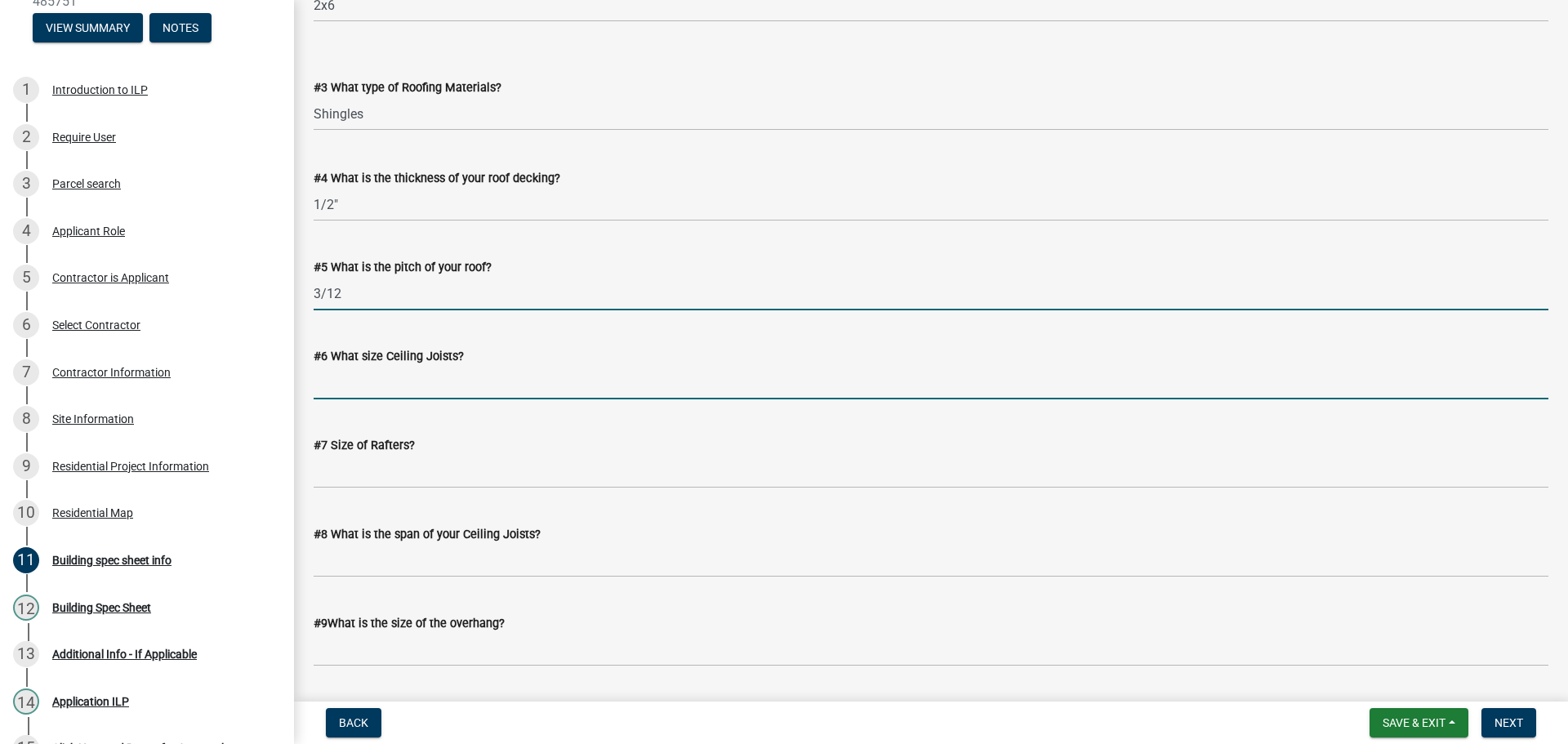
click at [480, 372] on input "#6 What size Ceiling Joists?" at bounding box center [931, 383] width 1235 height 34
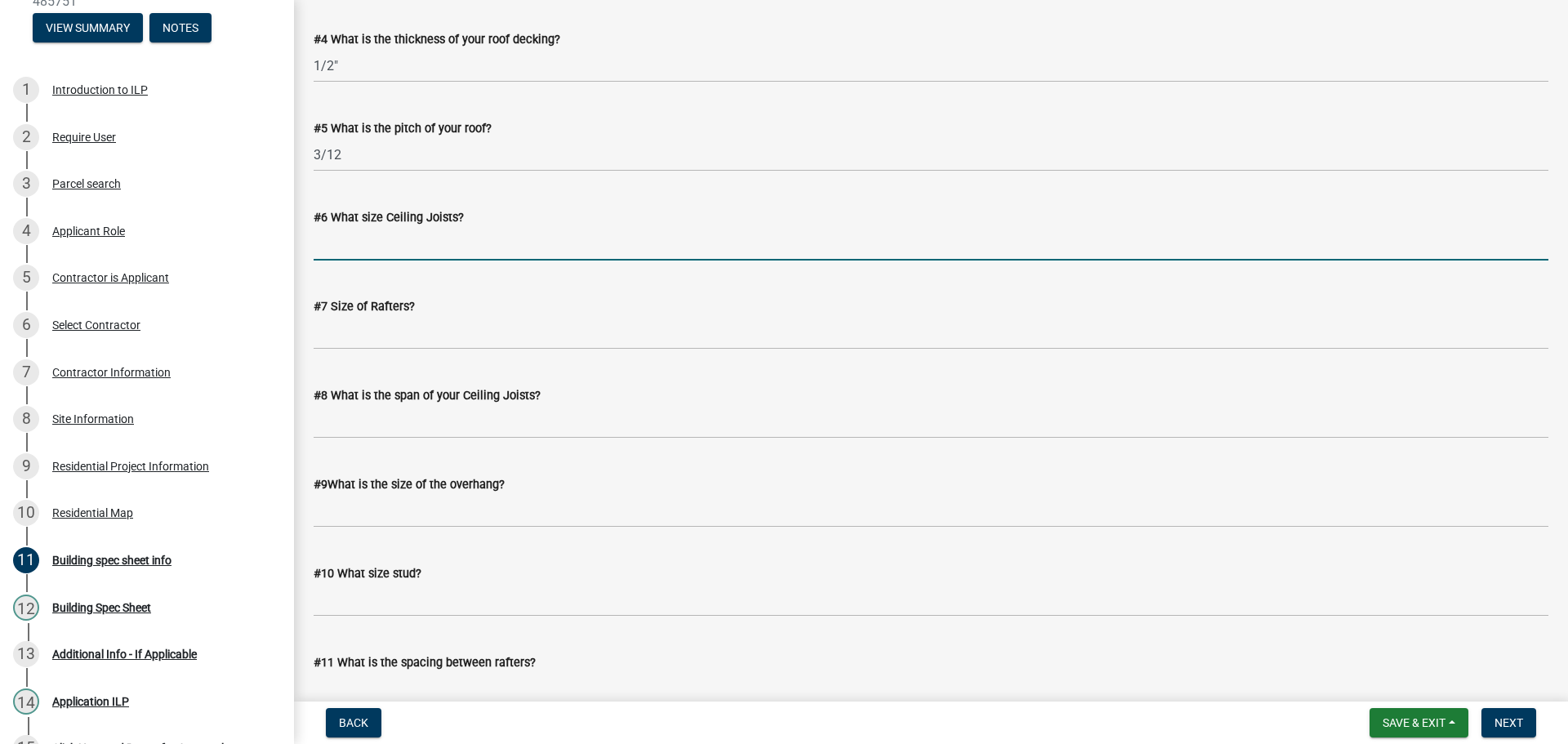
scroll to position [1143, 0]
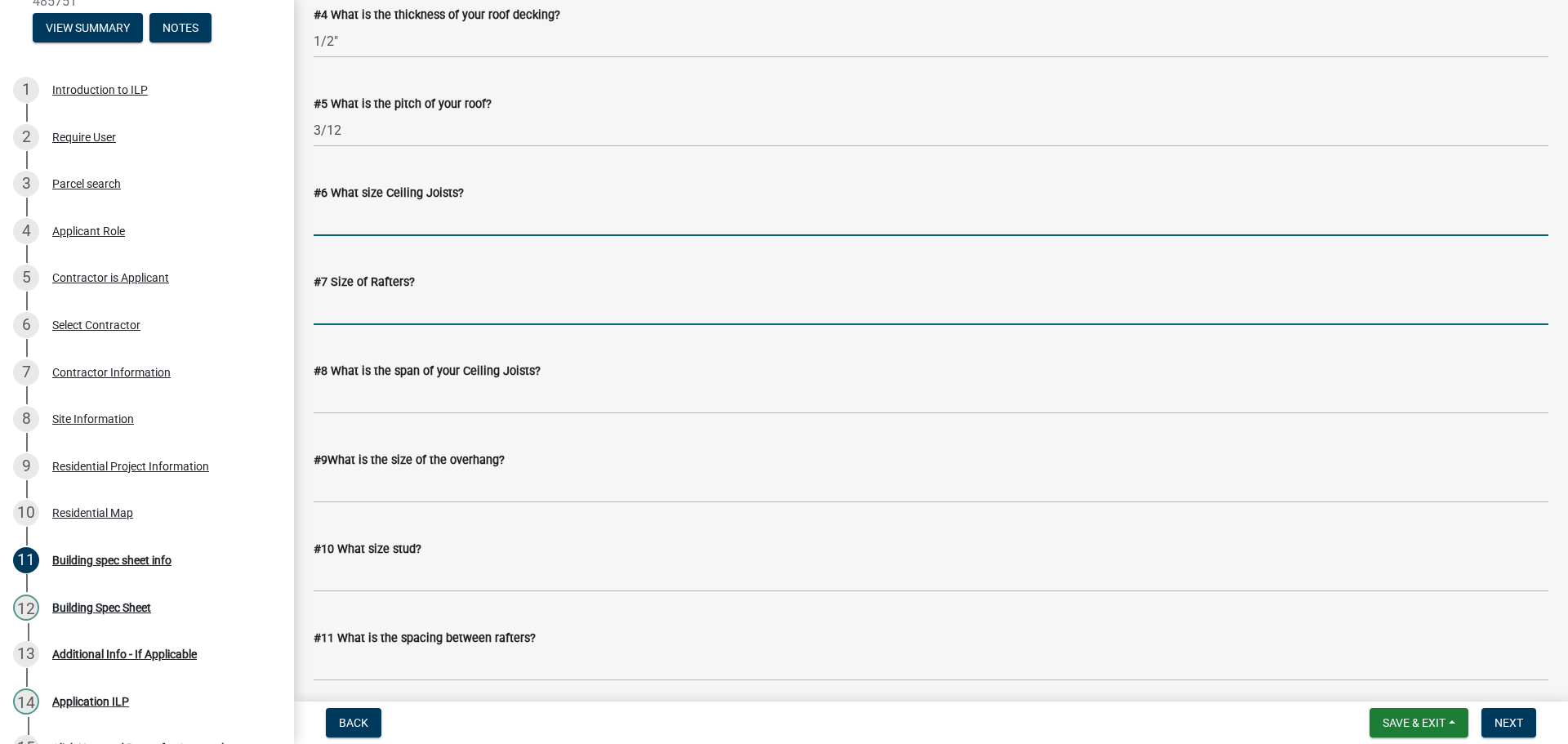
click at [439, 316] on input "#7 Size of Rafters?" at bounding box center [931, 308] width 1235 height 34
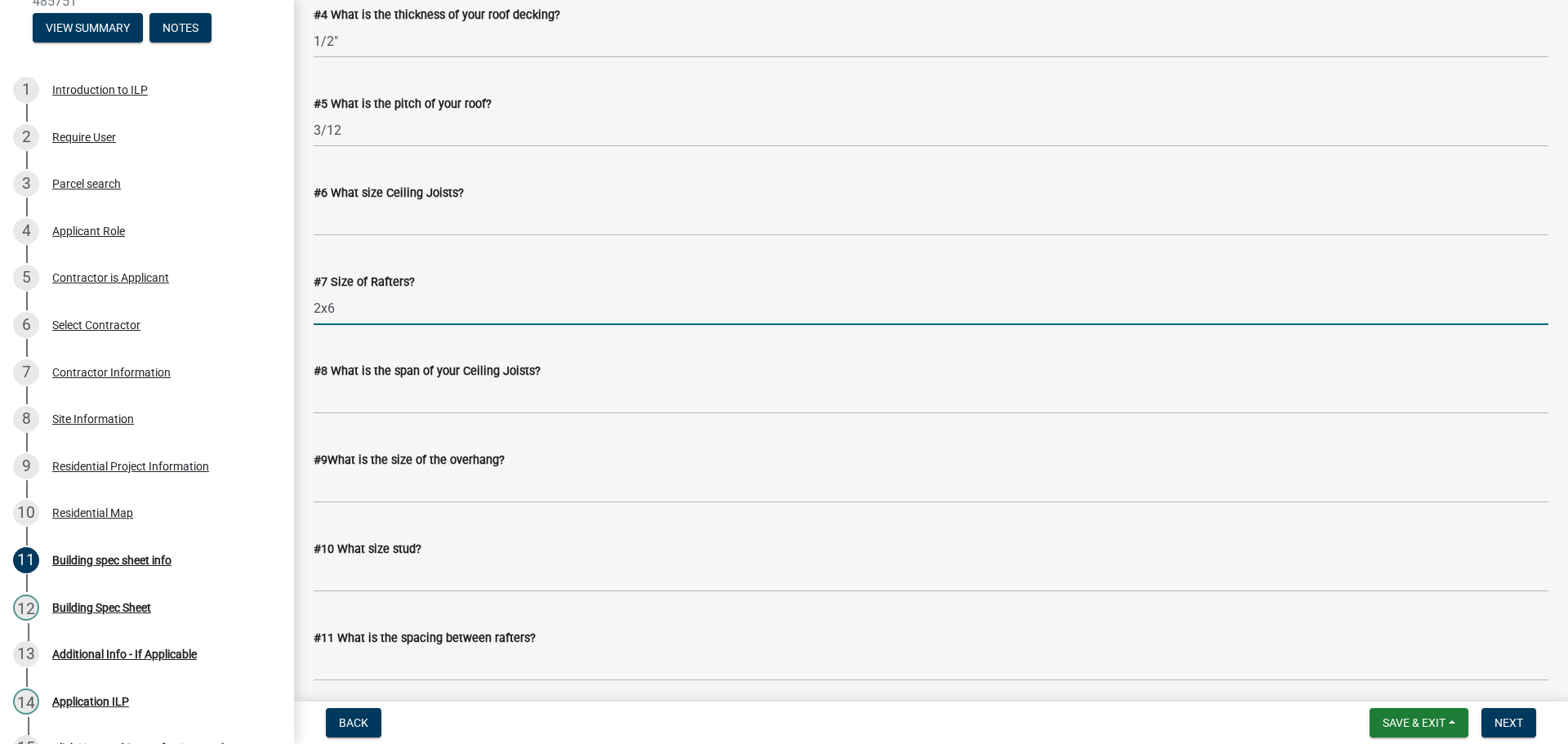
type input "2x6"
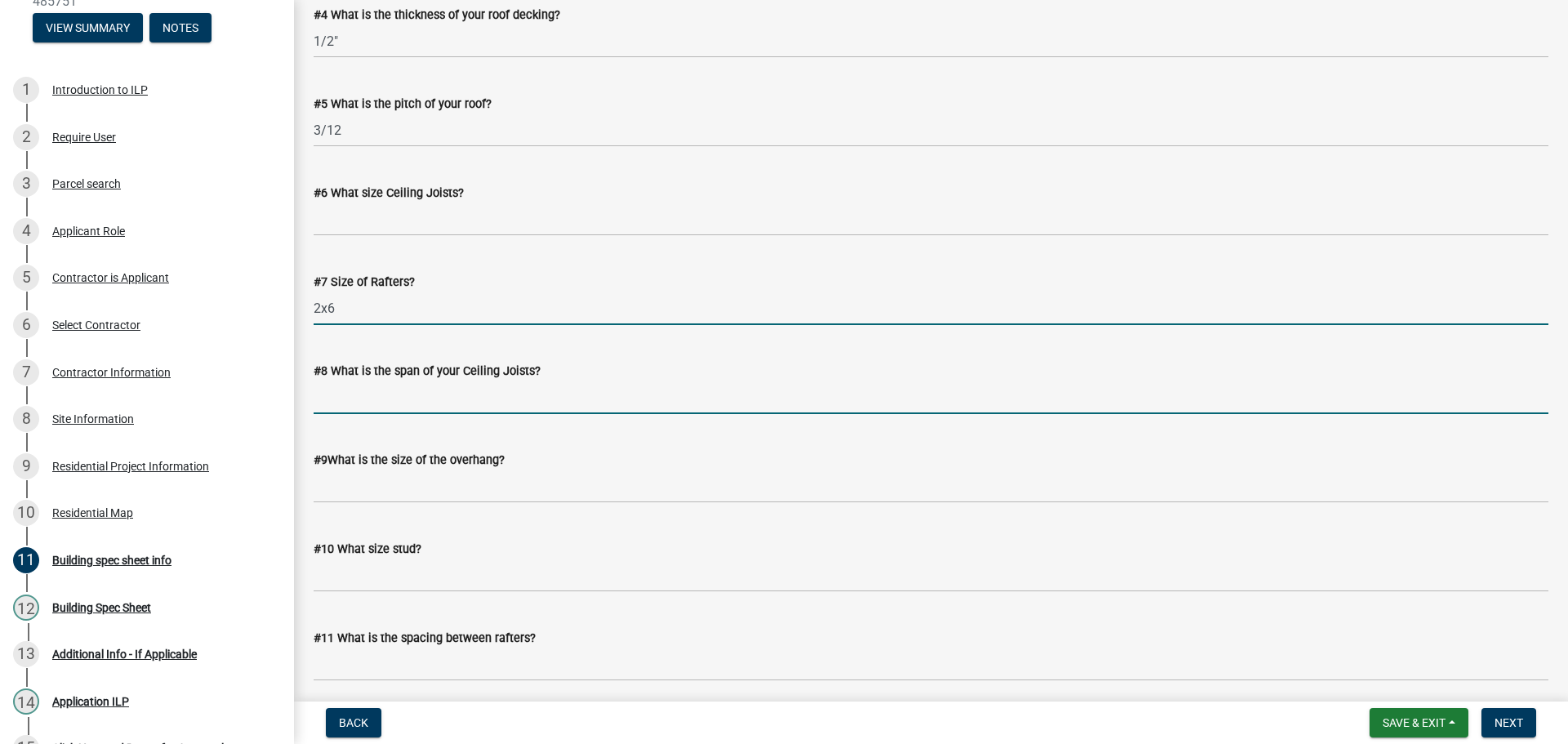
click at [438, 392] on input "#8 What is the span of your Ceiling Joists?" at bounding box center [931, 398] width 1235 height 34
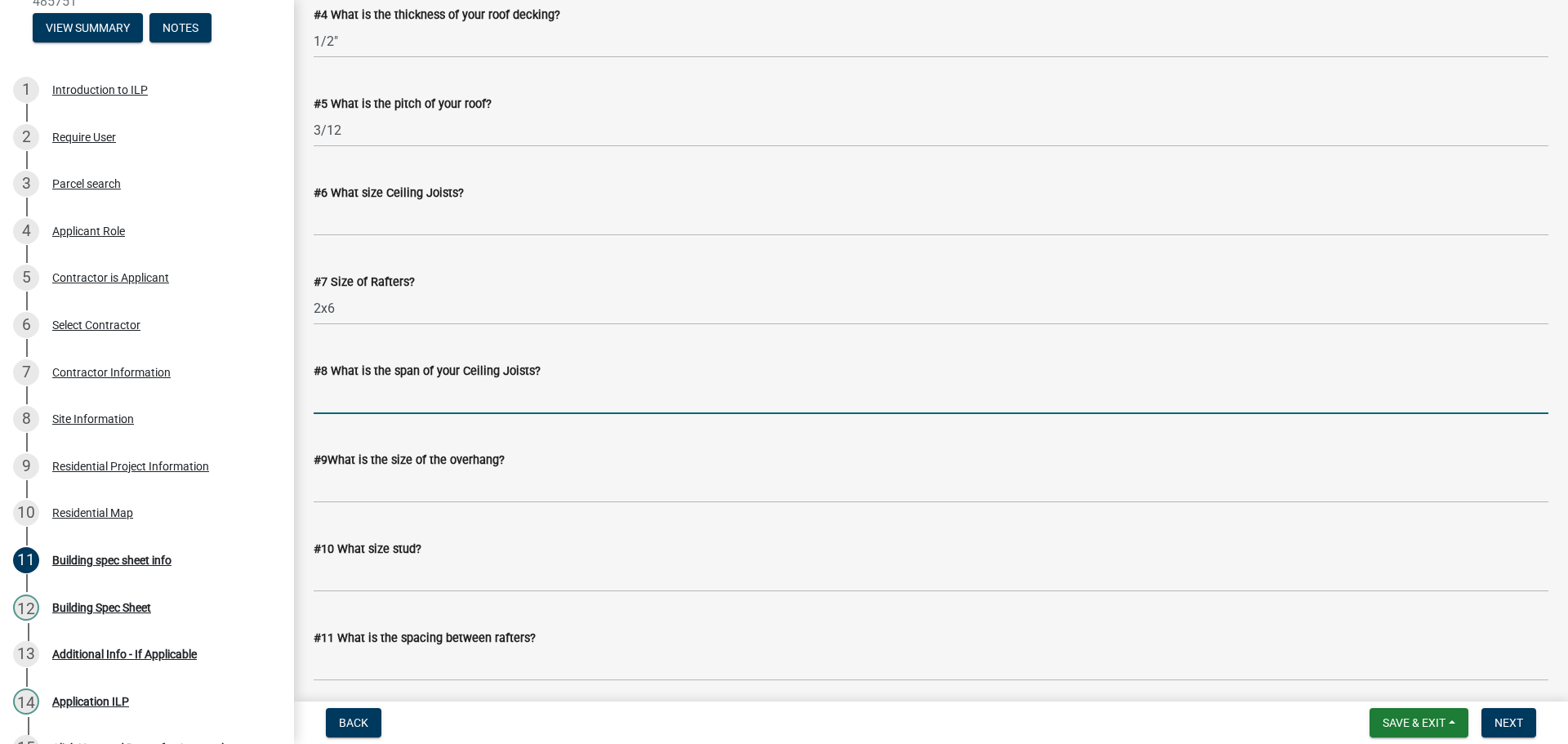
scroll to position [1225, 0]
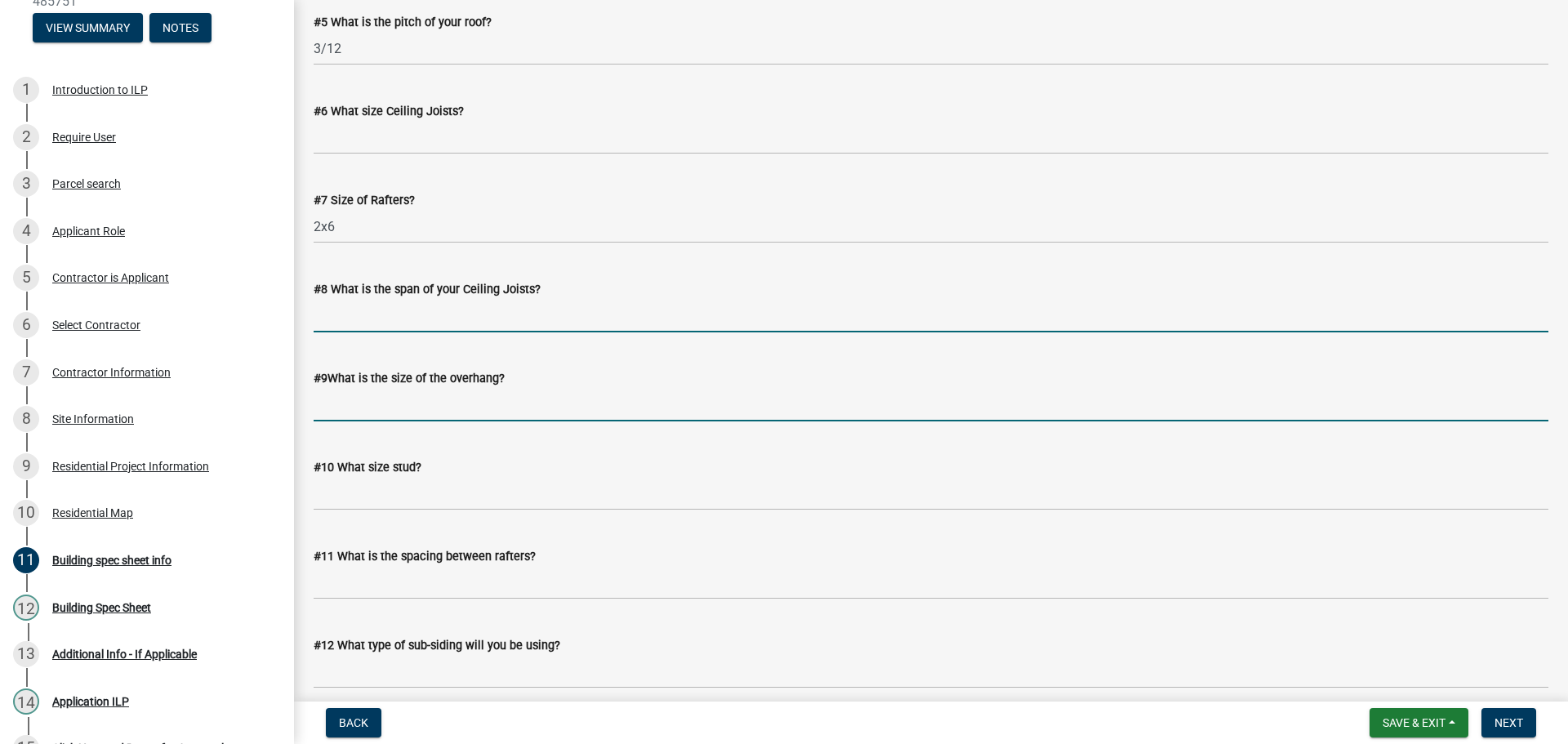
click at [434, 407] on input "#9What is the size of the overhang?" at bounding box center [931, 404] width 1235 height 34
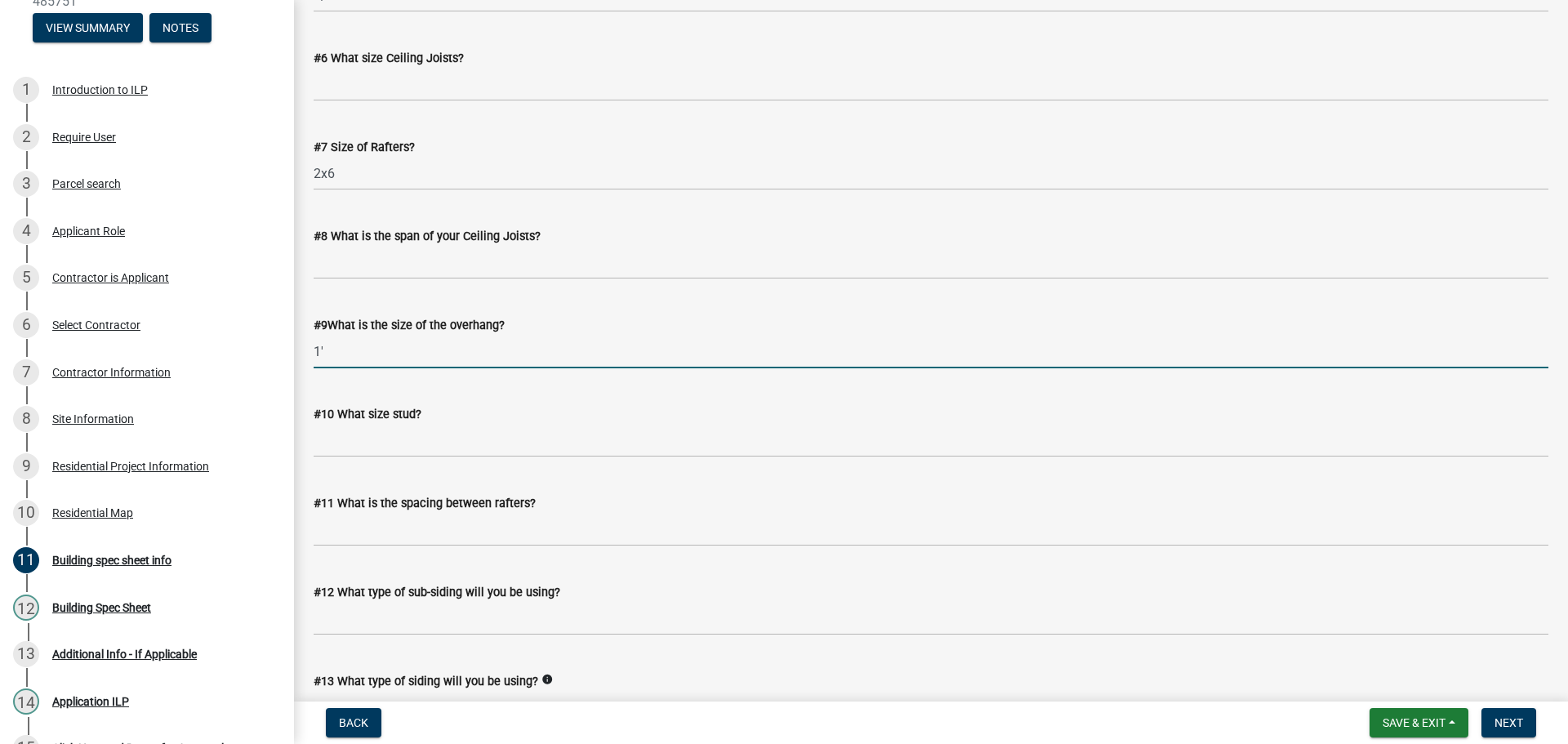
scroll to position [1306, 0]
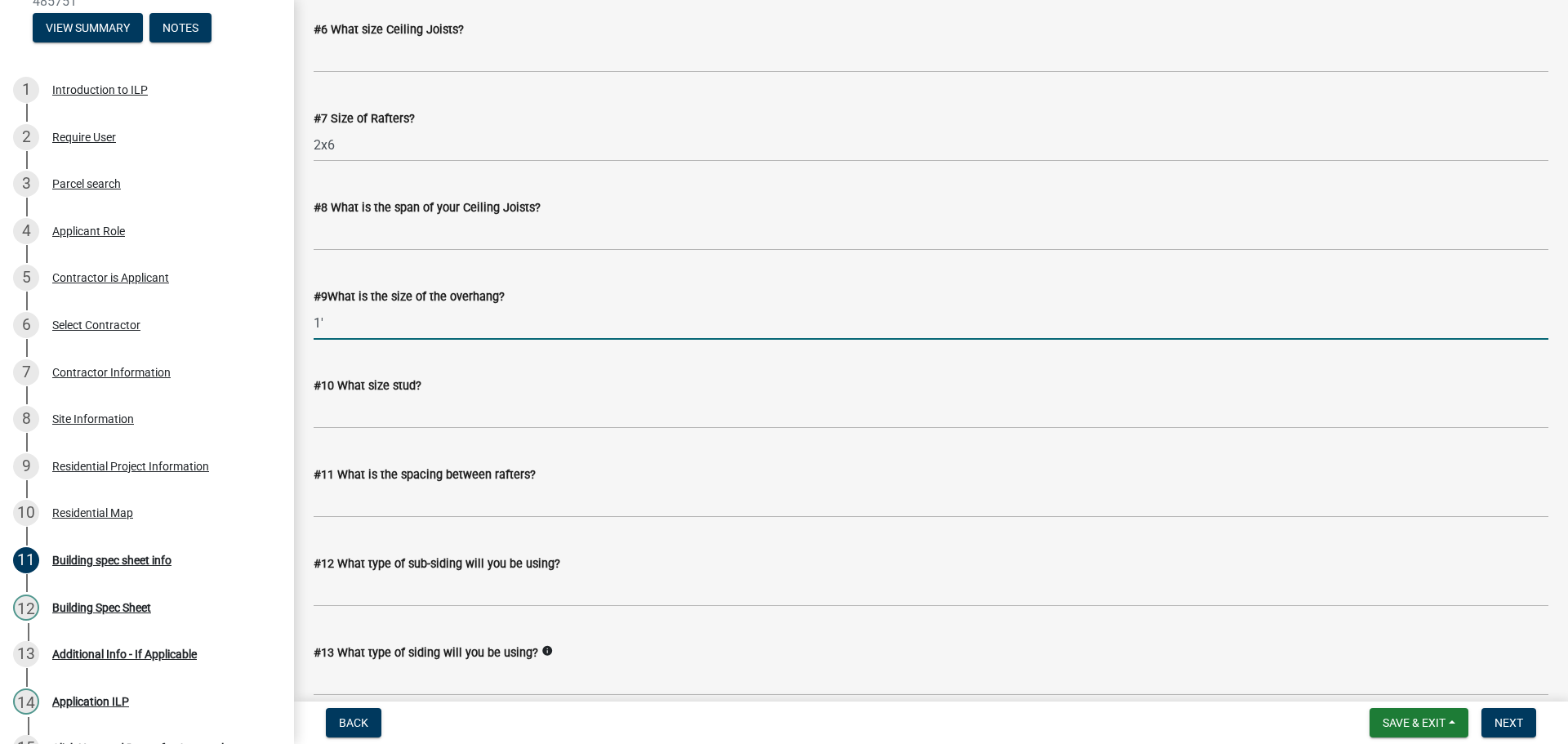
type input "1'"
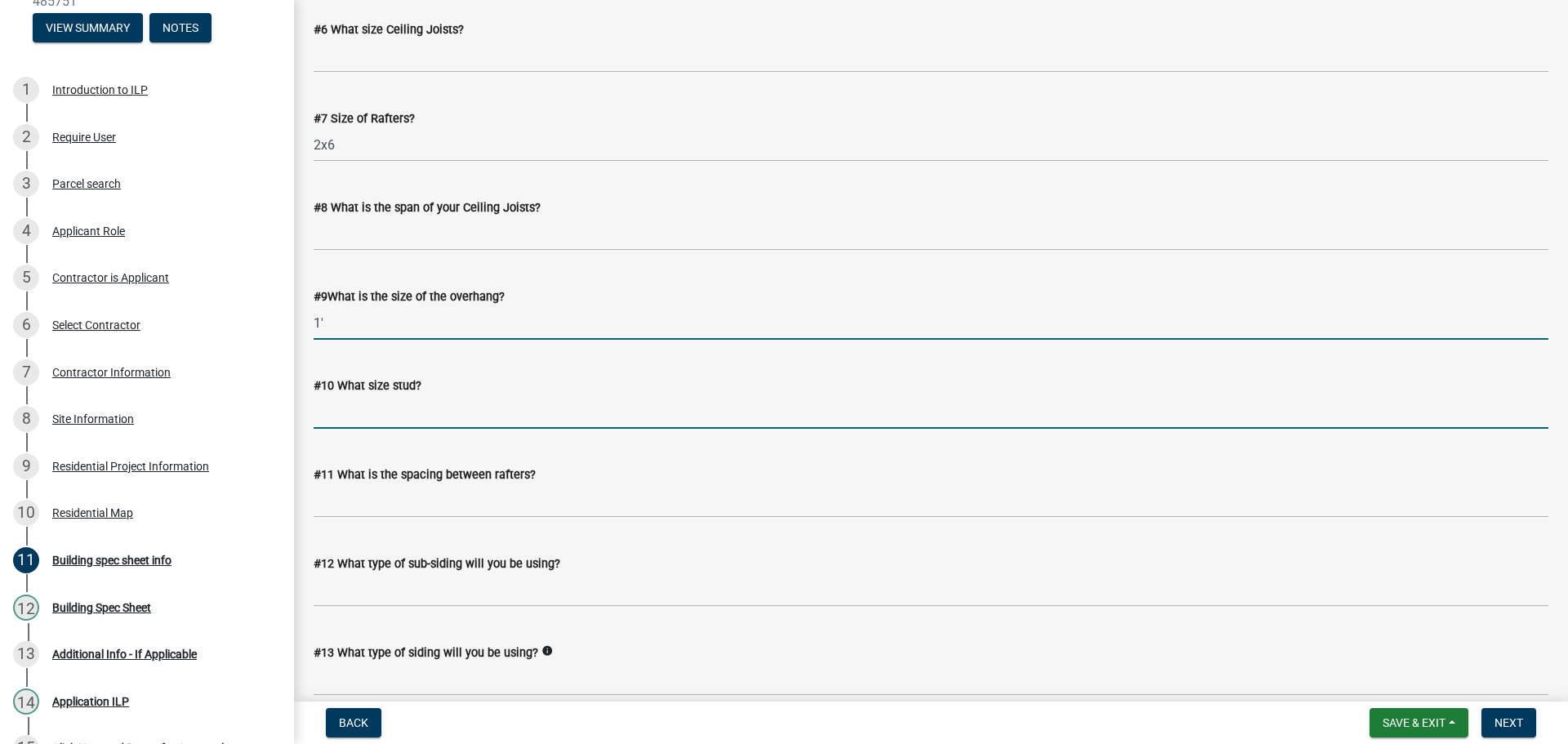
drag, startPoint x: 434, startPoint y: 407, endPoint x: 437, endPoint y: 416, distance: 9.5
click at [434, 411] on input "#10 What size stud?" at bounding box center [931, 412] width 1235 height 34
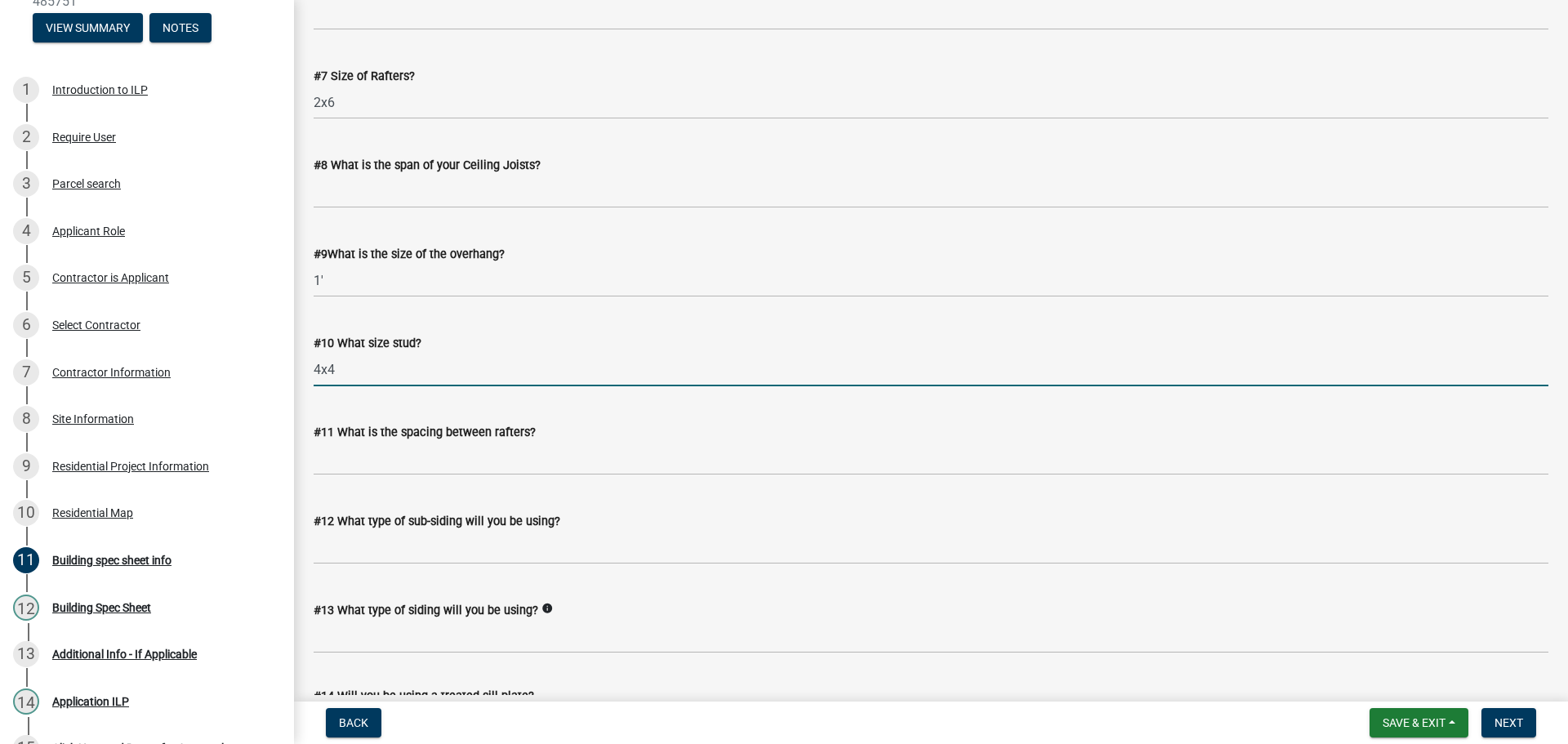
scroll to position [1388, 0]
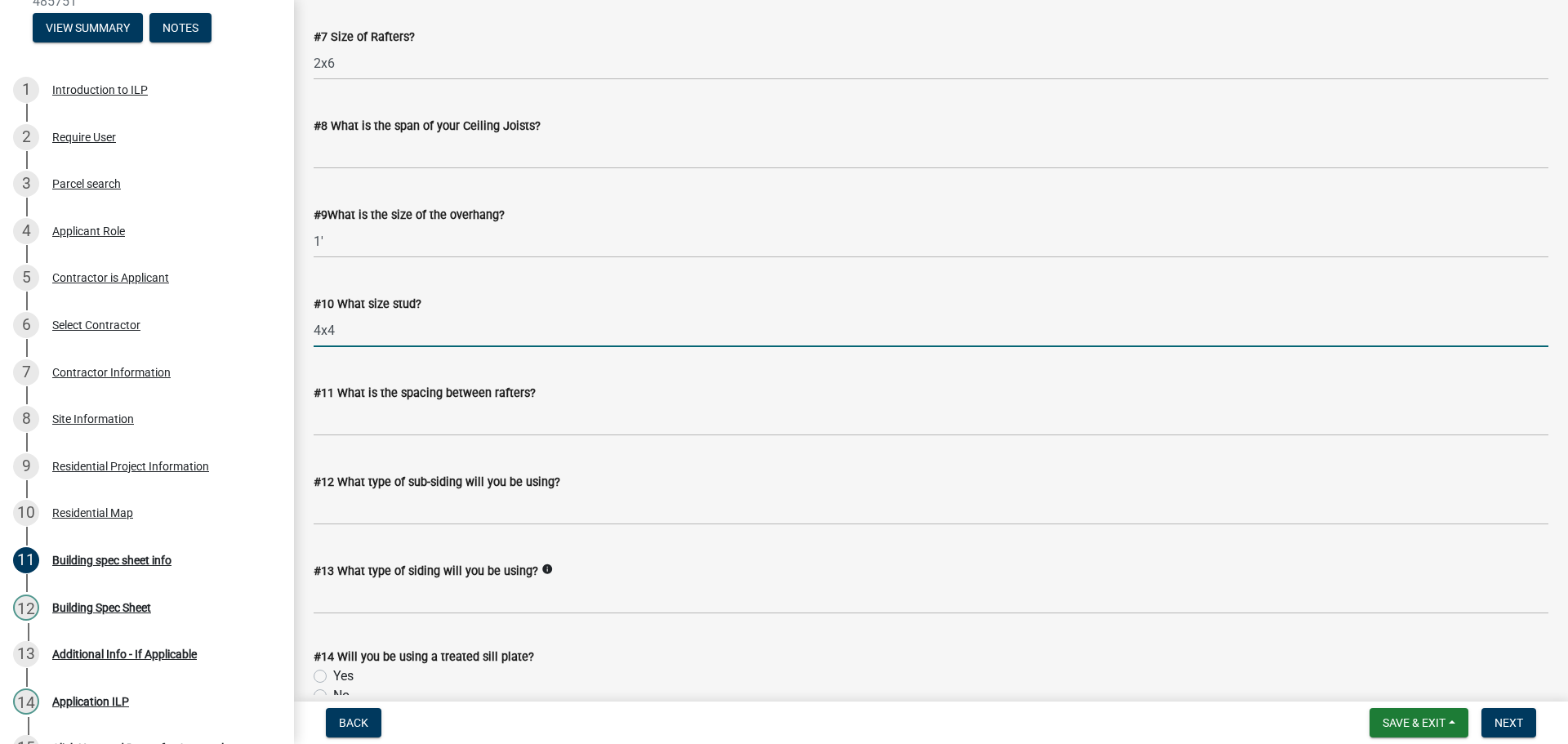
type input "4x4"
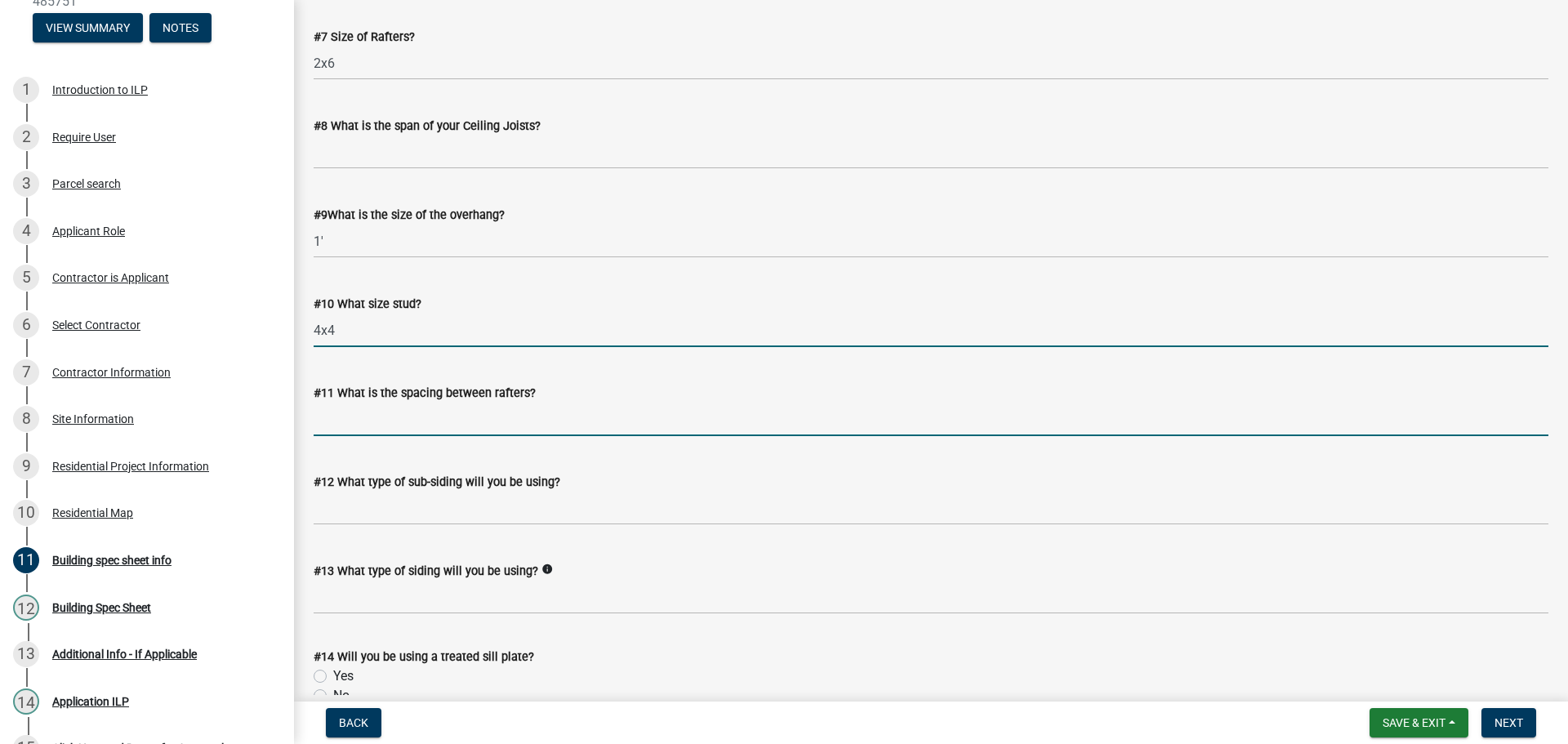
click at [531, 430] on input "#11 What is the spacing between rafters?" at bounding box center [931, 419] width 1235 height 34
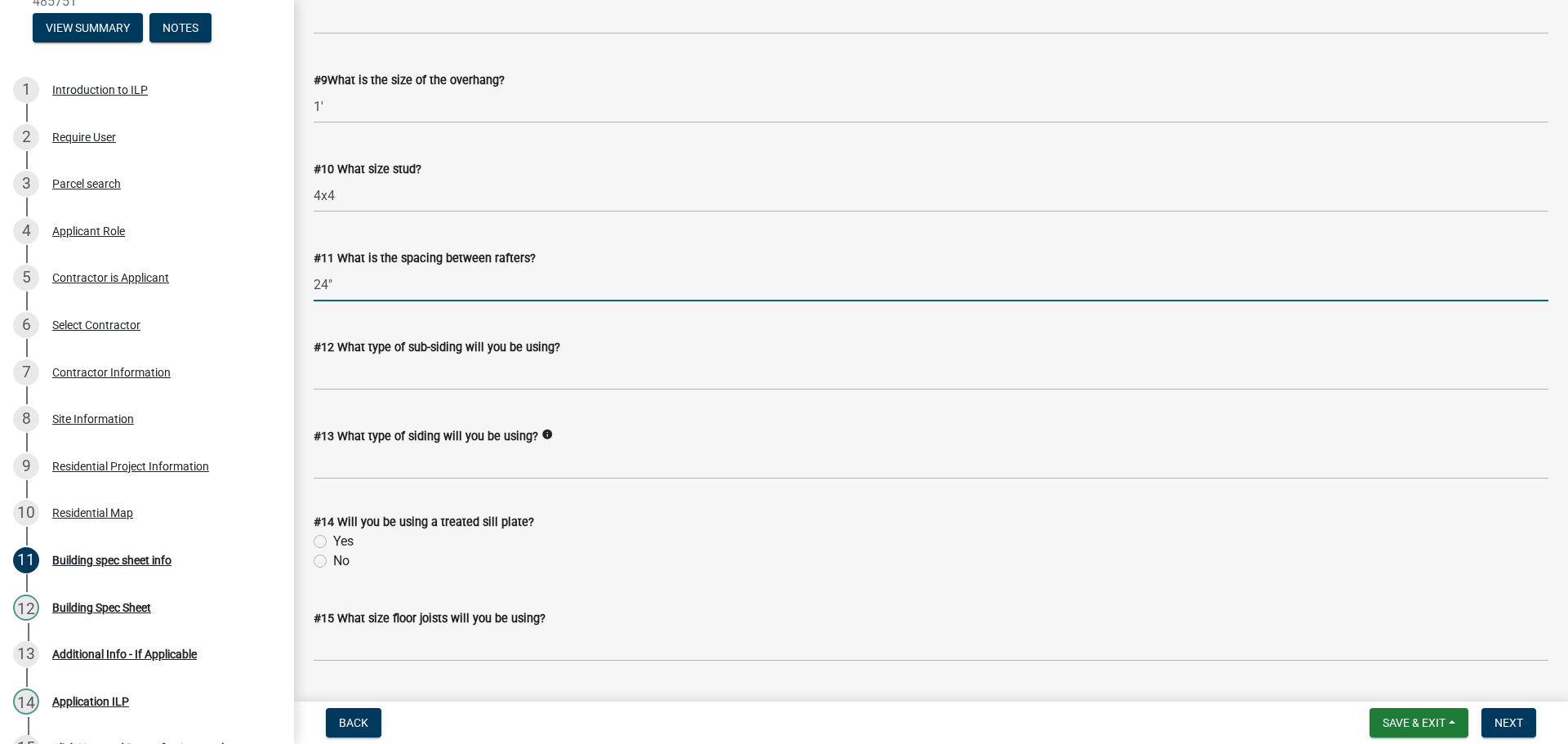
scroll to position [1552, 0]
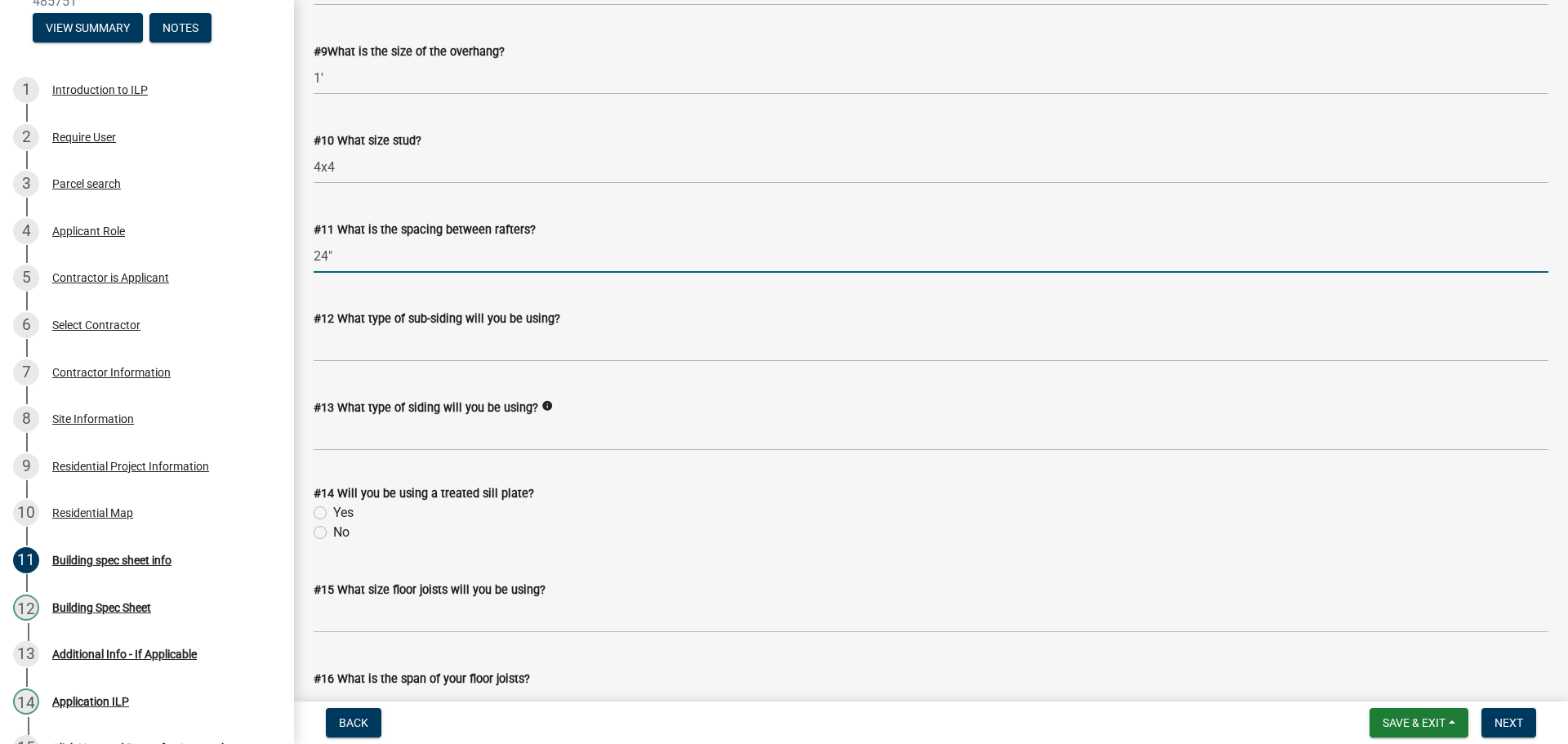
type input "24""
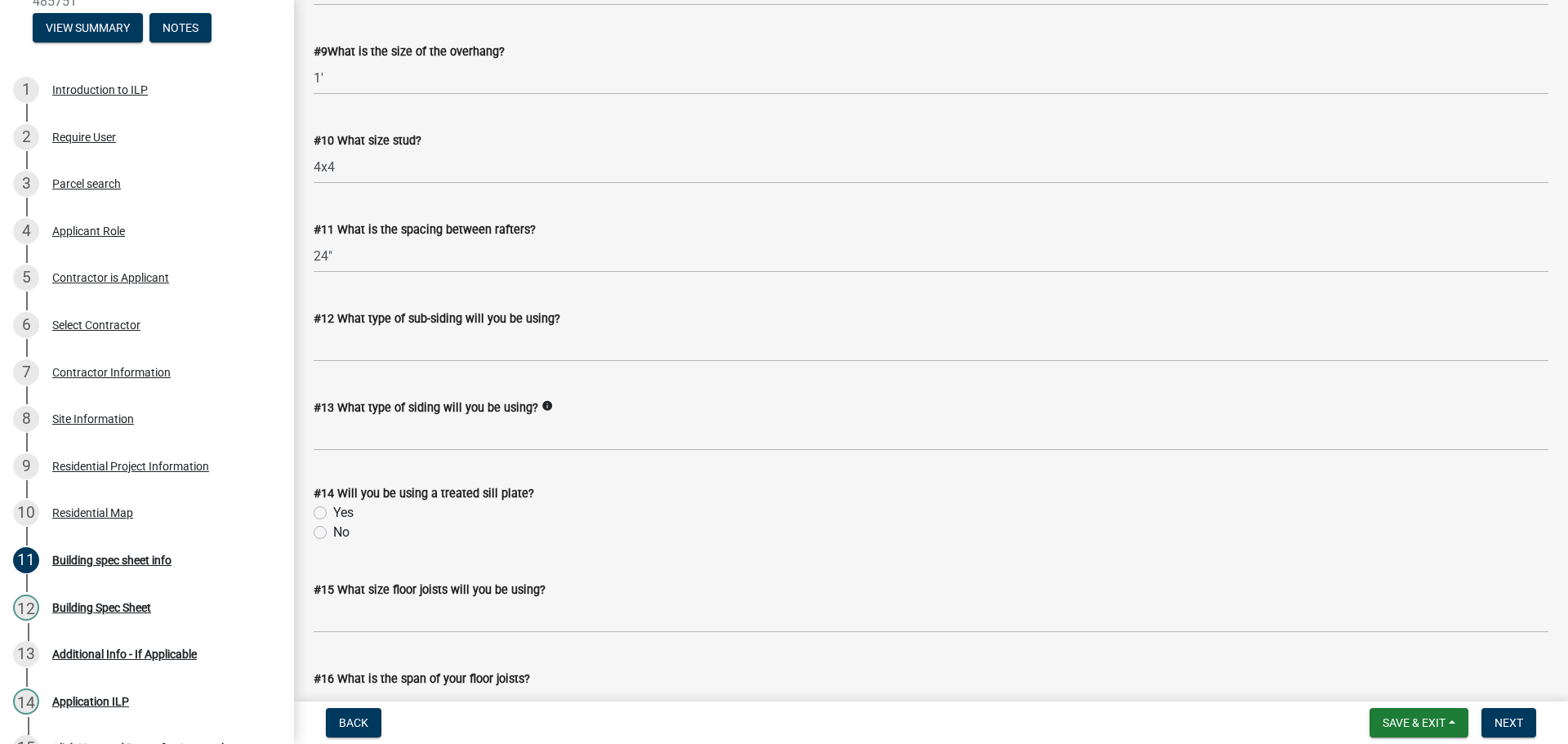
click at [333, 511] on label "Yes" at bounding box center [344, 512] width 21 height 20
click at [333, 511] on input "Yes" at bounding box center [338, 507] width 10 height 10
radio input "true"
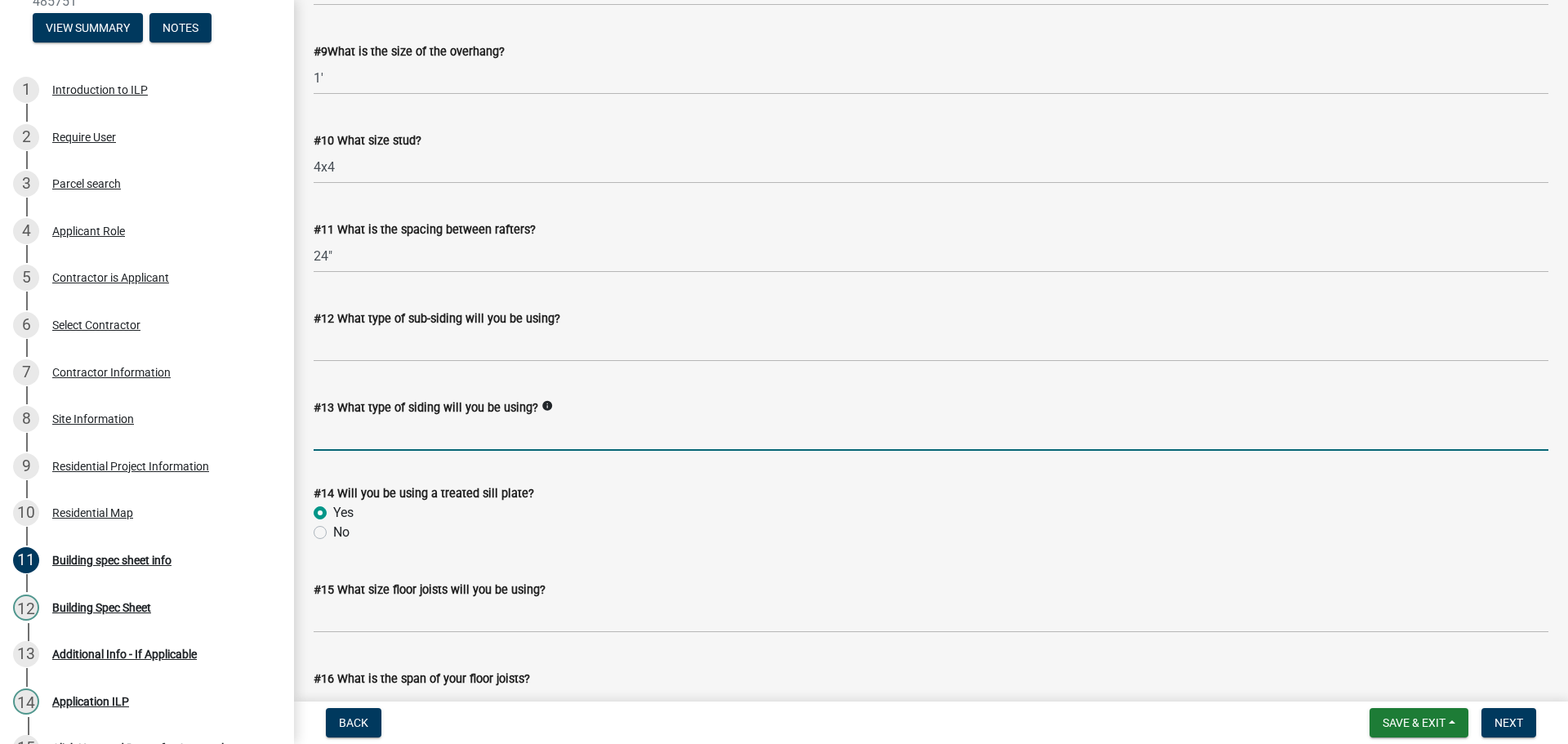
click at [564, 445] on input "#13 What type of siding will you be using?" at bounding box center [931, 434] width 1235 height 34
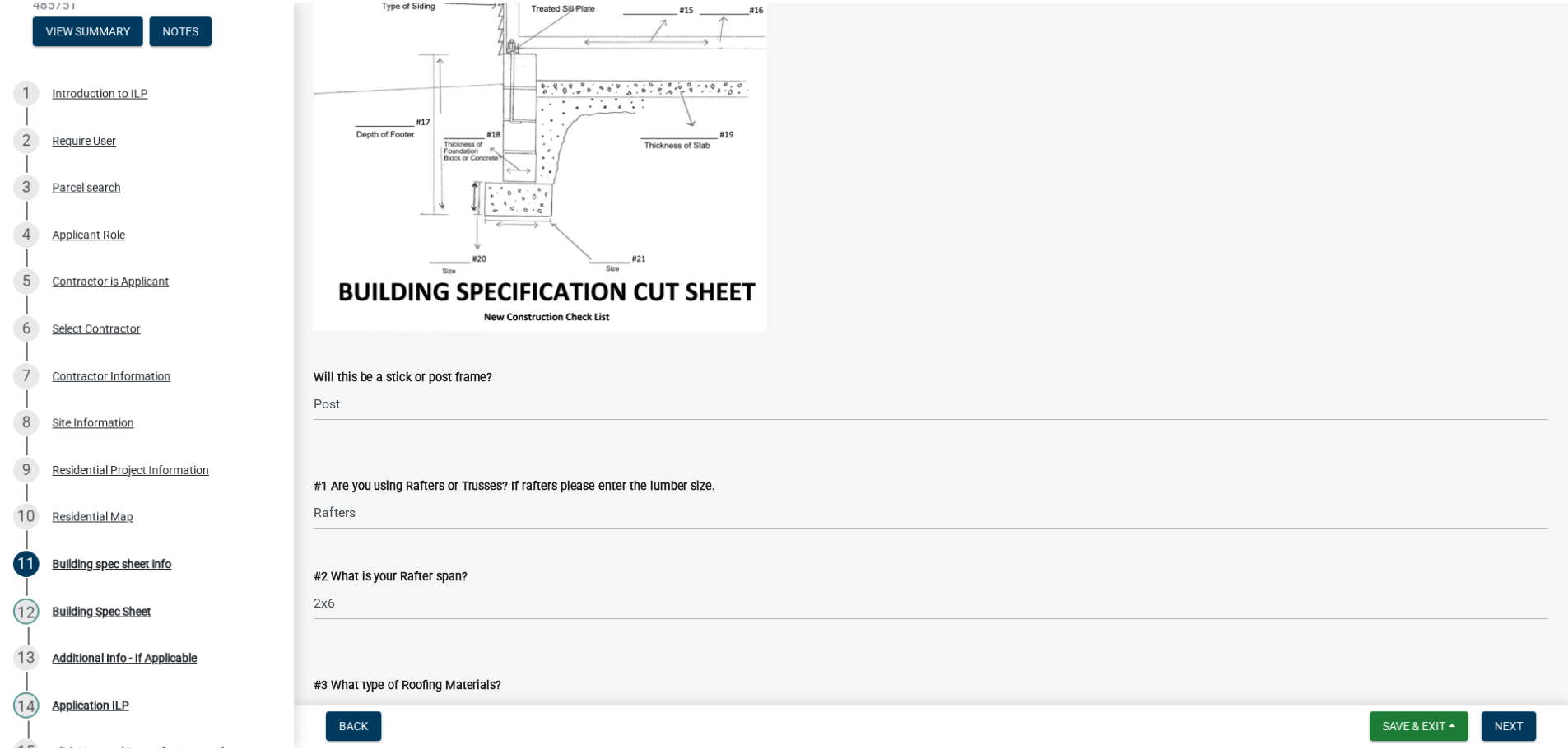
scroll to position [0, 0]
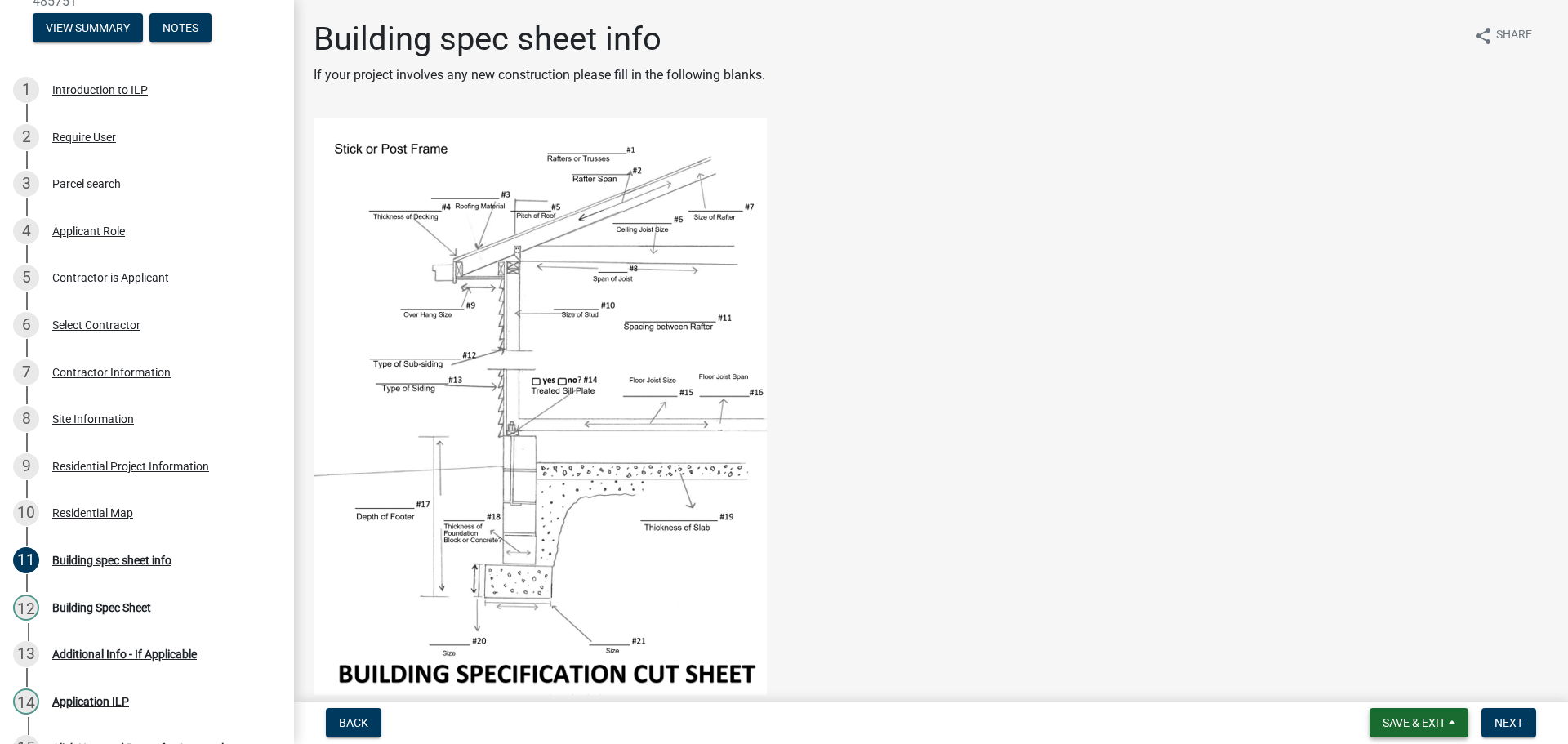
click at [1453, 713] on button "Save & Exit" at bounding box center [1419, 722] width 99 height 29
click at [1413, 680] on button "Save & Exit" at bounding box center [1403, 680] width 131 height 39
